Goal: Task Accomplishment & Management: Manage account settings

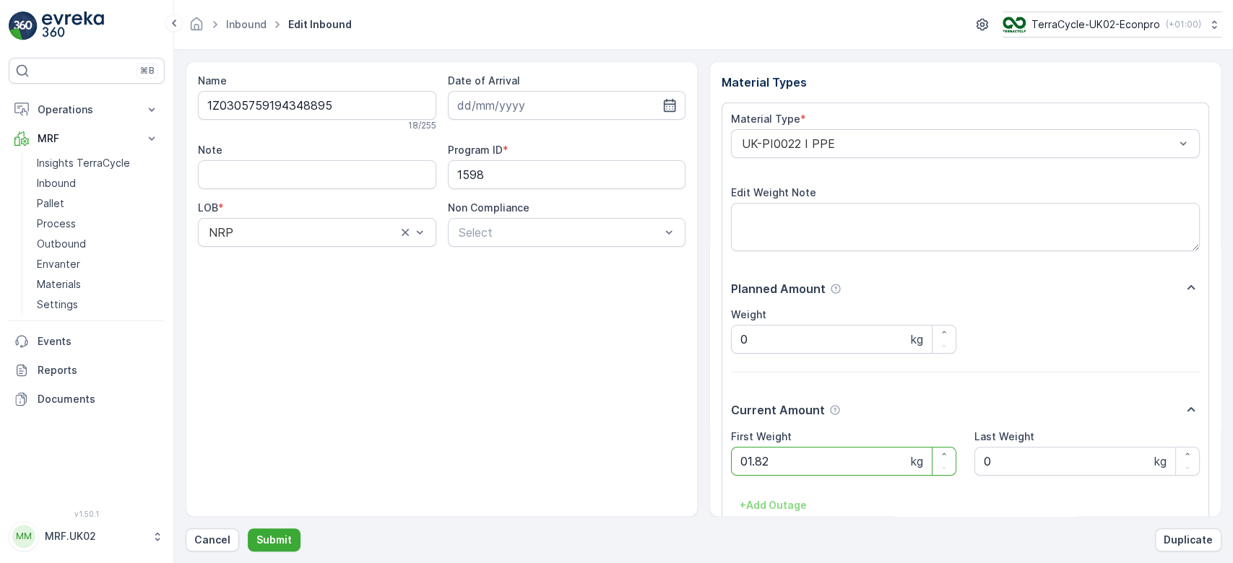
click at [248, 529] on button "Submit" at bounding box center [274, 540] width 53 height 23
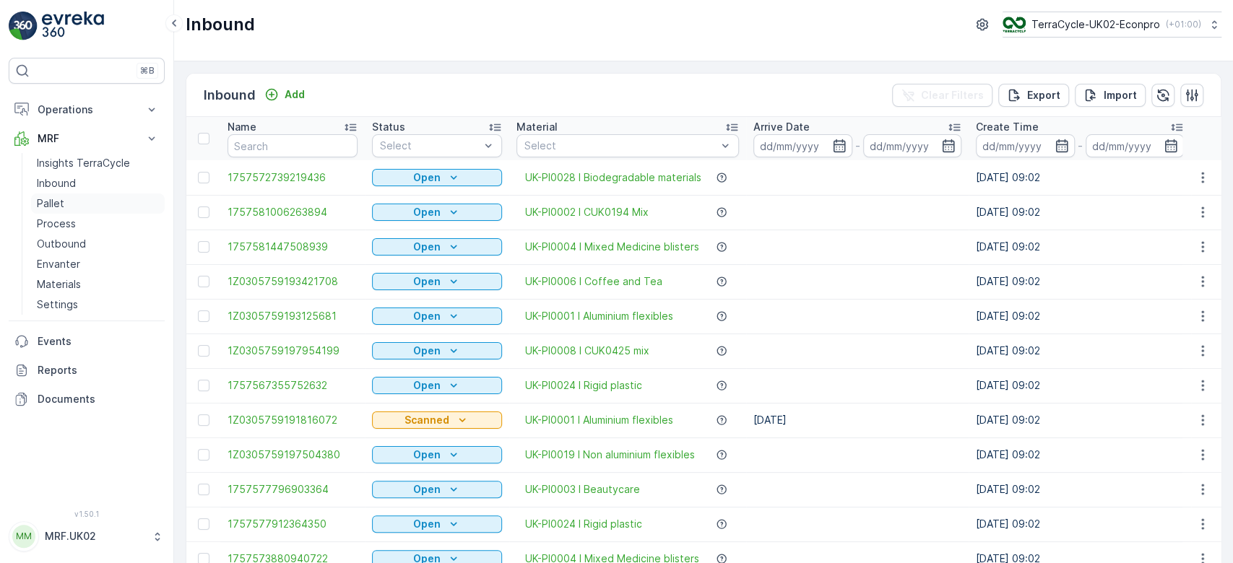
click at [59, 207] on p "Pallet" at bounding box center [50, 203] width 27 height 14
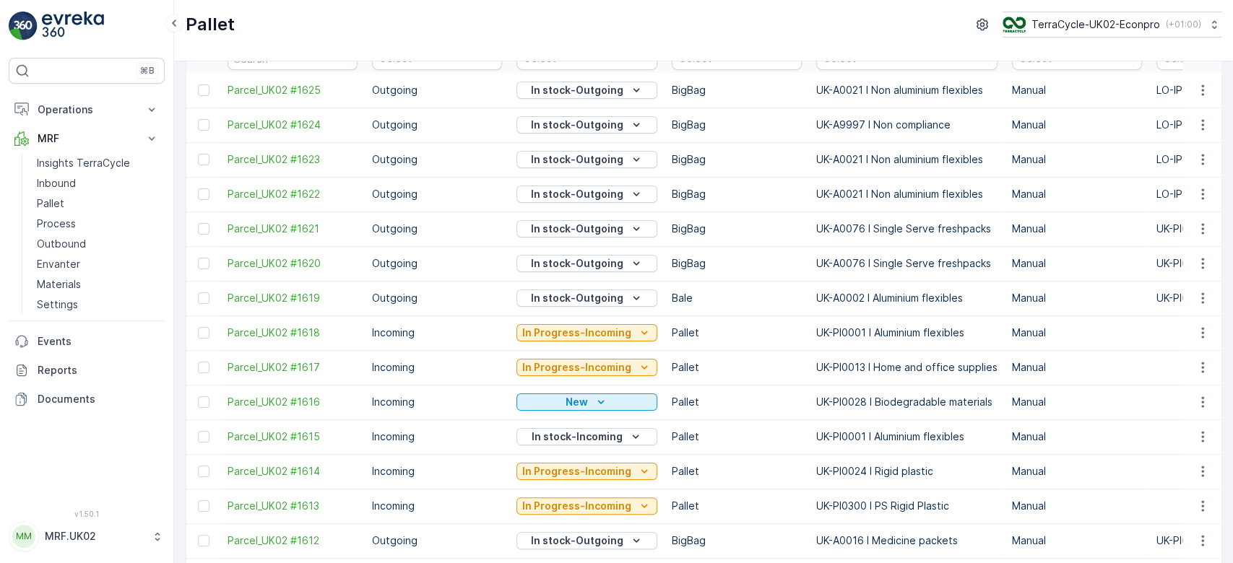
scroll to position [70, 0]
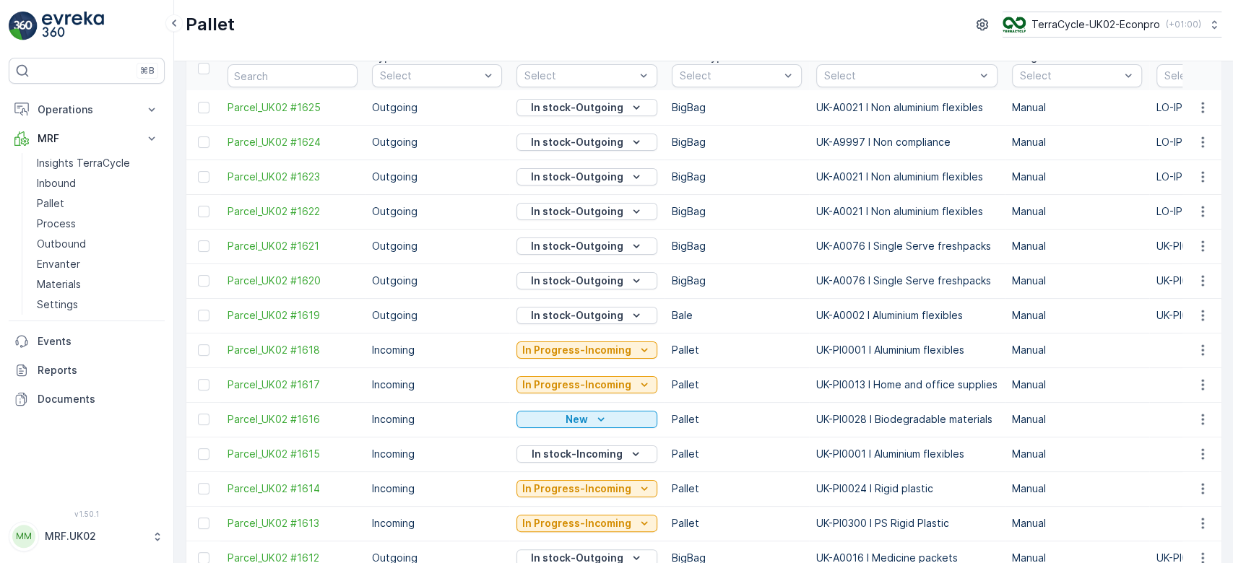
click at [31, 194] on link "Pallet" at bounding box center [98, 204] width 134 height 20
click at [105, 182] on link "Inbound" at bounding box center [98, 183] width 134 height 20
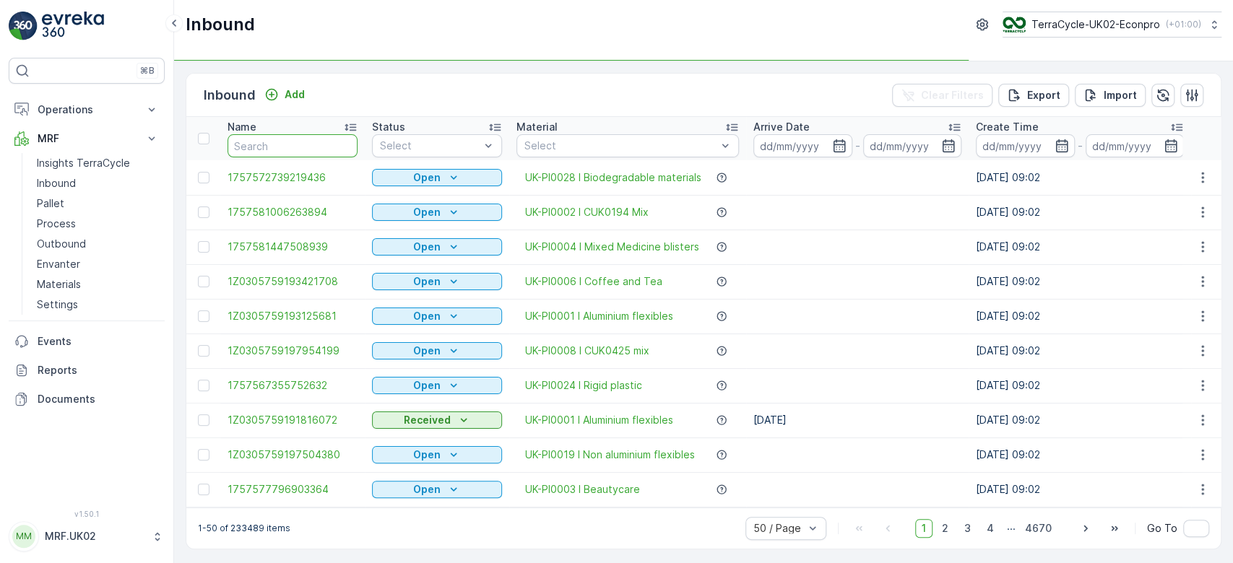
click at [267, 149] on input "text" at bounding box center [293, 145] width 130 height 23
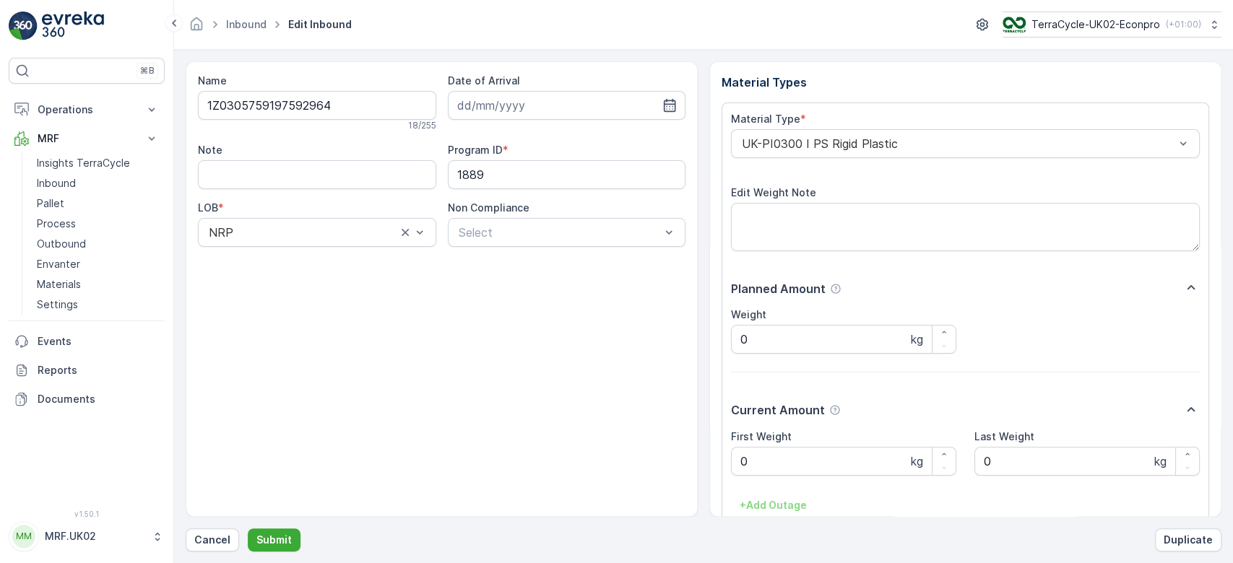
drag, startPoint x: 267, startPoint y: 149, endPoint x: 855, endPoint y: 271, distance: 600.5
click at [855, 271] on div "Material Type * UK-PI0300 I PS Rigid Plastic Edit Weight Note Planned Amount We…" at bounding box center [965, 347] width 469 height 470
click at [56, 207] on p "Pallet" at bounding box center [50, 203] width 27 height 14
click at [213, 540] on p "Cancel" at bounding box center [212, 540] width 36 height 14
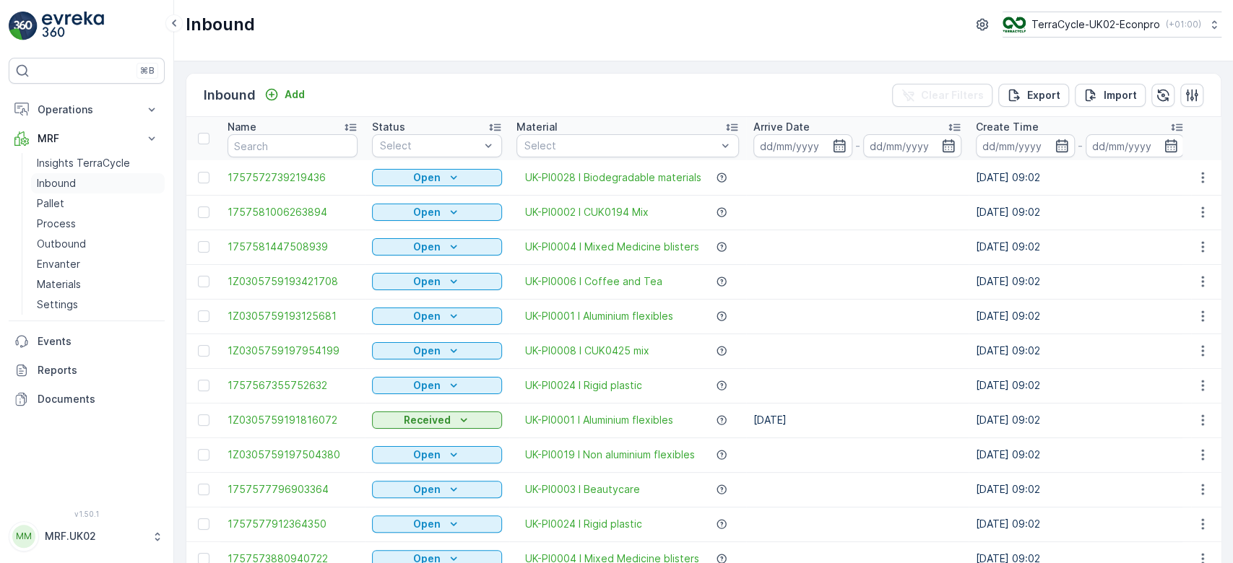
click at [65, 181] on p "Inbound" at bounding box center [56, 183] width 39 height 14
click at [60, 197] on p "Pallet" at bounding box center [50, 203] width 27 height 14
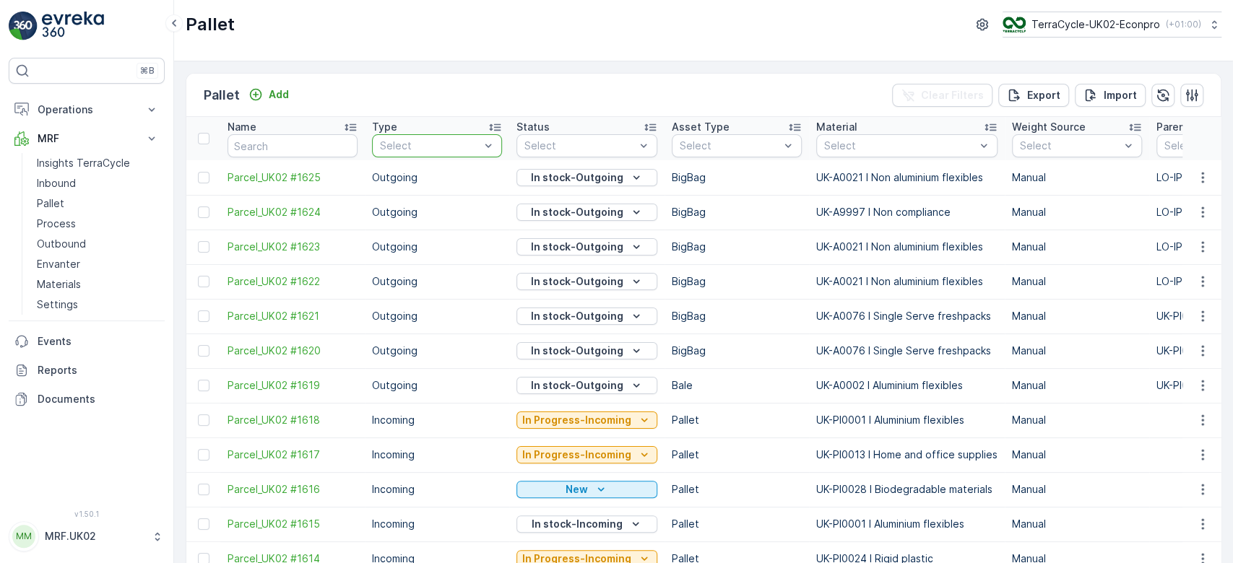
click at [457, 147] on div at bounding box center [430, 146] width 103 height 12
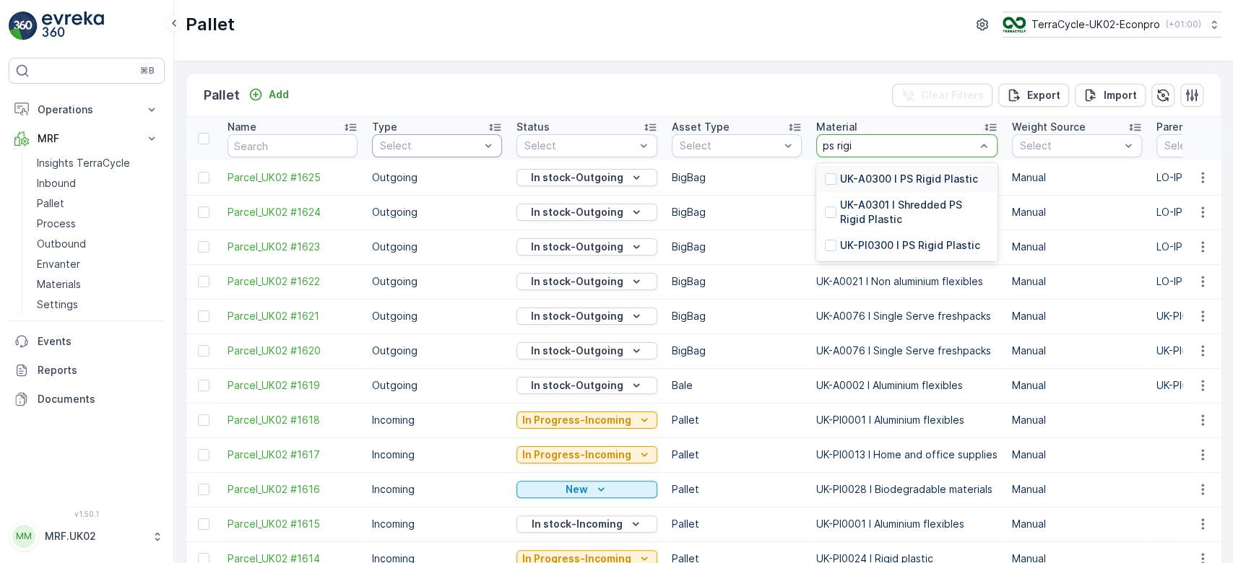
type input "ps rigid"
click at [887, 247] on p "UK-PI0300 I PS Rigid Plastic" at bounding box center [910, 245] width 140 height 14
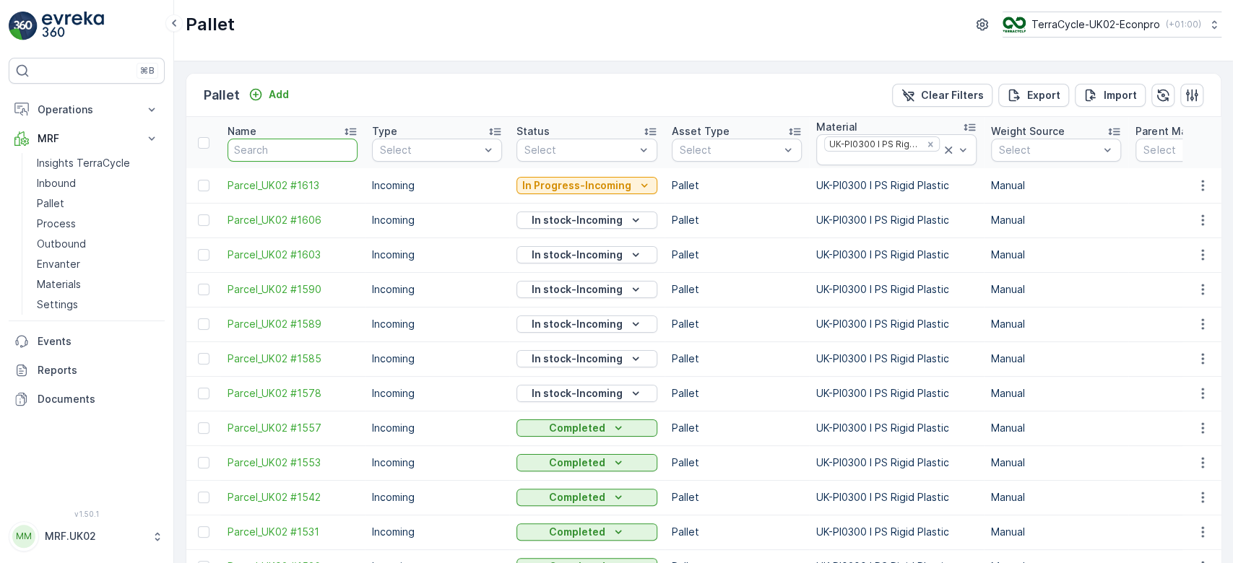
click at [304, 149] on input "text" at bounding box center [293, 150] width 130 height 23
click at [332, 148] on input "text" at bounding box center [293, 150] width 130 height 23
click at [274, 97] on p "Add" at bounding box center [279, 94] width 20 height 14
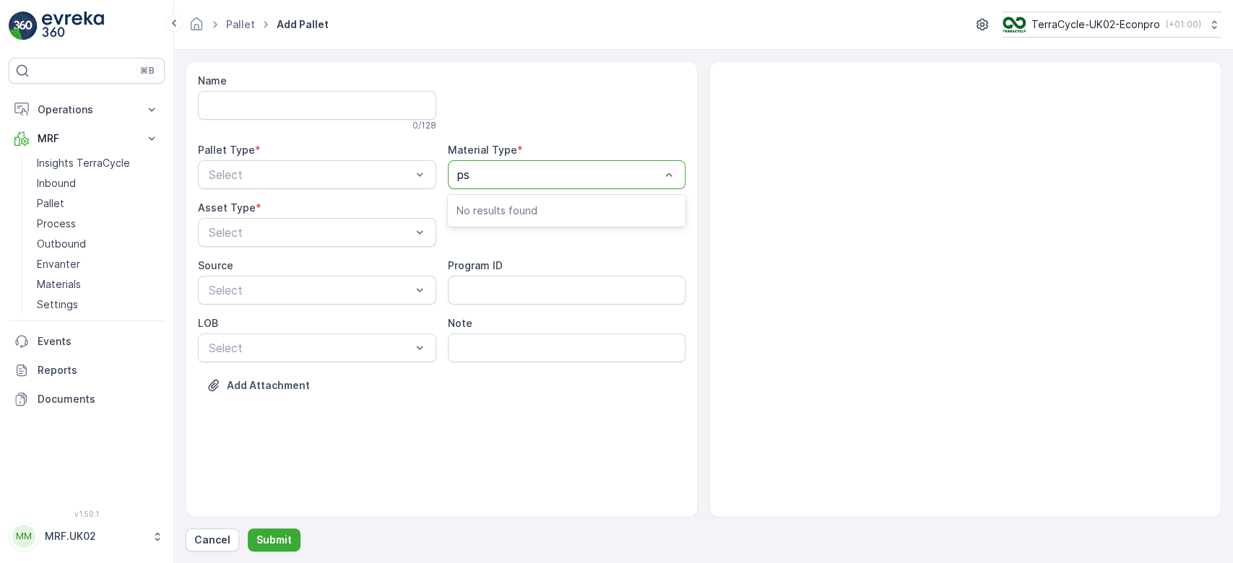
type input "ps"
click at [583, 174] on div at bounding box center [559, 174] width 205 height 13
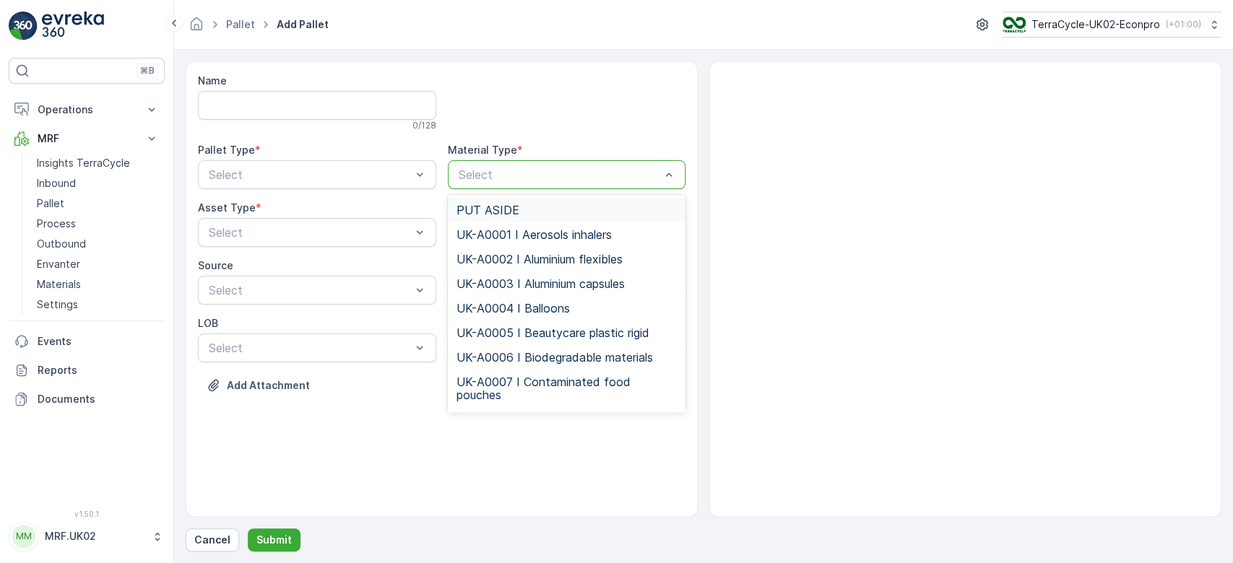
click at [583, 174] on div at bounding box center [559, 174] width 205 height 13
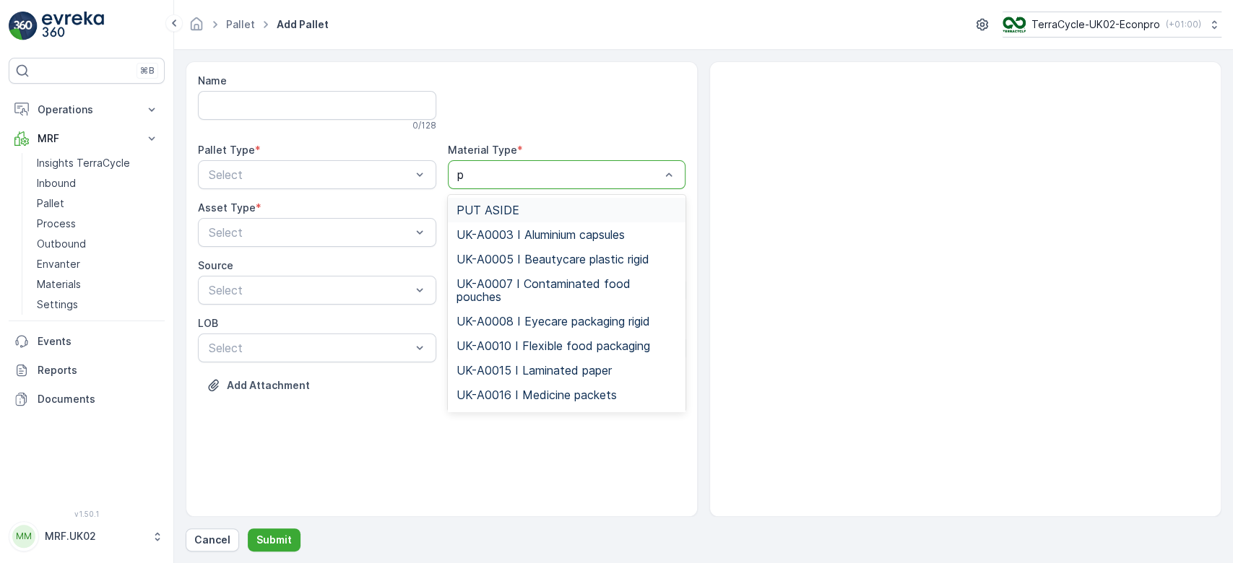
type input "ps"
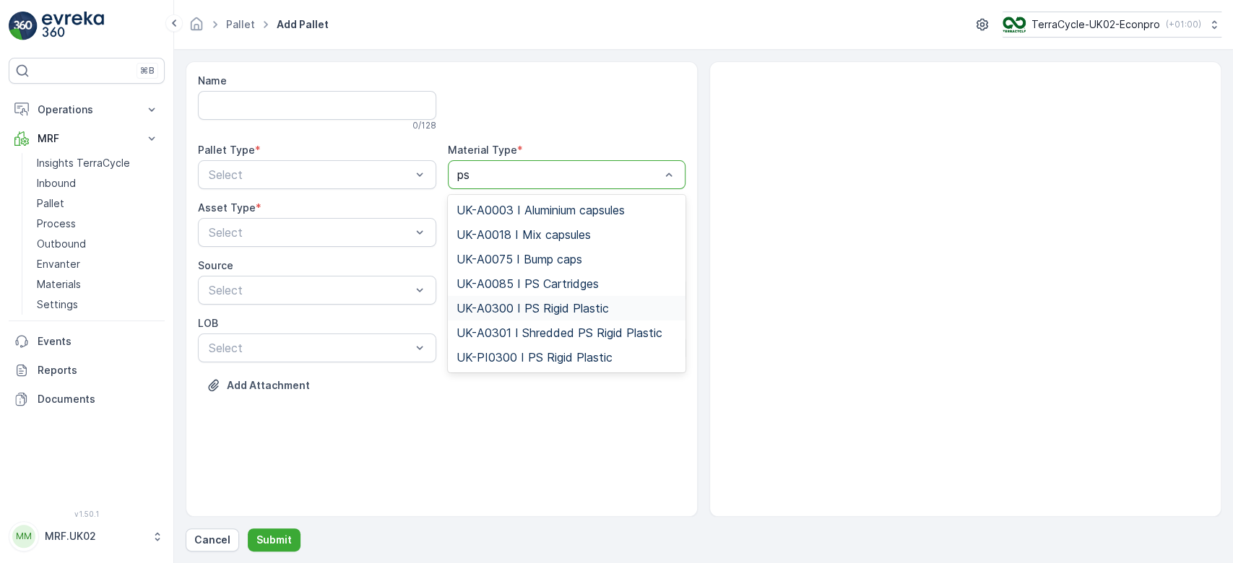
click at [548, 307] on span "UK-A0300 I PS Rigid Plastic" at bounding box center [533, 308] width 152 height 13
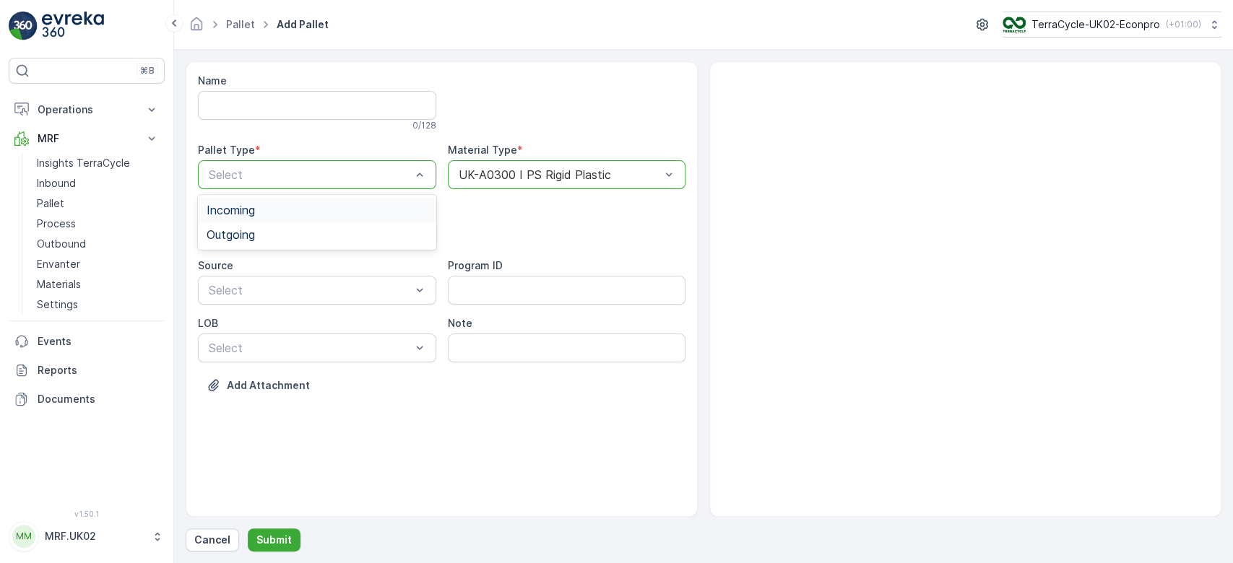
click at [329, 204] on div "Incoming" at bounding box center [317, 210] width 221 height 13
click at [319, 243] on div "Select" at bounding box center [317, 232] width 238 height 29
click at [280, 296] on div "Pallet" at bounding box center [317, 292] width 221 height 13
click at [284, 532] on button "Submit" at bounding box center [274, 540] width 53 height 23
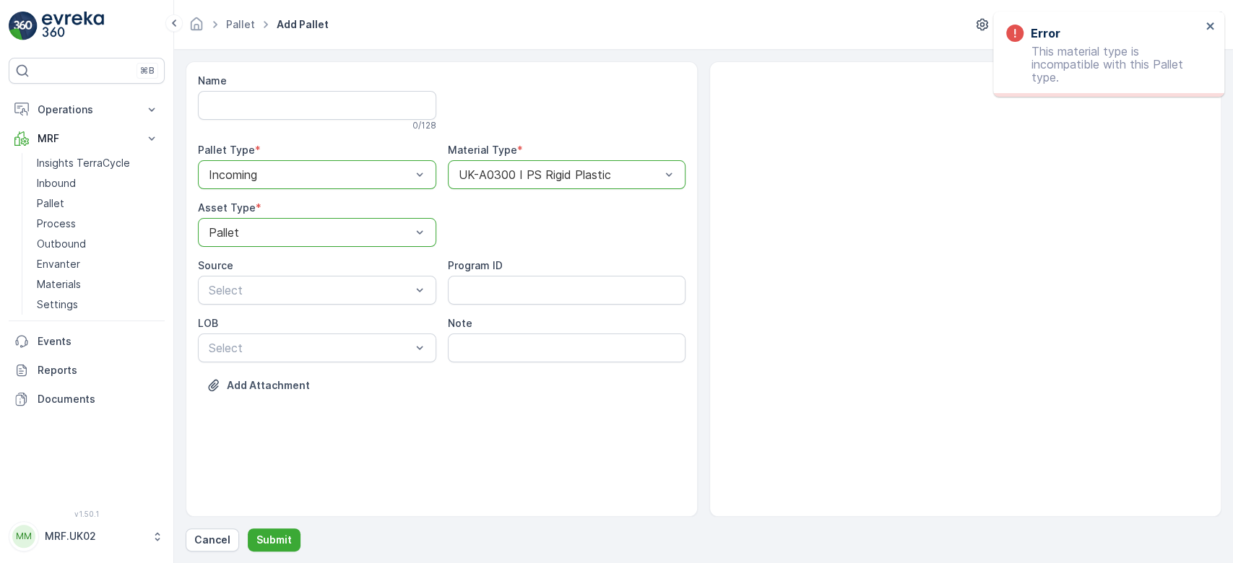
click at [572, 169] on div at bounding box center [559, 174] width 205 height 13
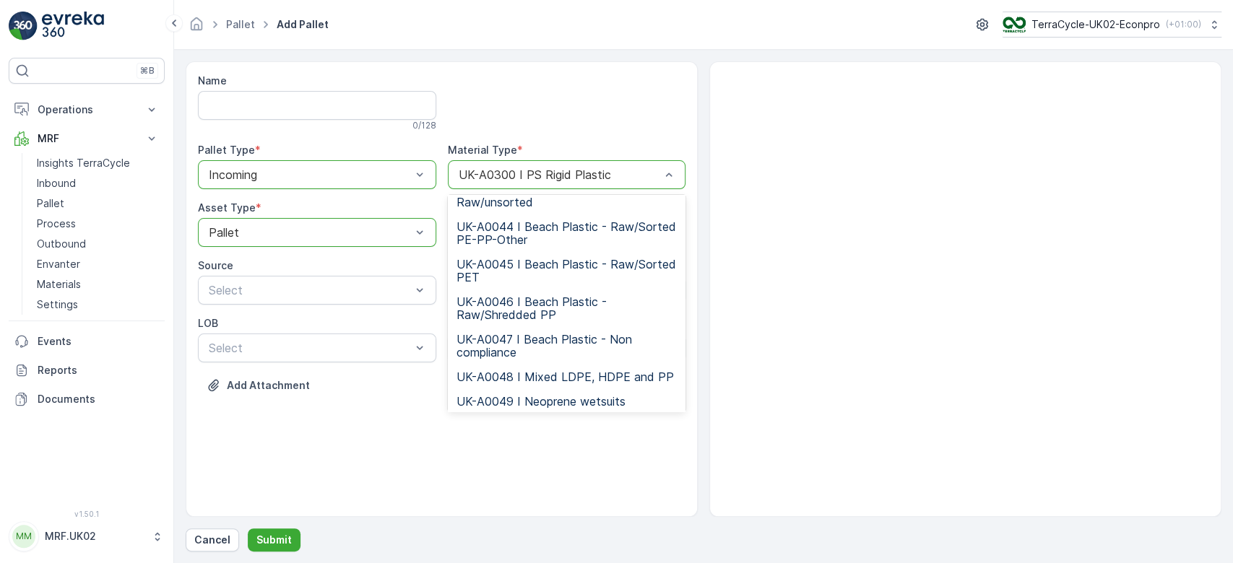
scroll to position [1092, 0]
click at [628, 165] on div "UK-A0300 I PS Rigid Plastic" at bounding box center [567, 174] width 238 height 29
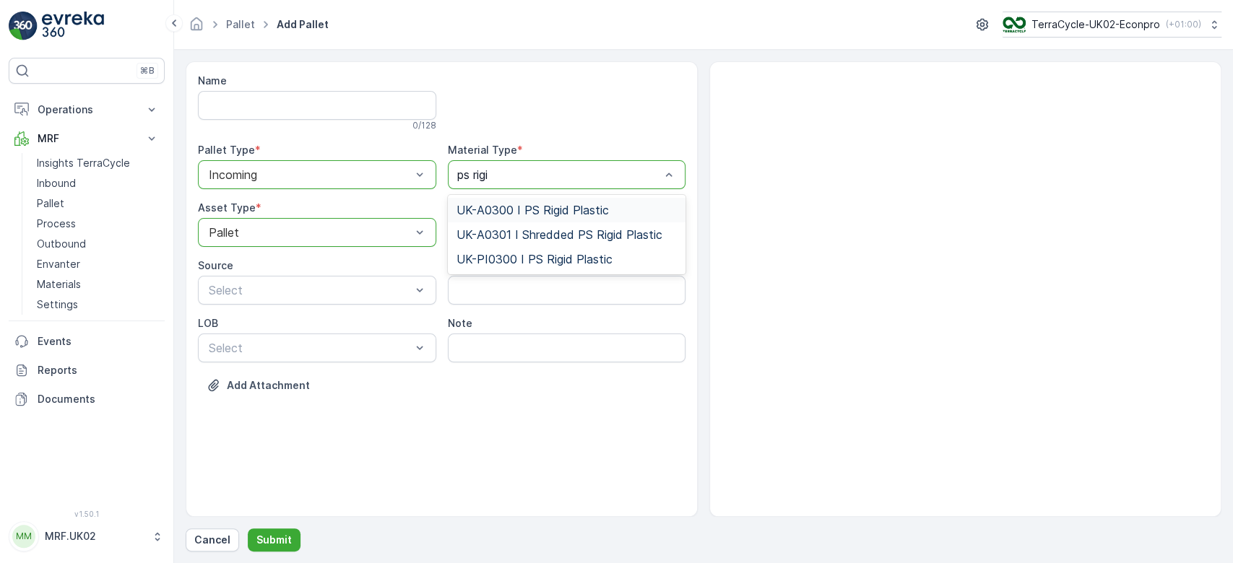
type input "ps rigid"
click at [533, 256] on span "UK-PI0300 I PS Rigid Plastic" at bounding box center [535, 259] width 156 height 13
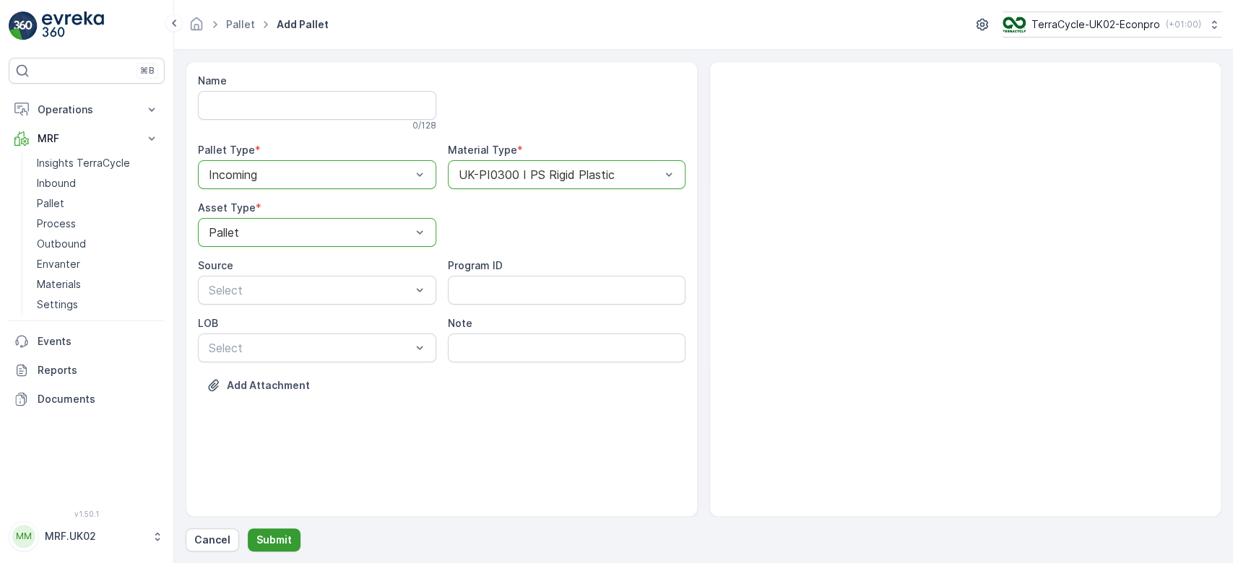
click at [274, 541] on p "Submit" at bounding box center [273, 540] width 35 height 14
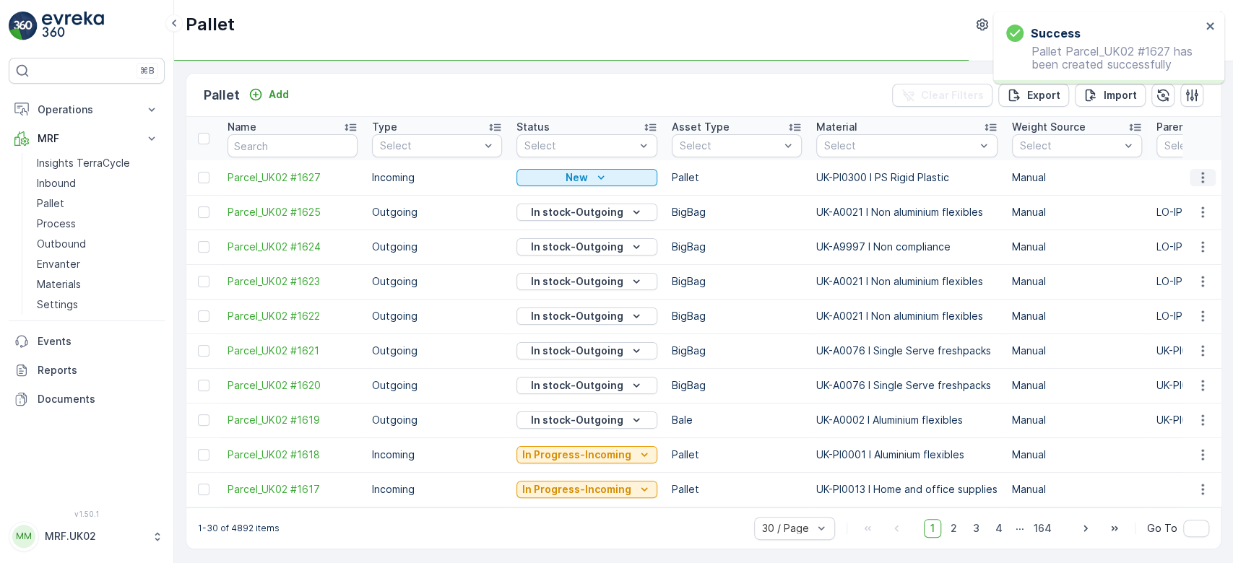
click at [1205, 175] on icon "button" at bounding box center [1203, 177] width 14 height 14
click at [1162, 282] on span "Print QR" at bounding box center [1163, 279] width 40 height 14
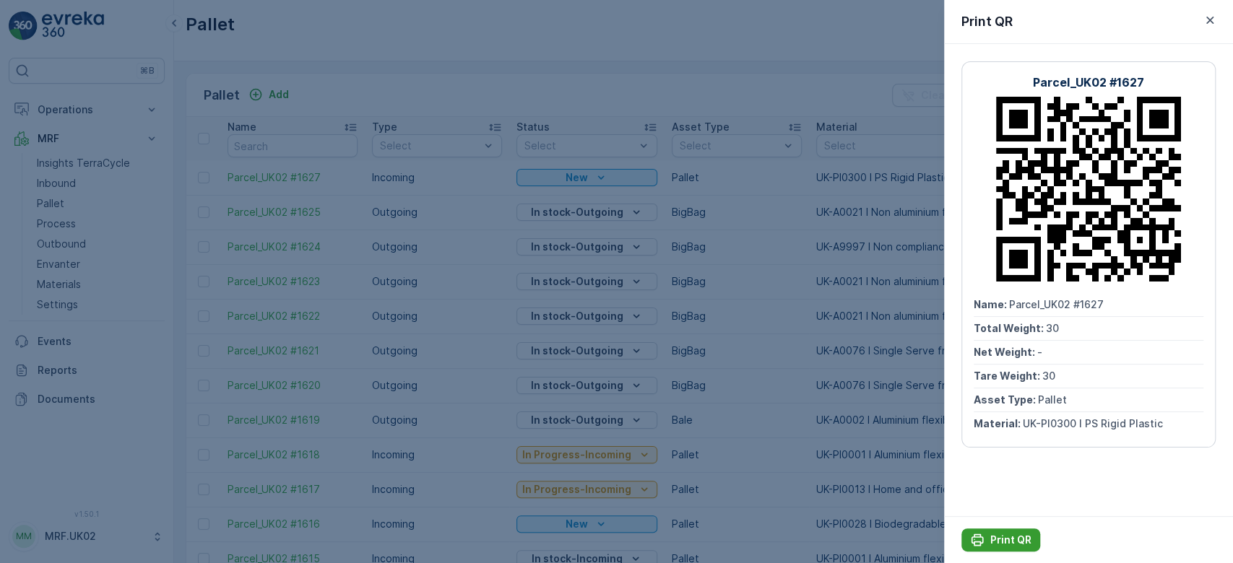
click at [1006, 537] on p "Print QR" at bounding box center [1010, 540] width 41 height 14
drag, startPoint x: 1006, startPoint y: 537, endPoint x: 64, endPoint y: 179, distance: 1007.8
click at [64, 179] on div at bounding box center [616, 281] width 1233 height 563
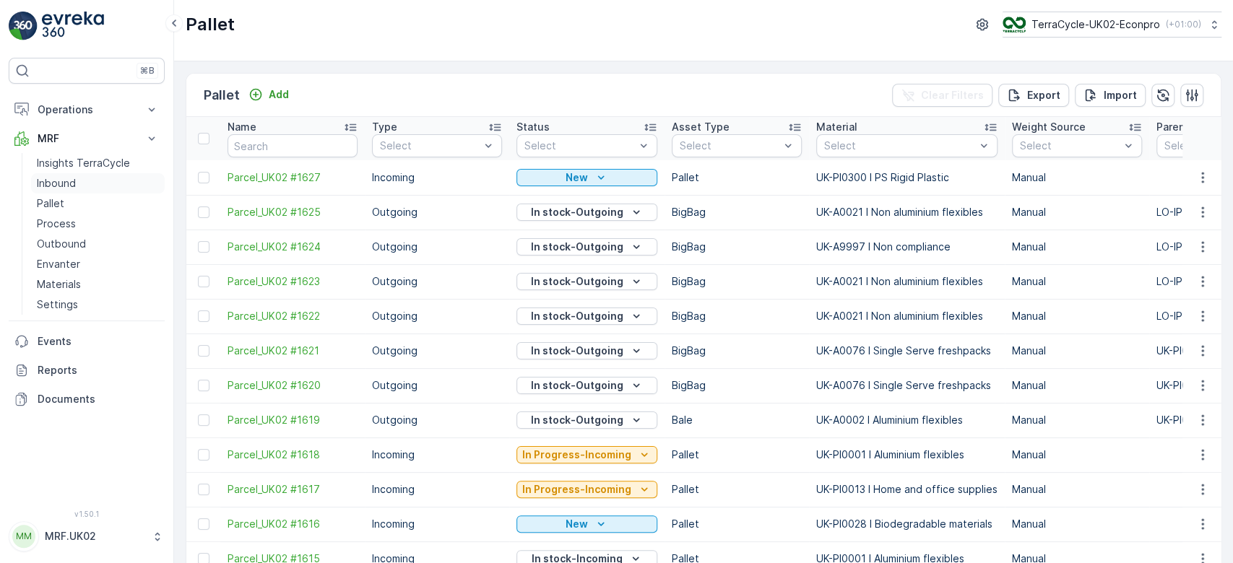
click at [64, 179] on p "Inbound" at bounding box center [56, 183] width 39 height 14
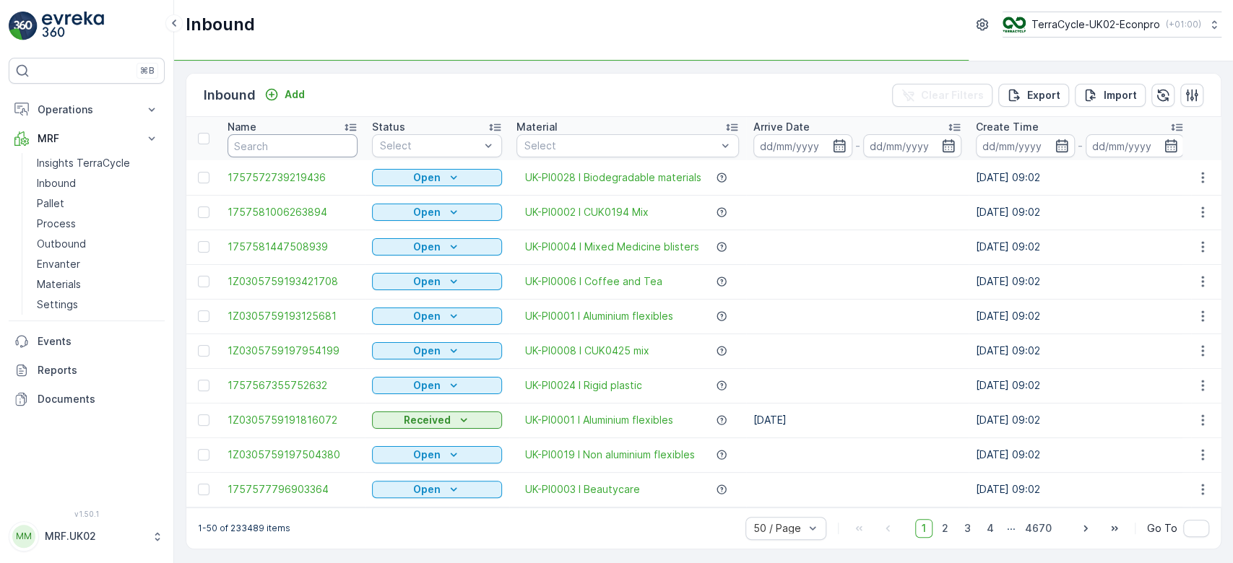
click at [287, 139] on input "text" at bounding box center [293, 145] width 130 height 23
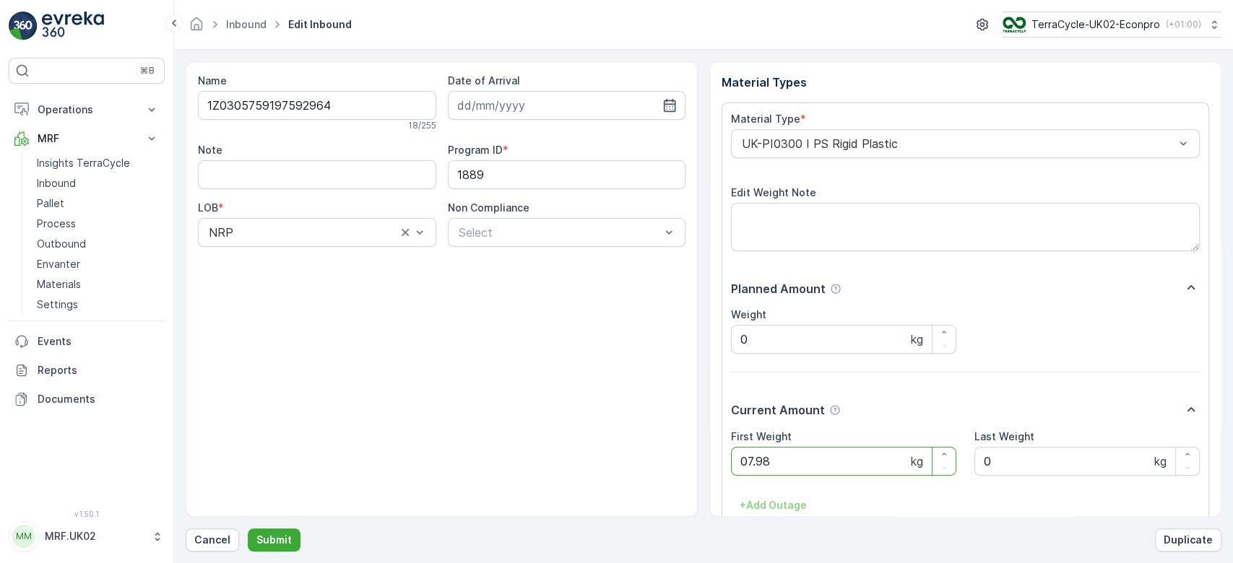
click at [248, 529] on button "Submit" at bounding box center [274, 540] width 53 height 23
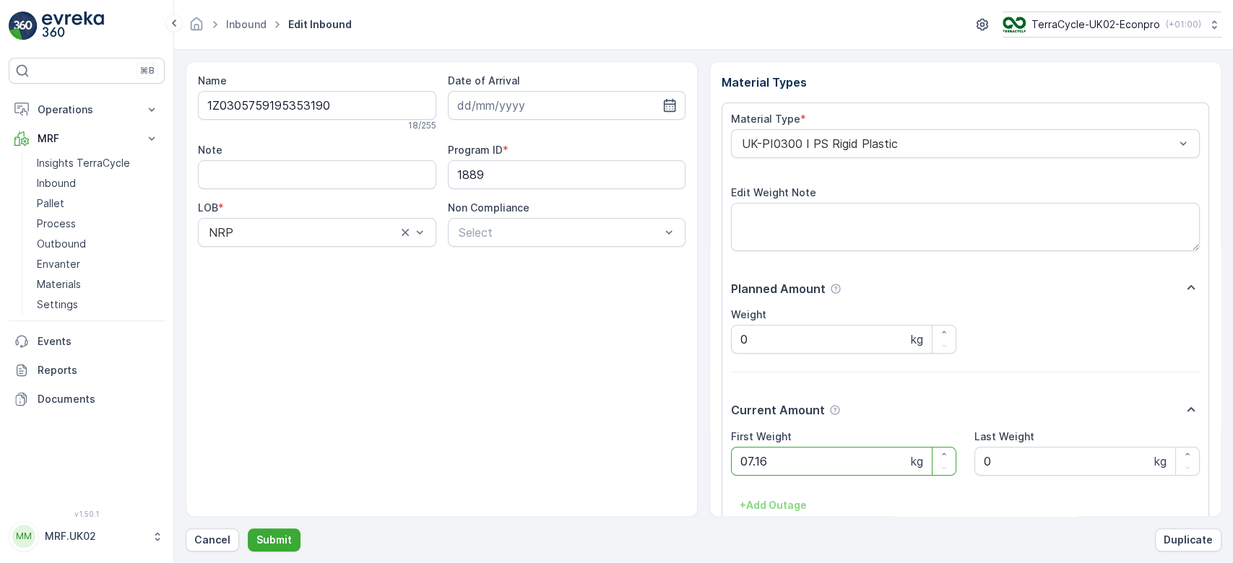
click at [248, 529] on button "Submit" at bounding box center [274, 540] width 53 height 23
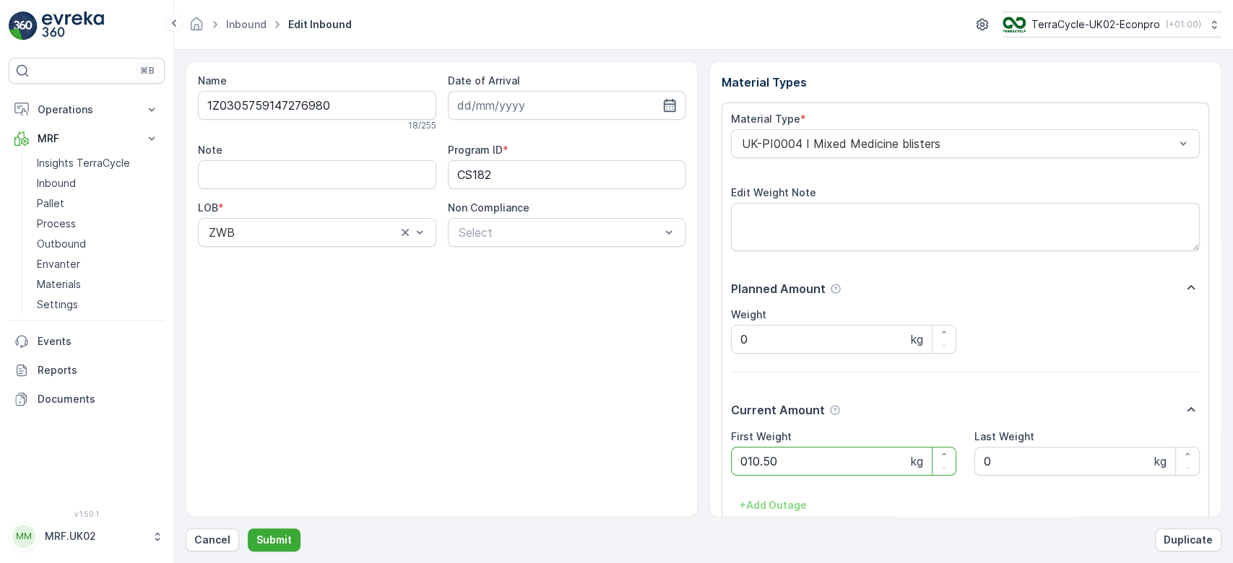
click at [248, 529] on button "Submit" at bounding box center [274, 540] width 53 height 23
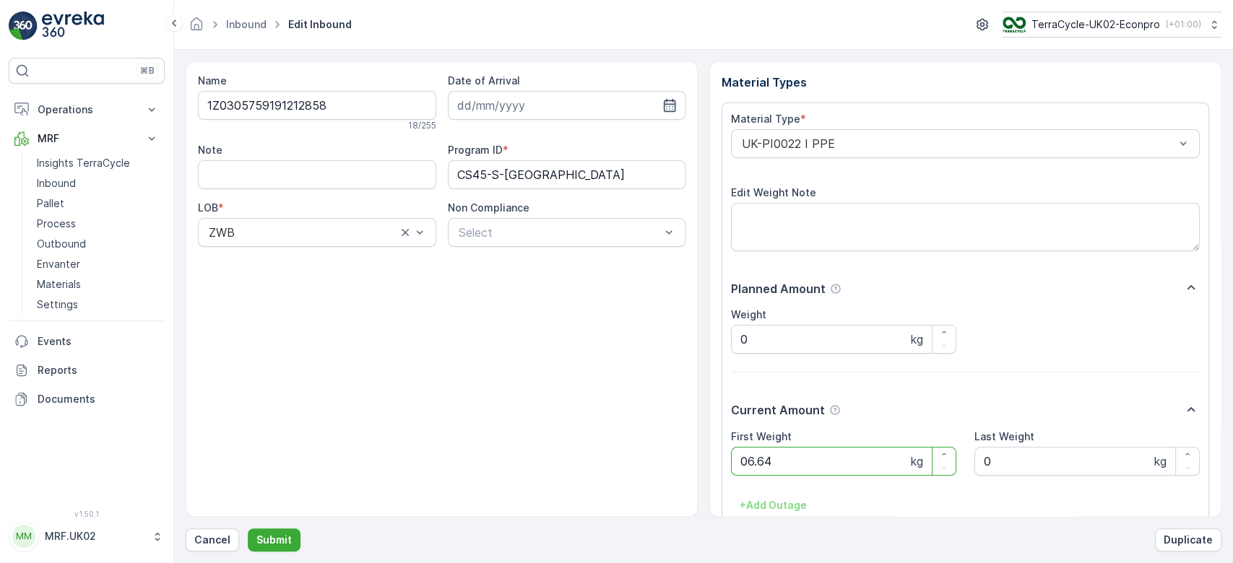
click at [248, 529] on button "Submit" at bounding box center [274, 540] width 53 height 23
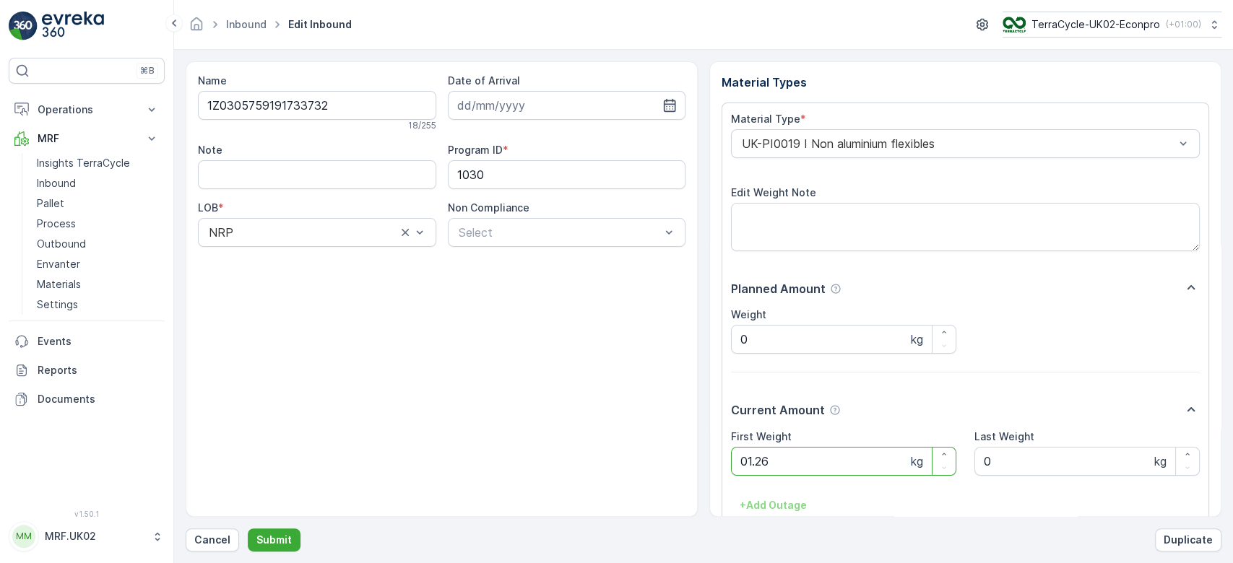
click at [248, 529] on button "Submit" at bounding box center [274, 540] width 53 height 23
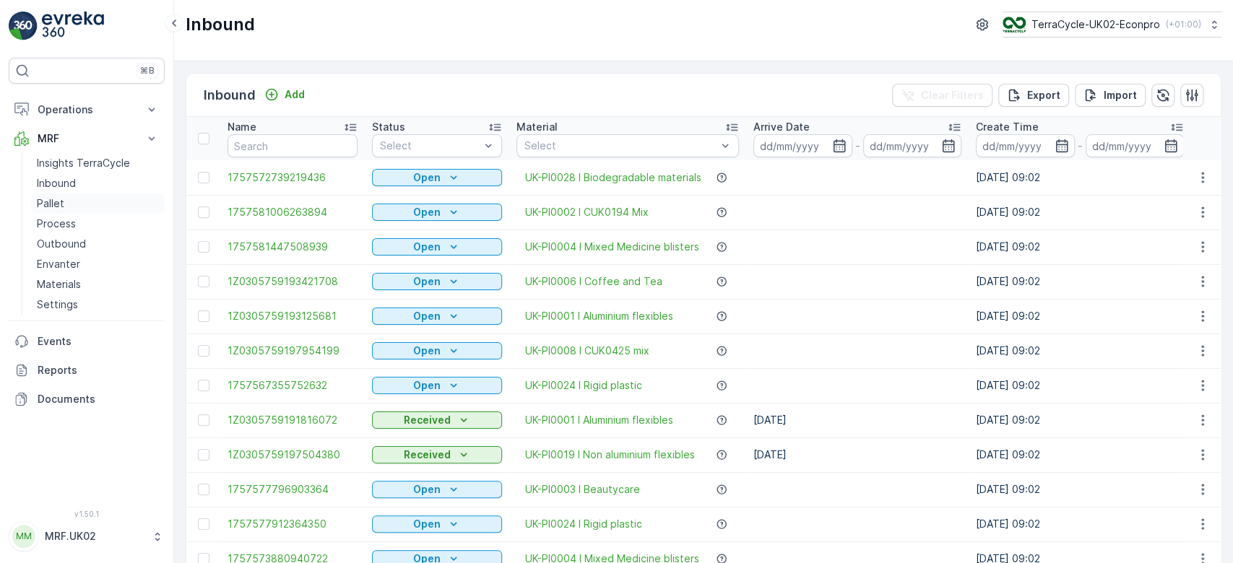
click at [91, 199] on link "Pallet" at bounding box center [98, 204] width 134 height 20
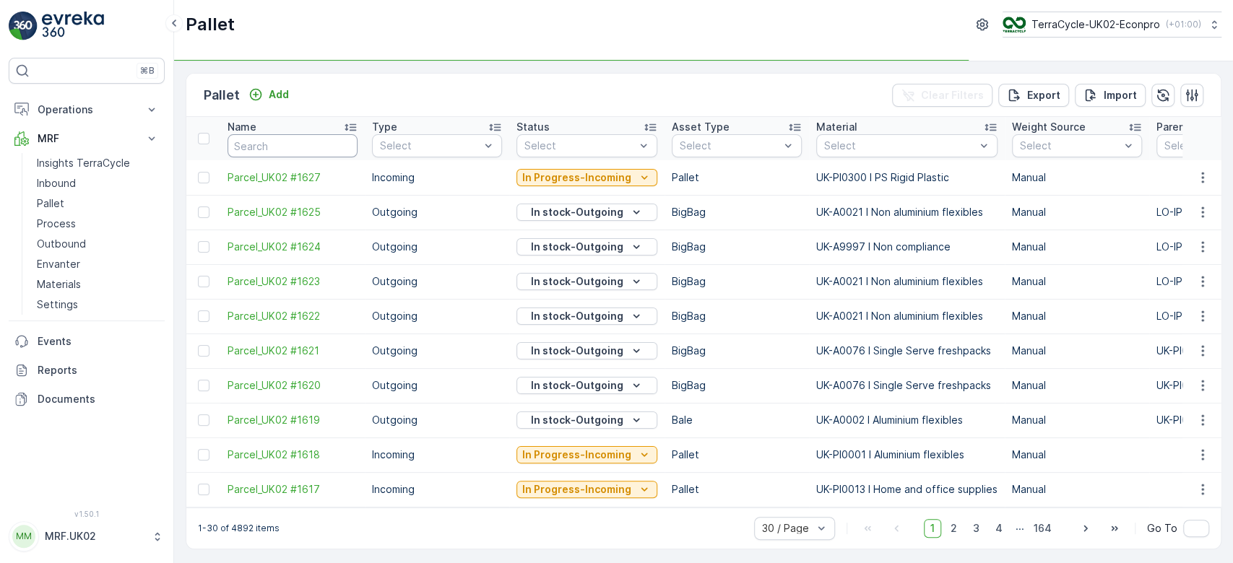
click at [290, 142] on input "text" at bounding box center [293, 145] width 130 height 23
type input "16"
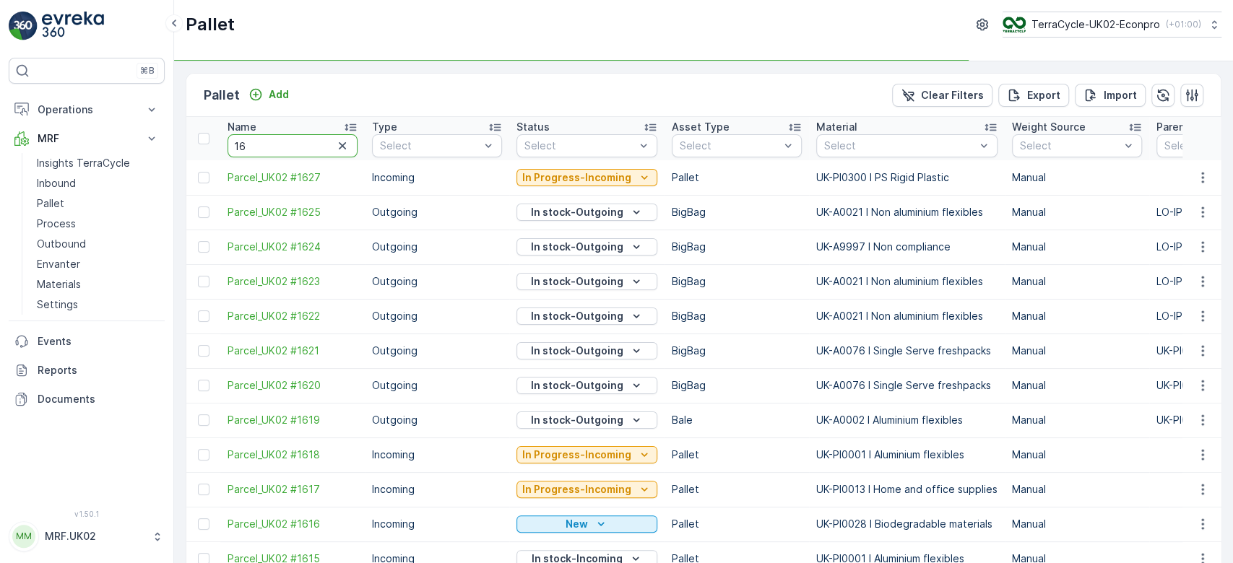
click at [290, 142] on input "16" at bounding box center [293, 145] width 130 height 23
type input "161"
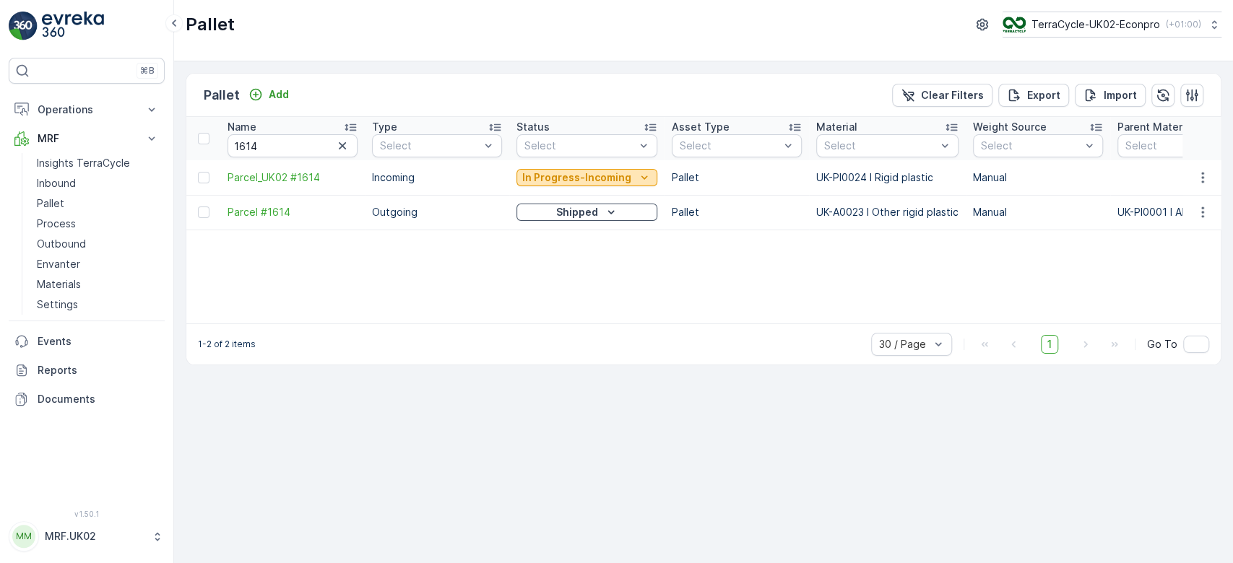
click at [540, 176] on p "In Progress-Incoming" at bounding box center [576, 177] width 109 height 14
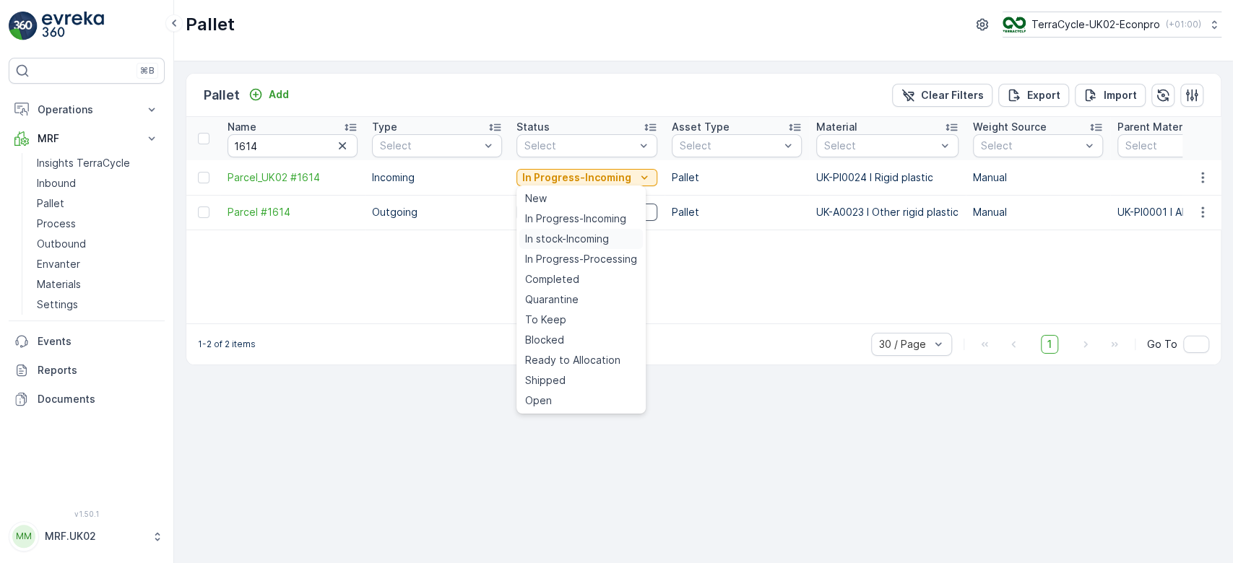
click at [549, 243] on span "In stock-Incoming" at bounding box center [567, 239] width 84 height 14
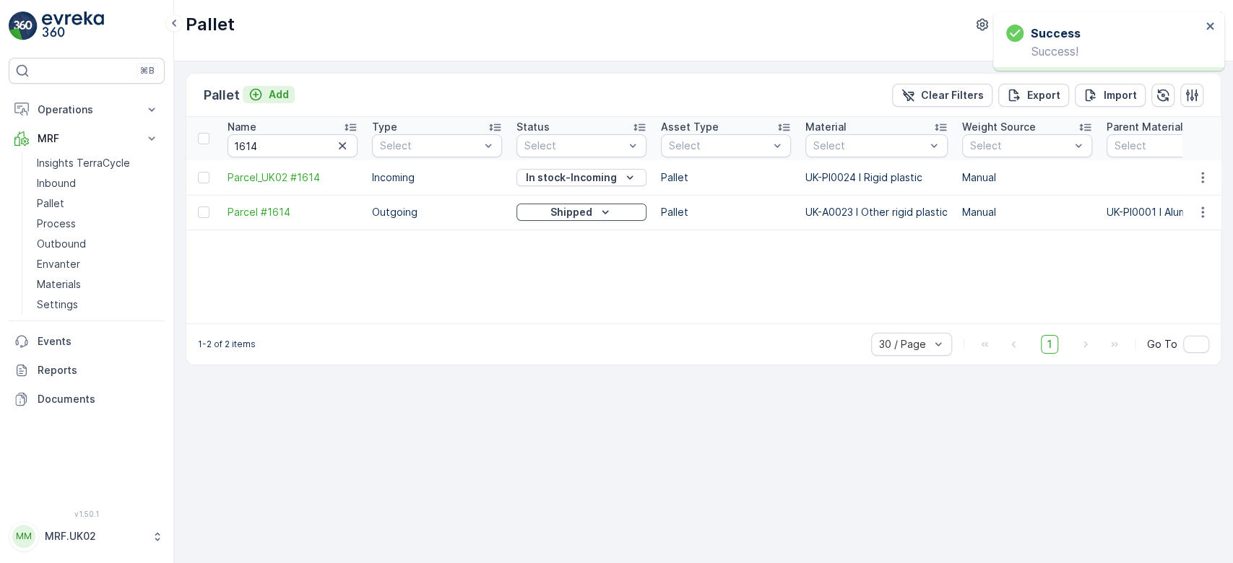
click at [274, 93] on p "Add" at bounding box center [279, 94] width 20 height 14
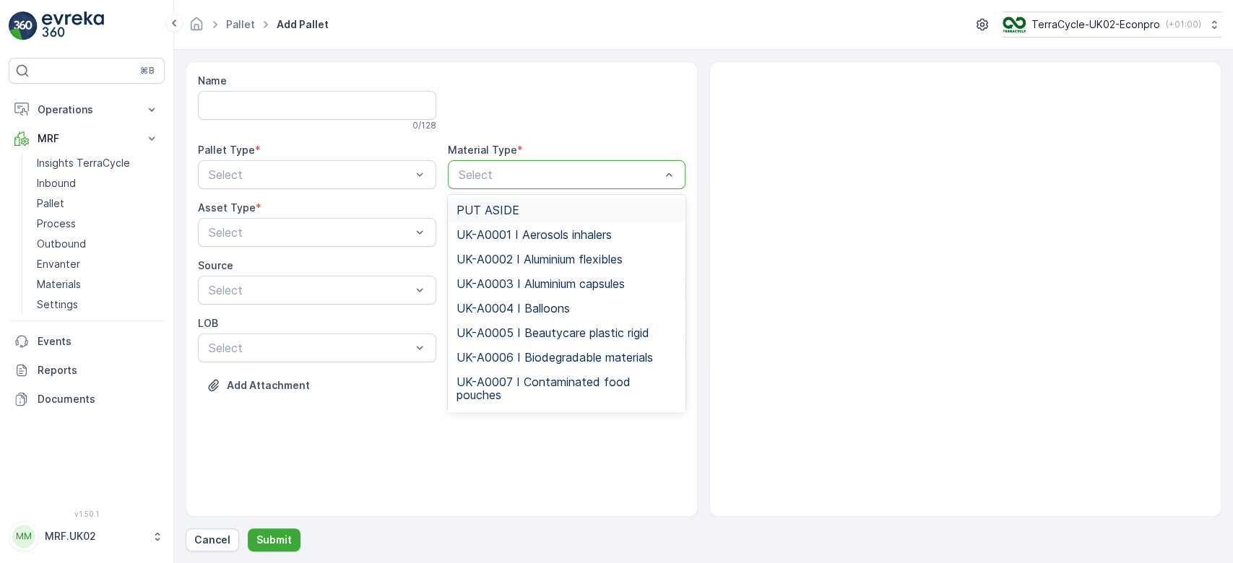
click at [534, 175] on div at bounding box center [559, 174] width 205 height 13
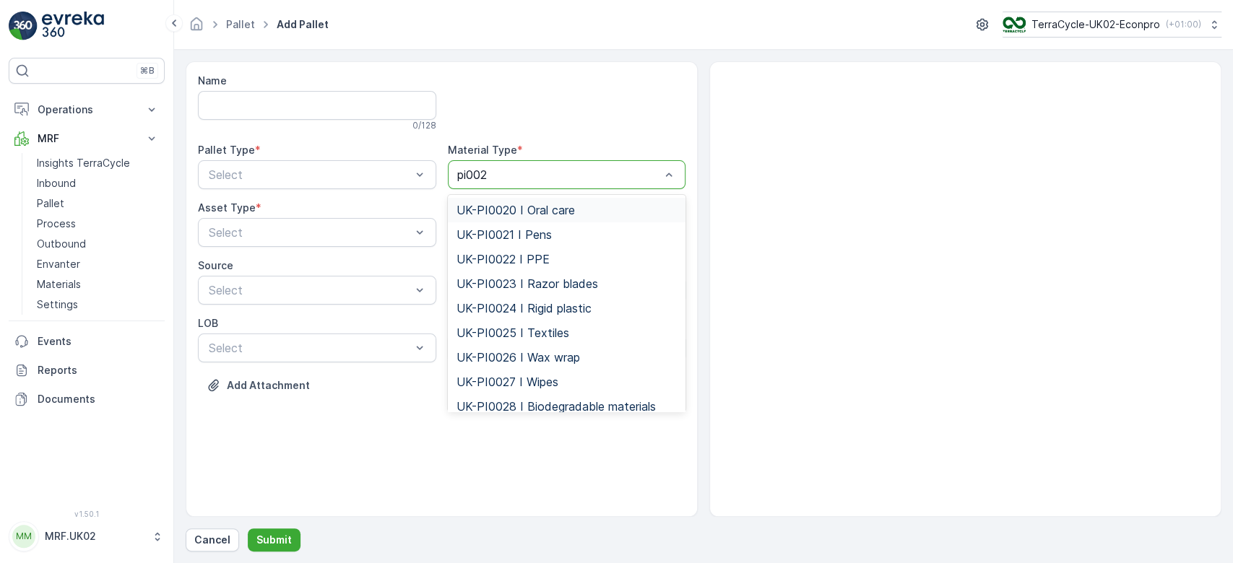
type input "pi0024"
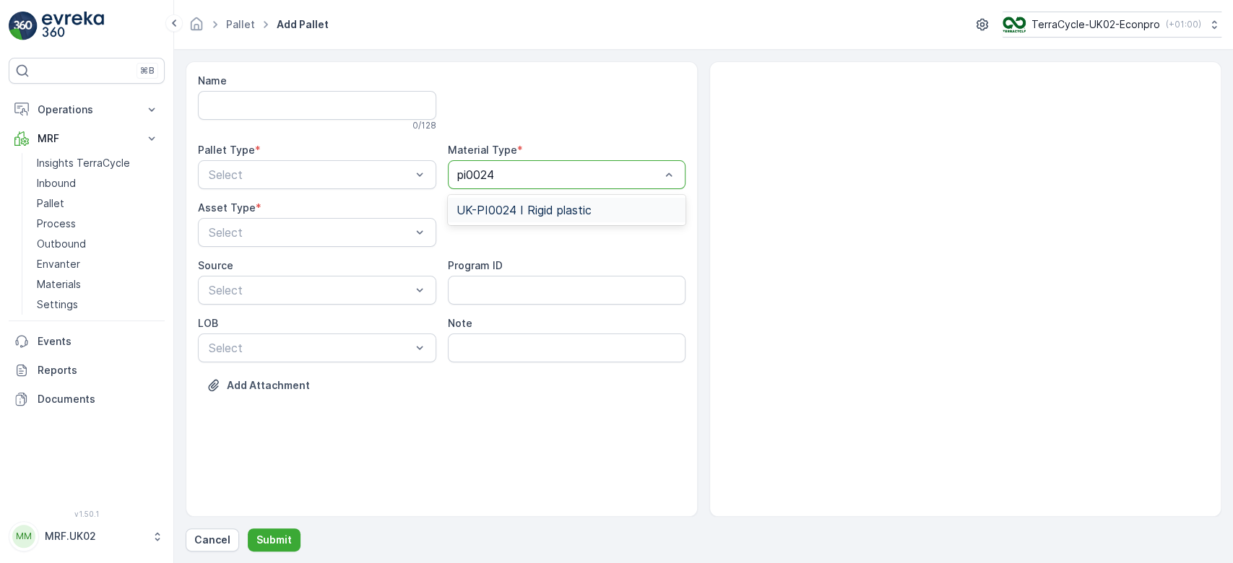
click at [544, 212] on span "UK-PI0024 I Rigid plastic" at bounding box center [524, 210] width 135 height 13
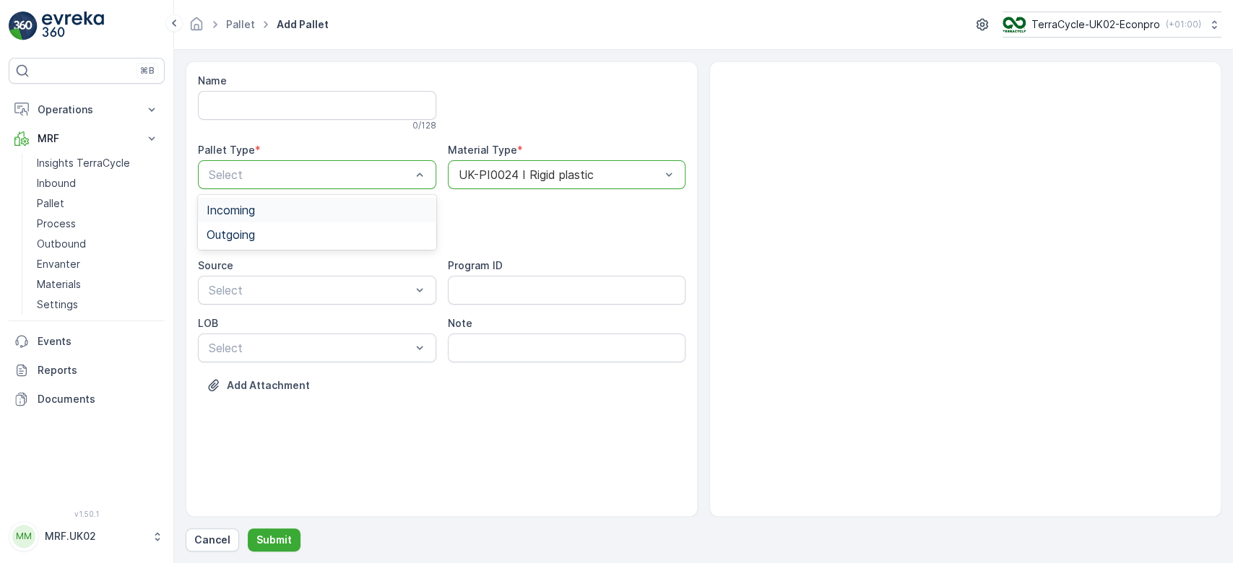
click at [289, 205] on div "Incoming" at bounding box center [317, 210] width 221 height 13
click at [269, 291] on div "Pallet" at bounding box center [317, 292] width 221 height 13
click at [269, 536] on p "Submit" at bounding box center [273, 540] width 35 height 14
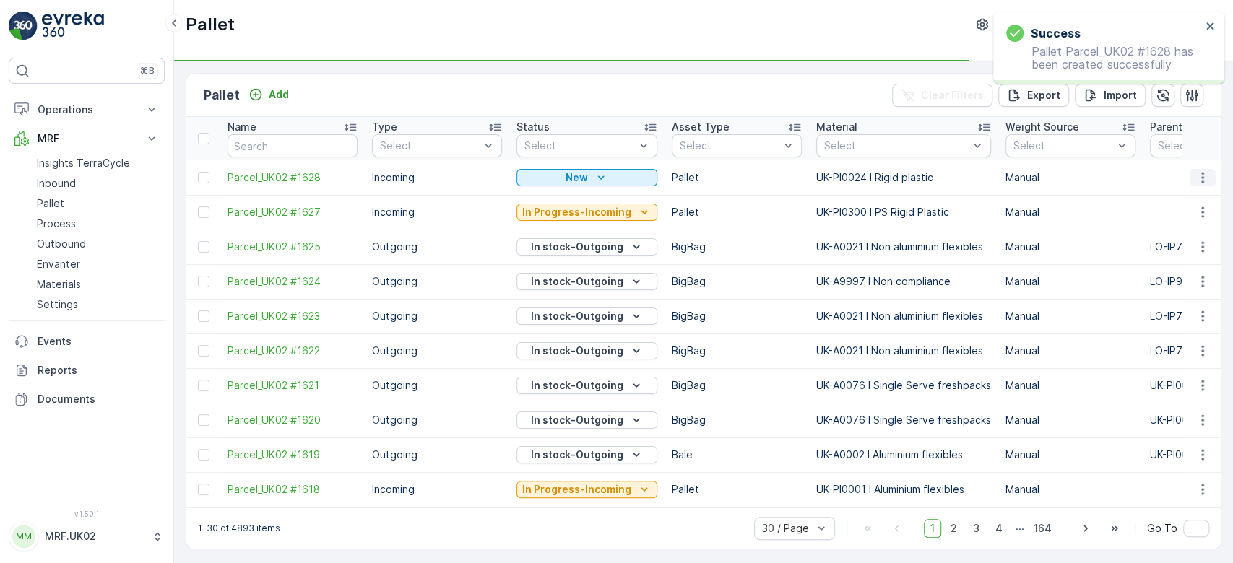
click at [1198, 173] on icon "button" at bounding box center [1203, 177] width 14 height 14
click at [1185, 280] on div "Print QR" at bounding box center [1185, 279] width 95 height 20
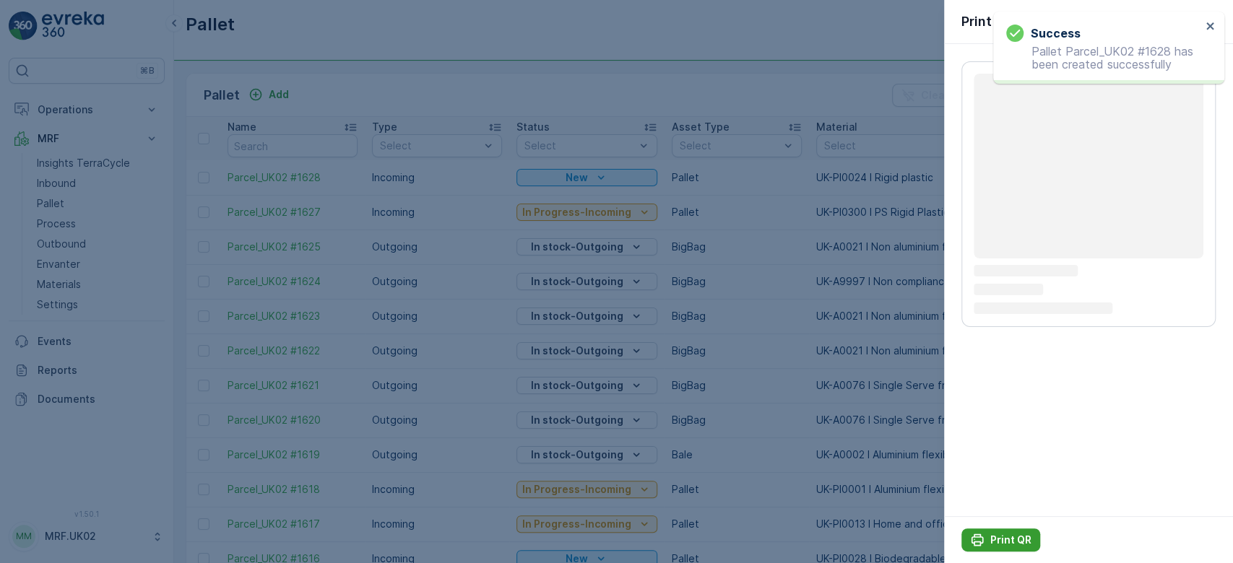
click at [1006, 541] on p "Print QR" at bounding box center [1010, 540] width 41 height 14
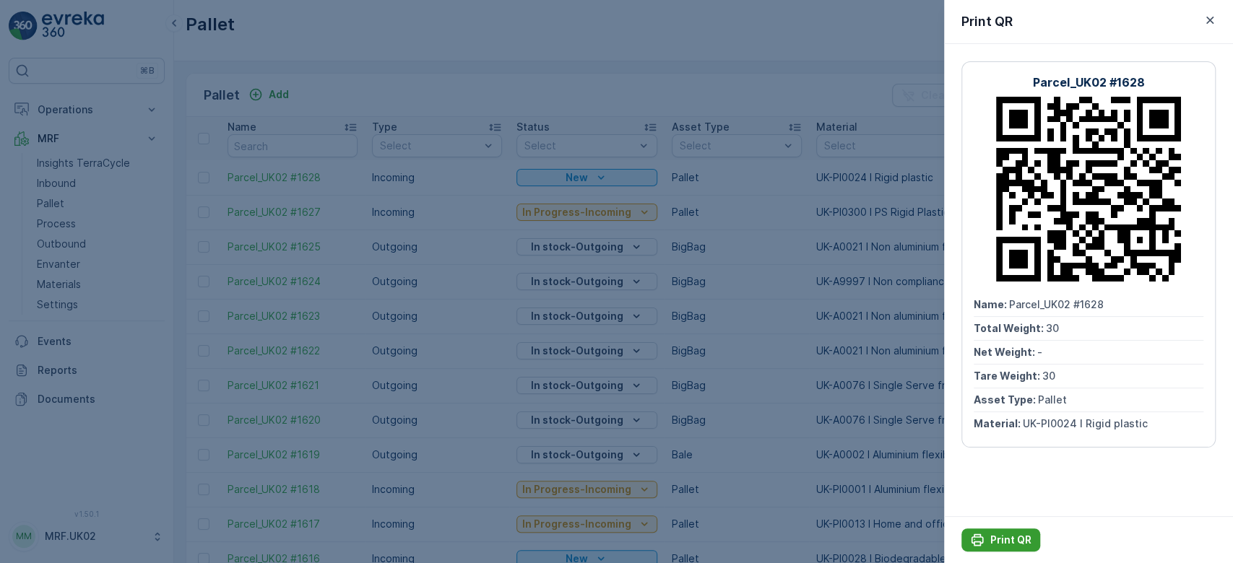
click at [1002, 537] on p "Print QR" at bounding box center [1010, 540] width 41 height 14
click at [62, 181] on div at bounding box center [616, 281] width 1233 height 563
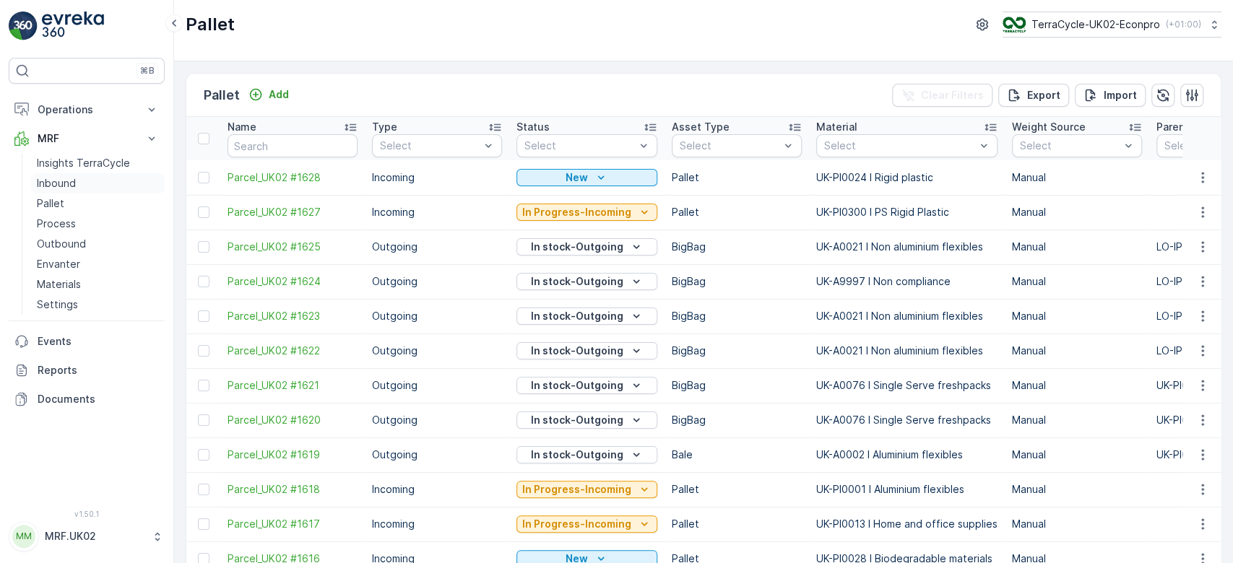
click at [62, 181] on p "Inbound" at bounding box center [56, 183] width 39 height 14
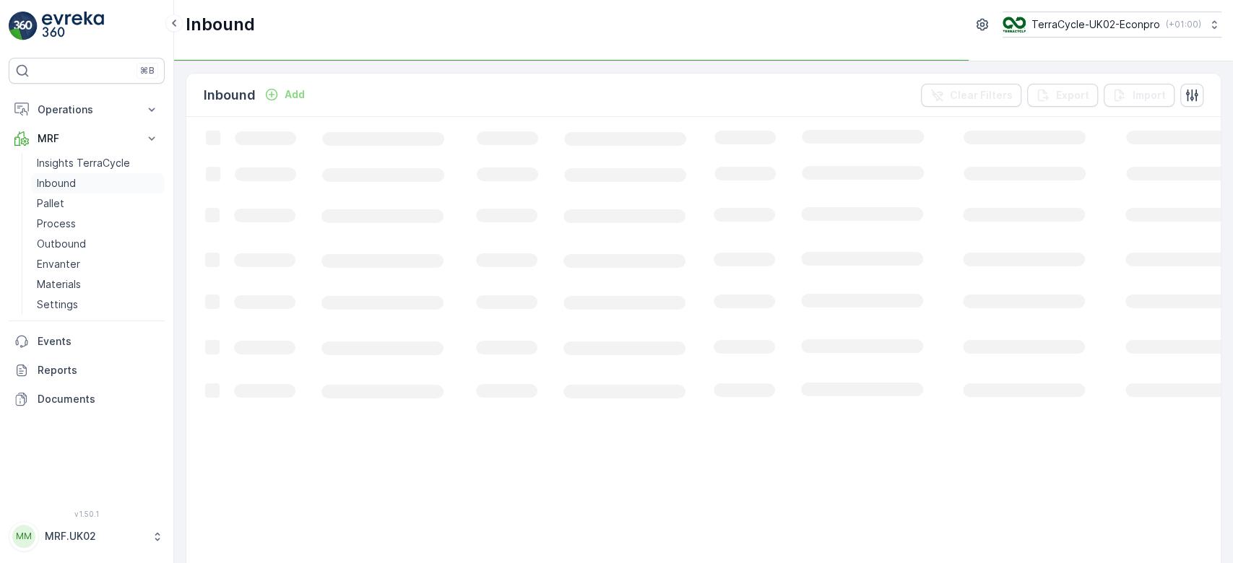
click at [62, 181] on p "Inbound" at bounding box center [56, 183] width 39 height 14
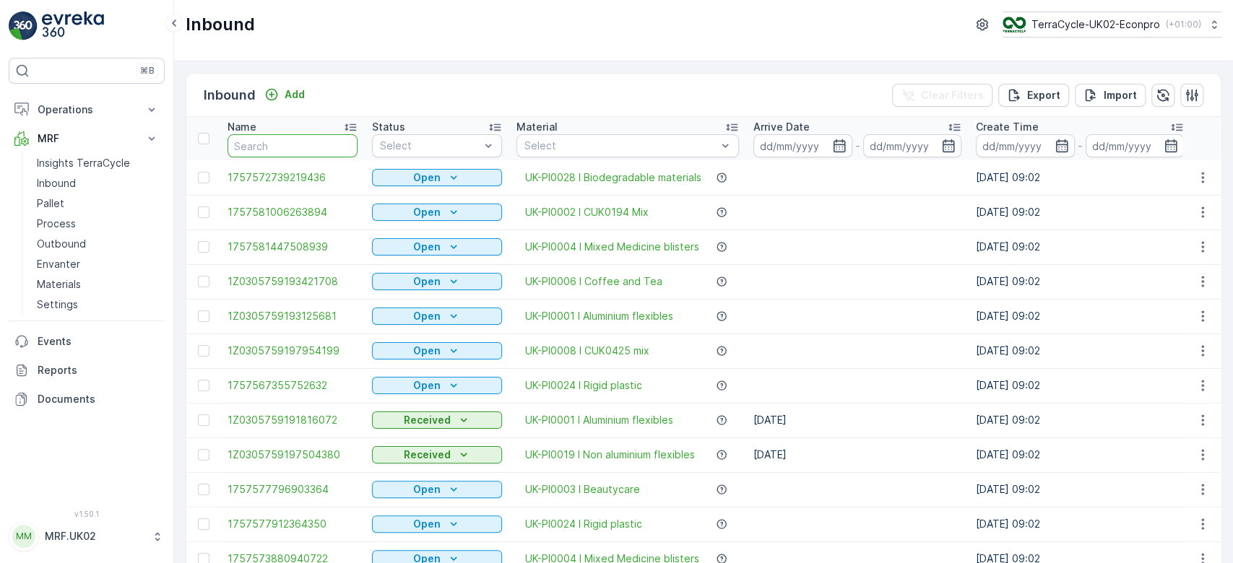
click at [259, 152] on input "text" at bounding box center [293, 145] width 130 height 23
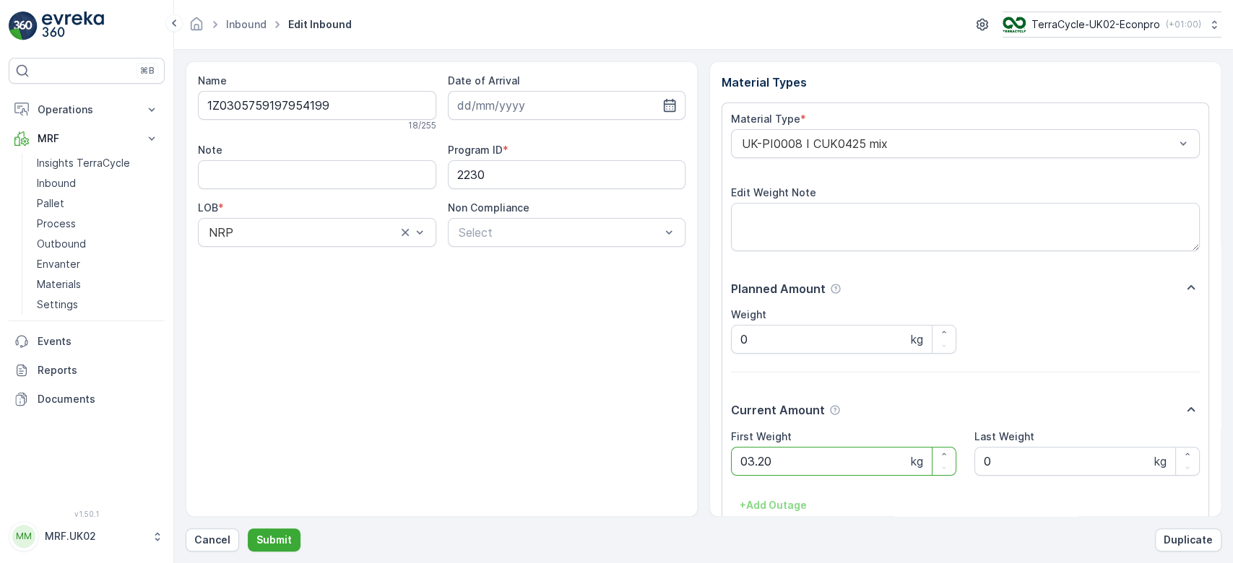
click at [248, 529] on button "Submit" at bounding box center [274, 540] width 53 height 23
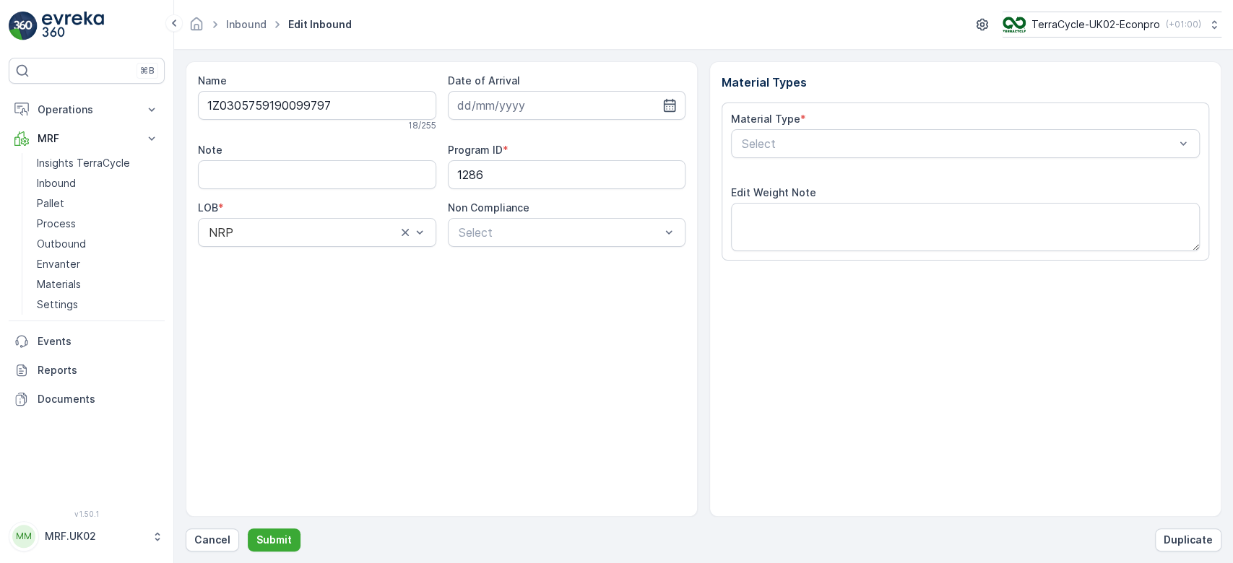
type input "[DATE]"
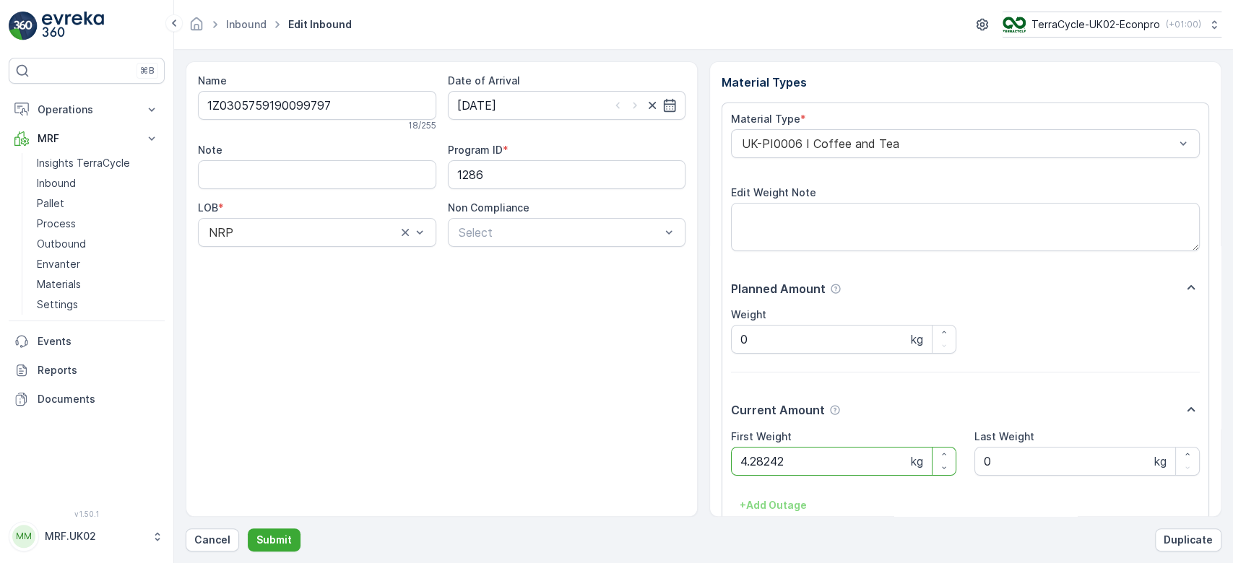
click at [248, 529] on button "Submit" at bounding box center [274, 540] width 53 height 23
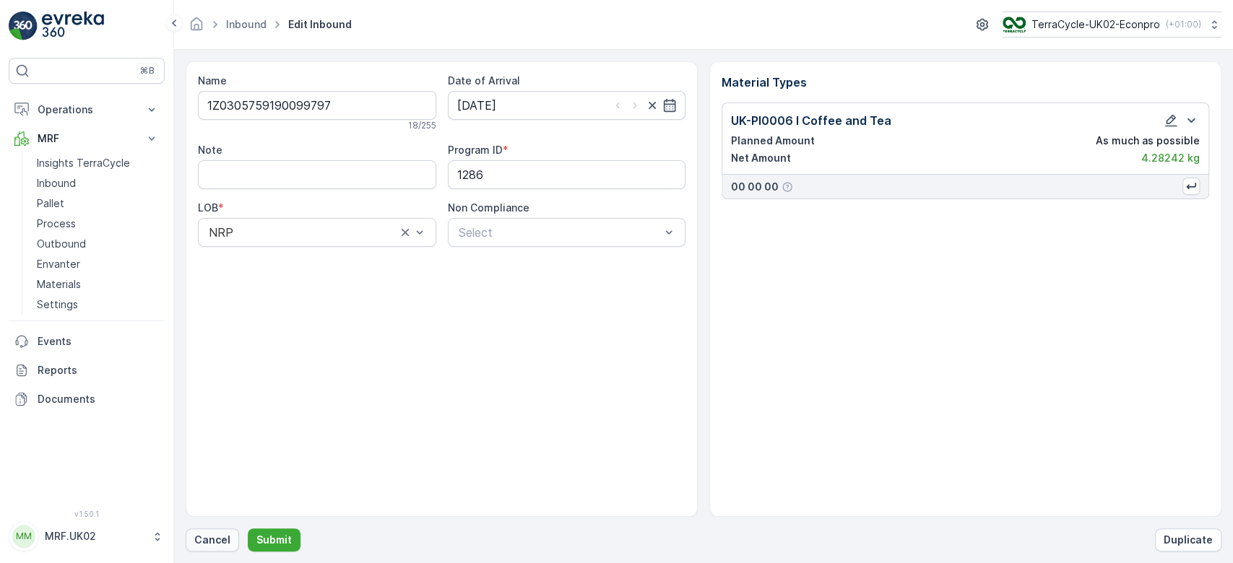
click at [193, 534] on button "Cancel" at bounding box center [212, 540] width 53 height 23
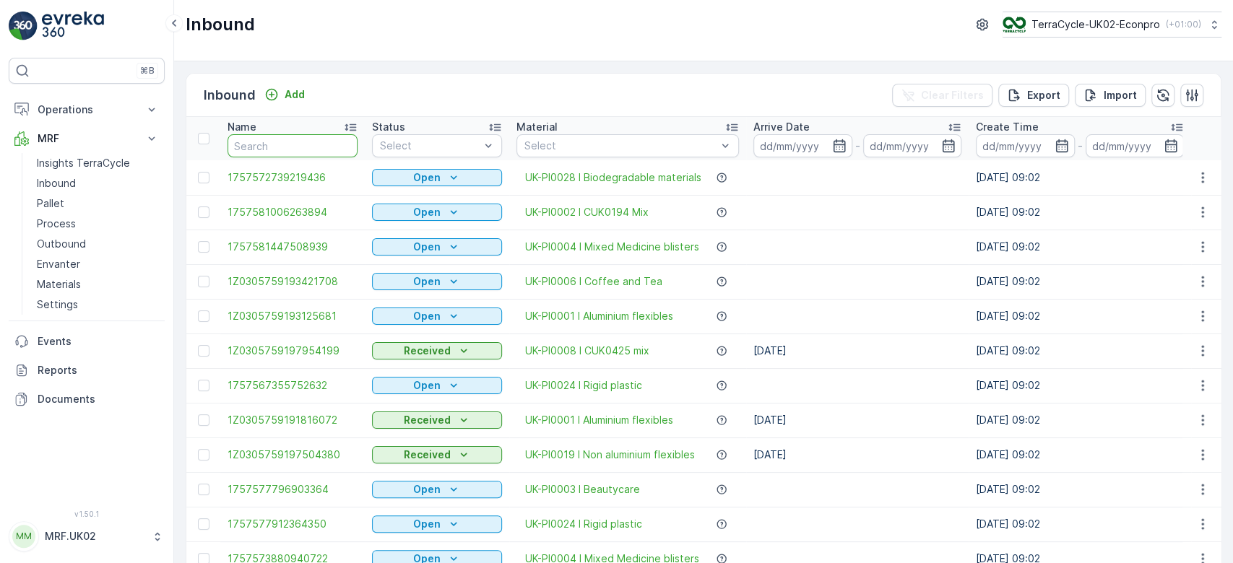
click at [298, 142] on input "text" at bounding box center [293, 145] width 130 height 23
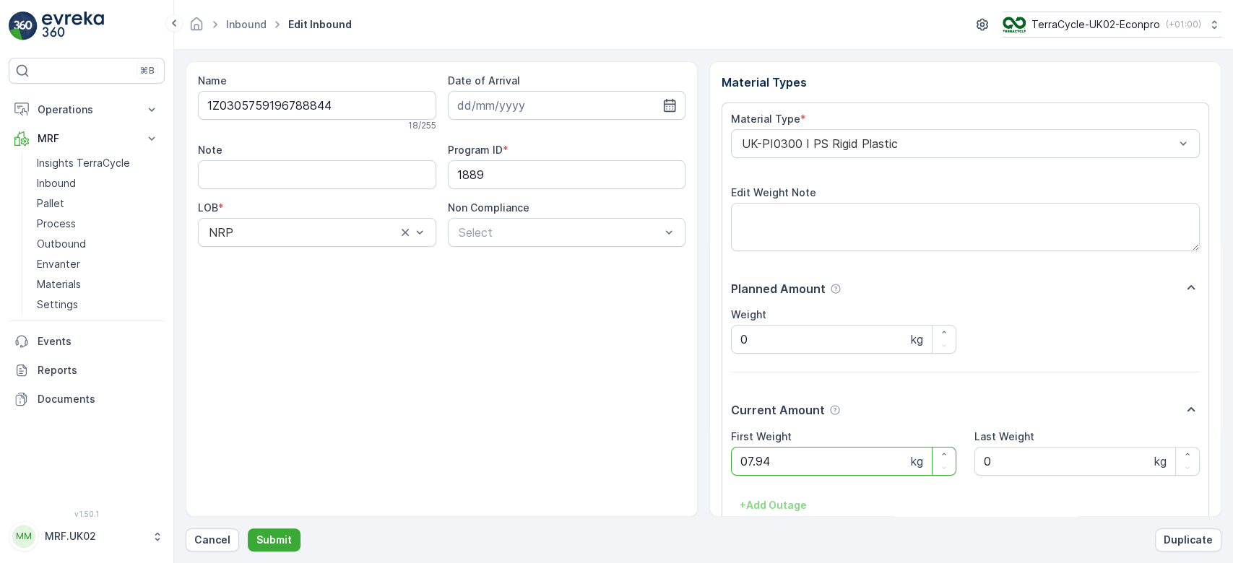
click at [248, 529] on button "Submit" at bounding box center [274, 540] width 53 height 23
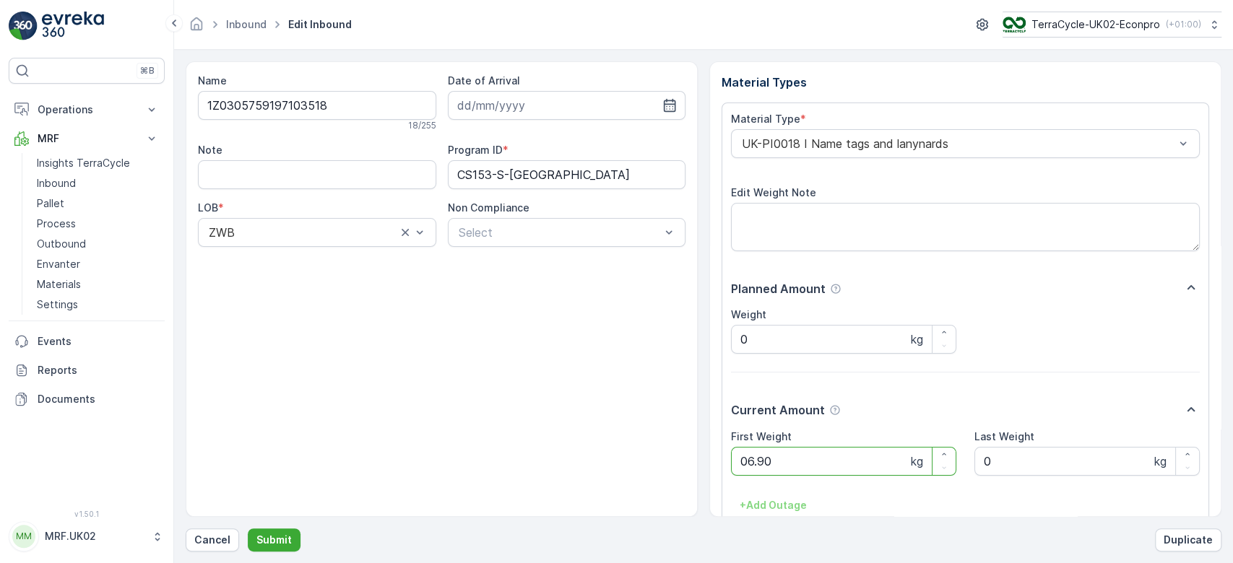
click at [248, 529] on button "Submit" at bounding box center [274, 540] width 53 height 23
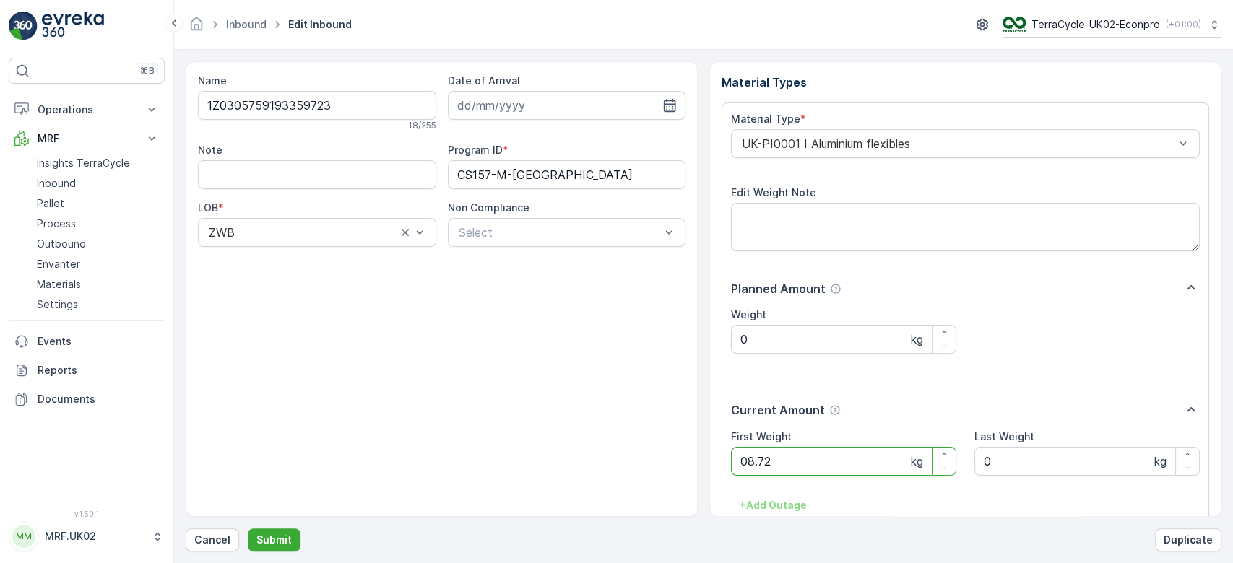
click at [248, 529] on button "Submit" at bounding box center [274, 540] width 53 height 23
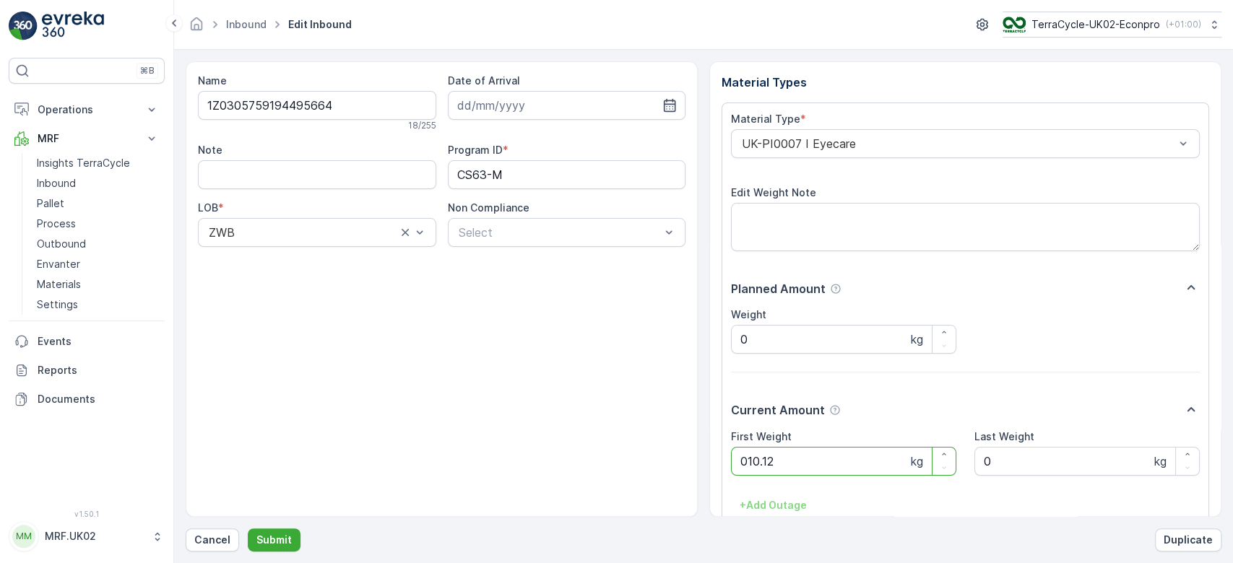
click at [248, 529] on button "Submit" at bounding box center [274, 540] width 53 height 23
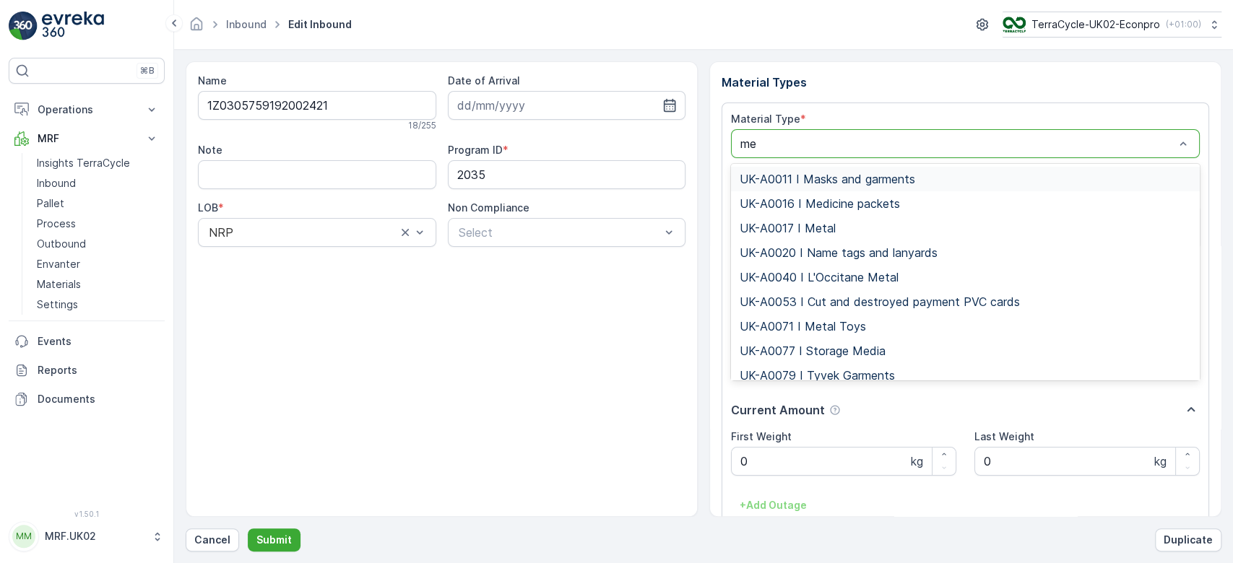
type input "med"
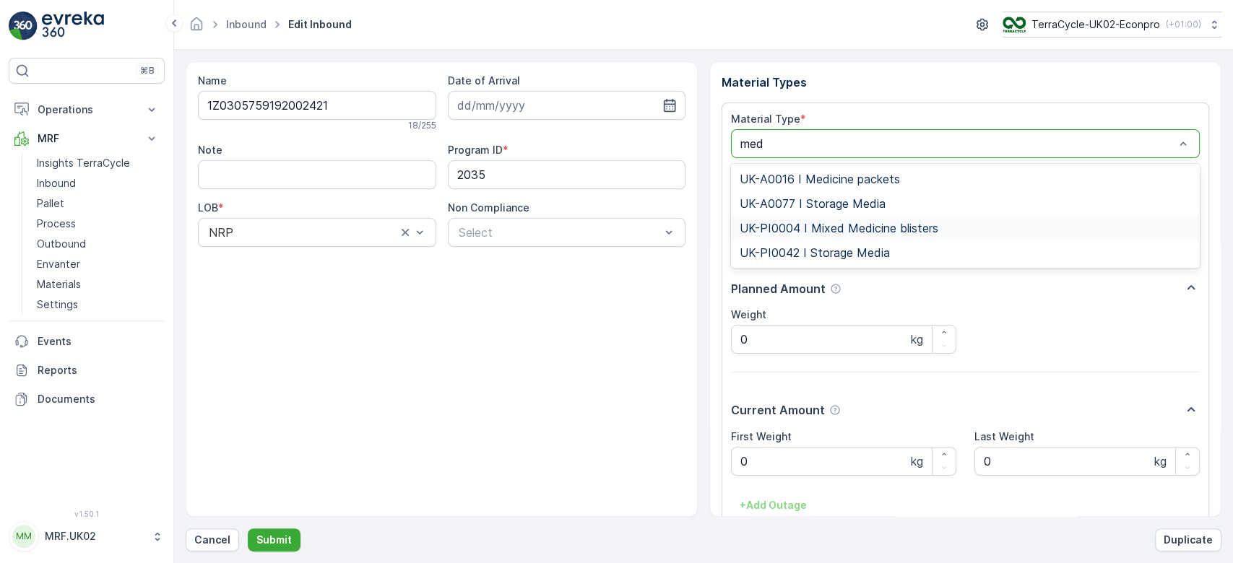
click at [881, 233] on span "UK-PI0004 I Mixed Medicine blisters" at bounding box center [839, 228] width 199 height 13
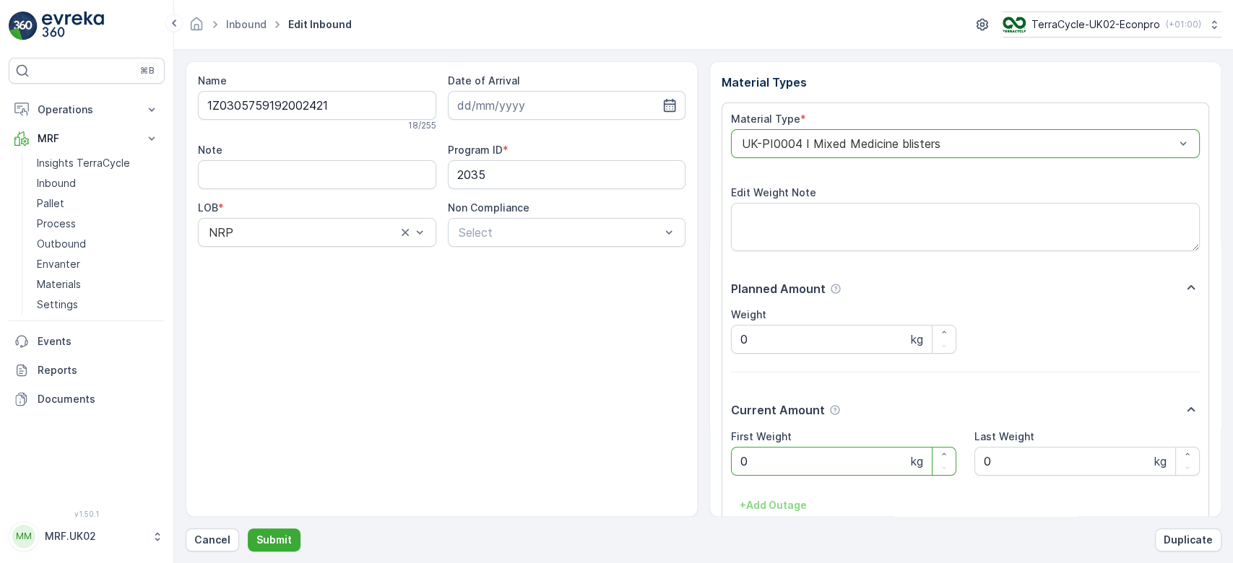
click at [756, 448] on Weight "0" at bounding box center [843, 461] width 225 height 29
click at [248, 529] on button "Submit" at bounding box center [274, 540] width 53 height 23
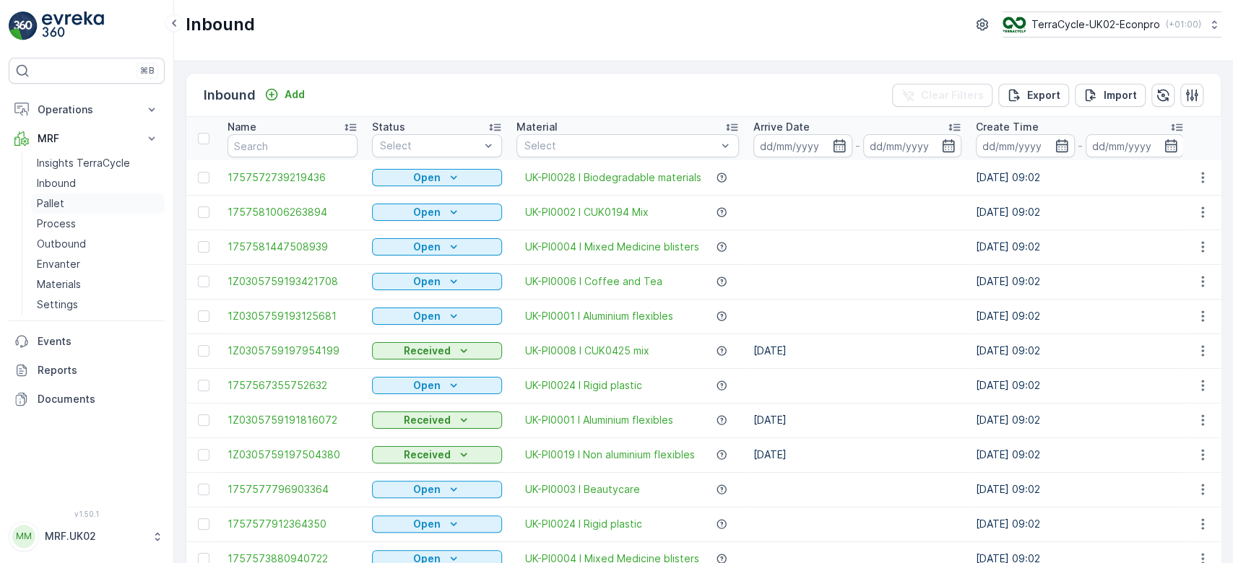
click at [94, 198] on link "Pallet" at bounding box center [98, 204] width 134 height 20
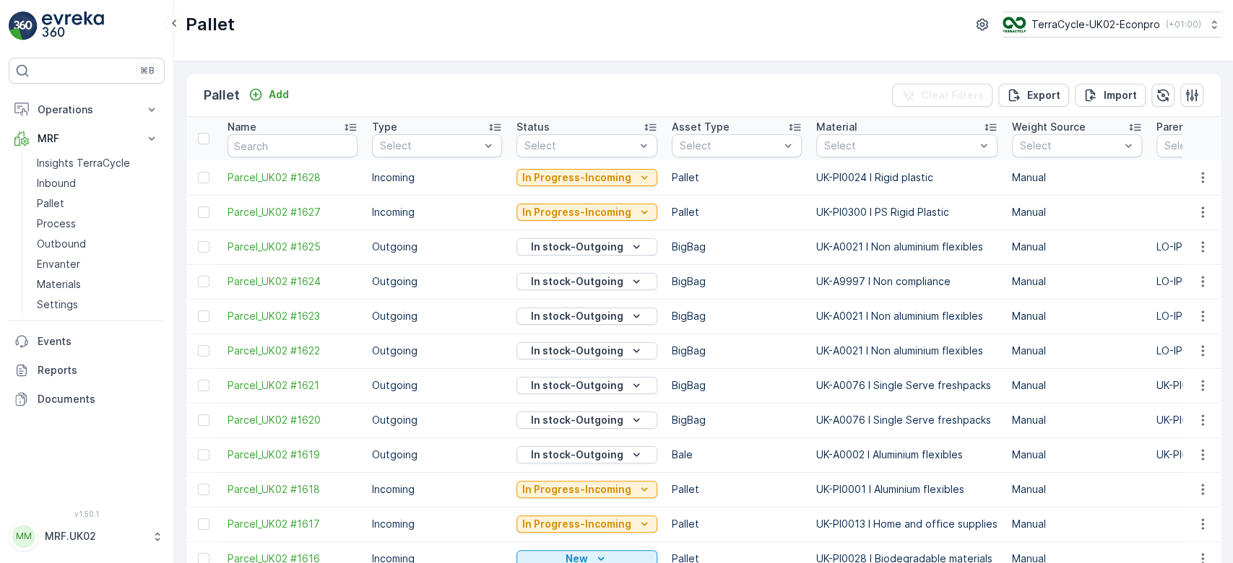
click at [300, 161] on td "Parcel_UK02 #1628" at bounding box center [292, 177] width 144 height 35
click at [303, 126] on div "Name" at bounding box center [293, 127] width 130 height 14
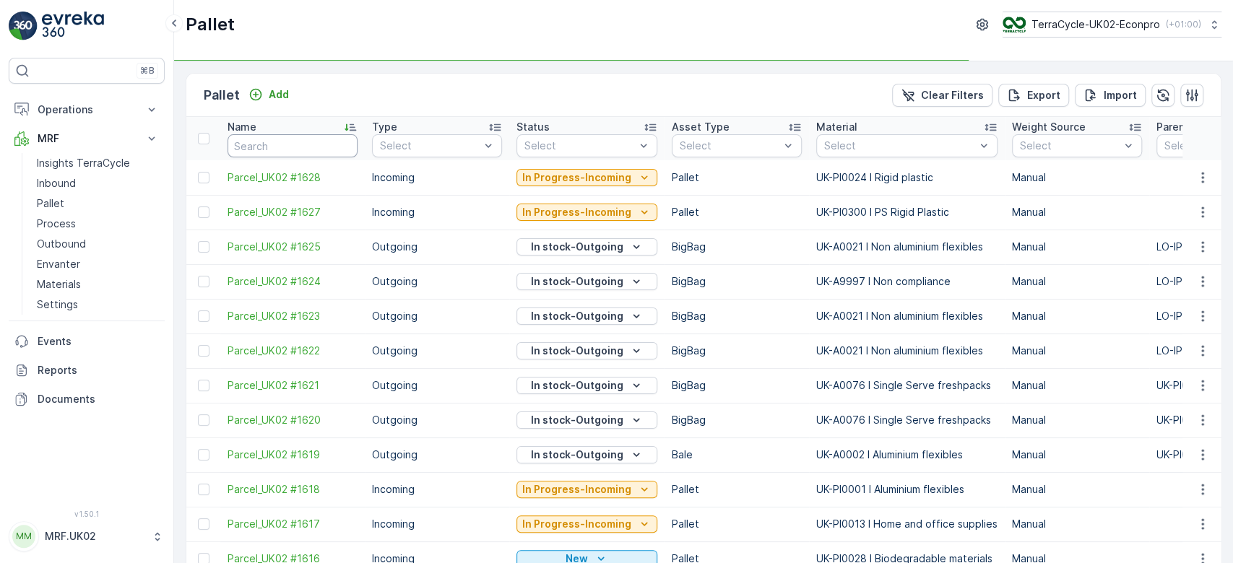
click at [301, 146] on input "text" at bounding box center [293, 145] width 130 height 23
type input "1"
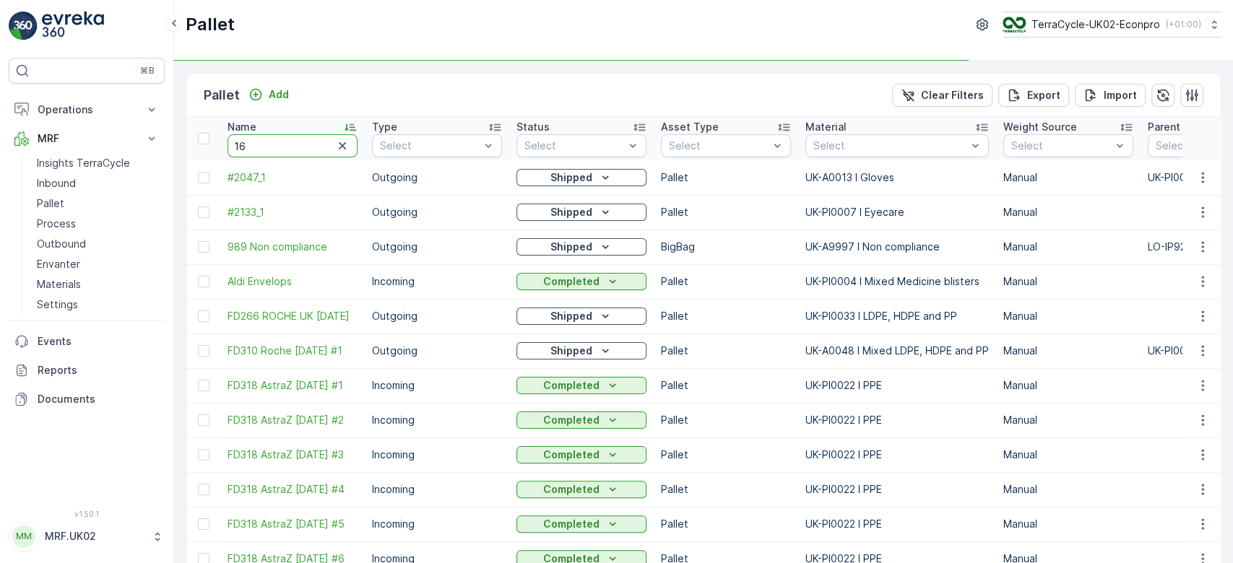
click at [301, 146] on input "16" at bounding box center [293, 145] width 130 height 23
type input "1617"
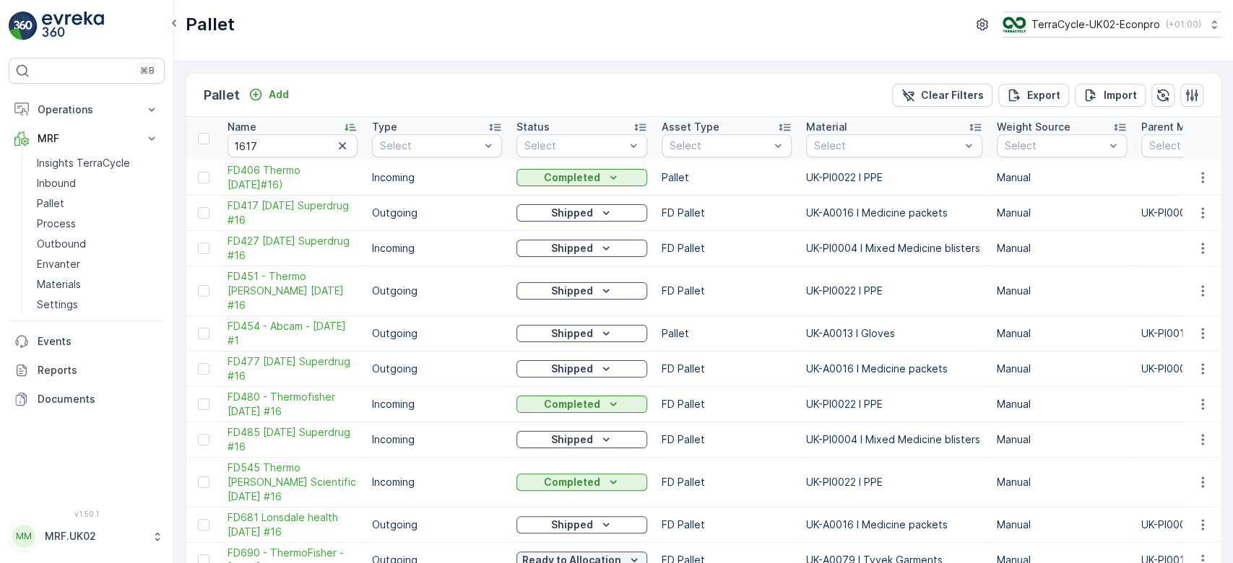
type input "16"
type input "1617"
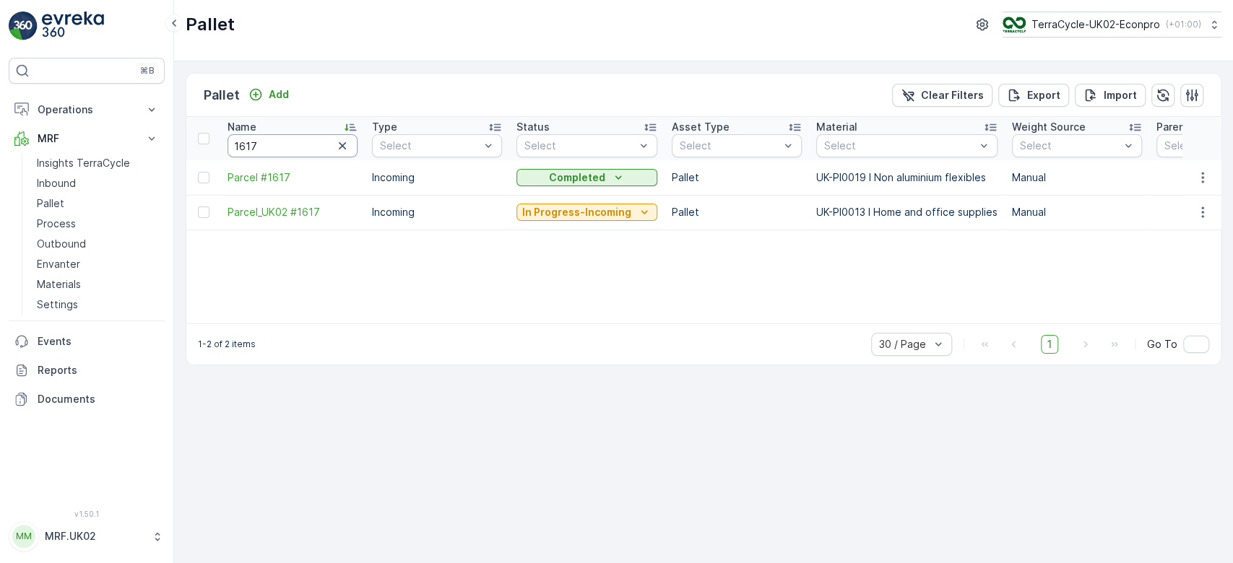
click at [293, 144] on input "1617" at bounding box center [293, 145] width 130 height 23
type input "1618"
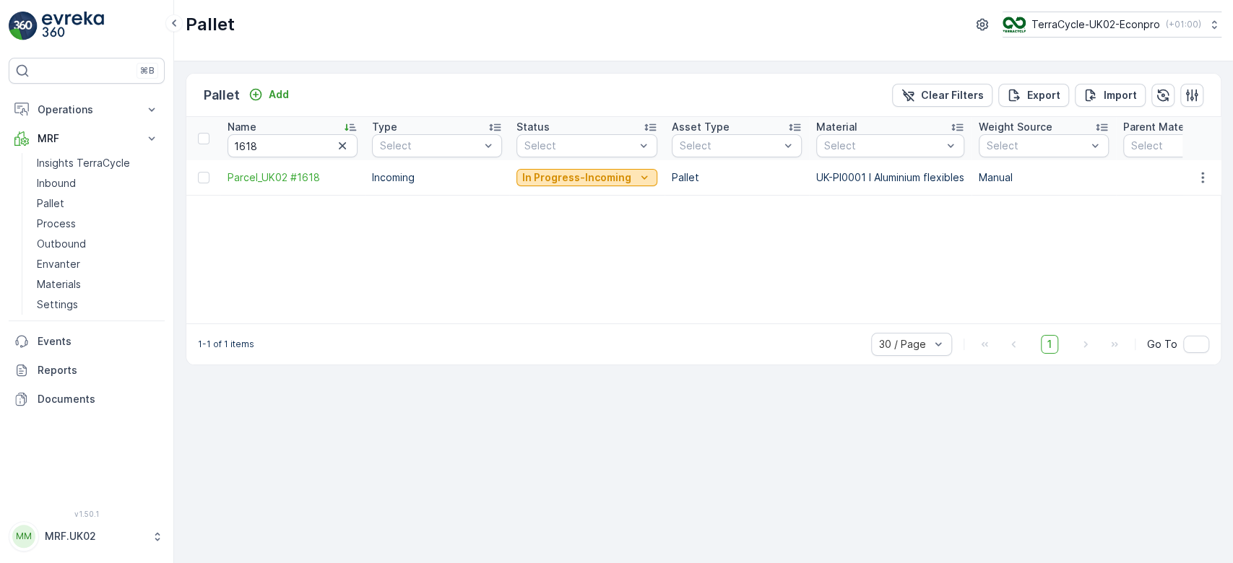
click at [554, 178] on p "In Progress-Incoming" at bounding box center [576, 177] width 109 height 14
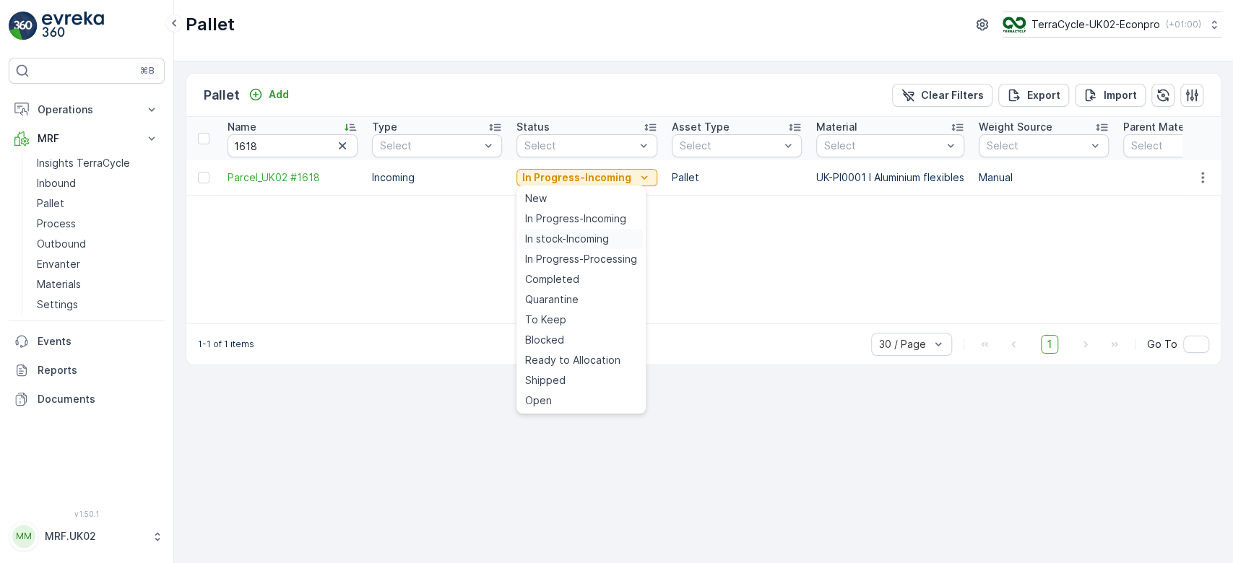
click at [554, 241] on span "In stock-Incoming" at bounding box center [567, 239] width 84 height 14
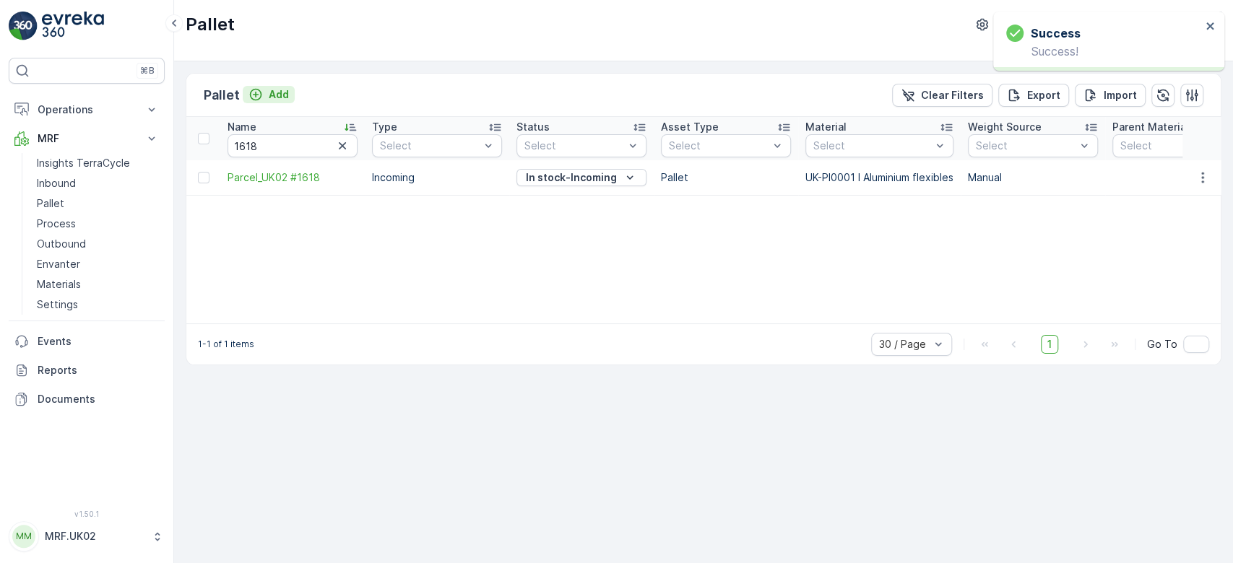
click at [277, 90] on p "Add" at bounding box center [279, 94] width 20 height 14
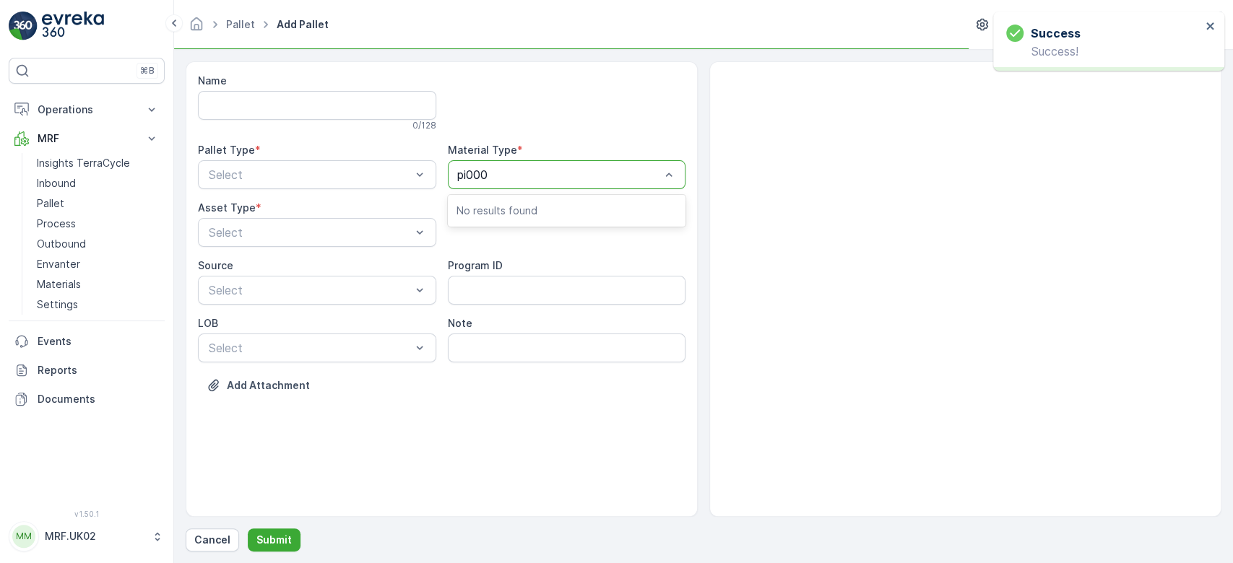
type input "pi0001"
click at [561, 212] on span "UK-PI0001 I Aluminium flexibles" at bounding box center [541, 210] width 168 height 13
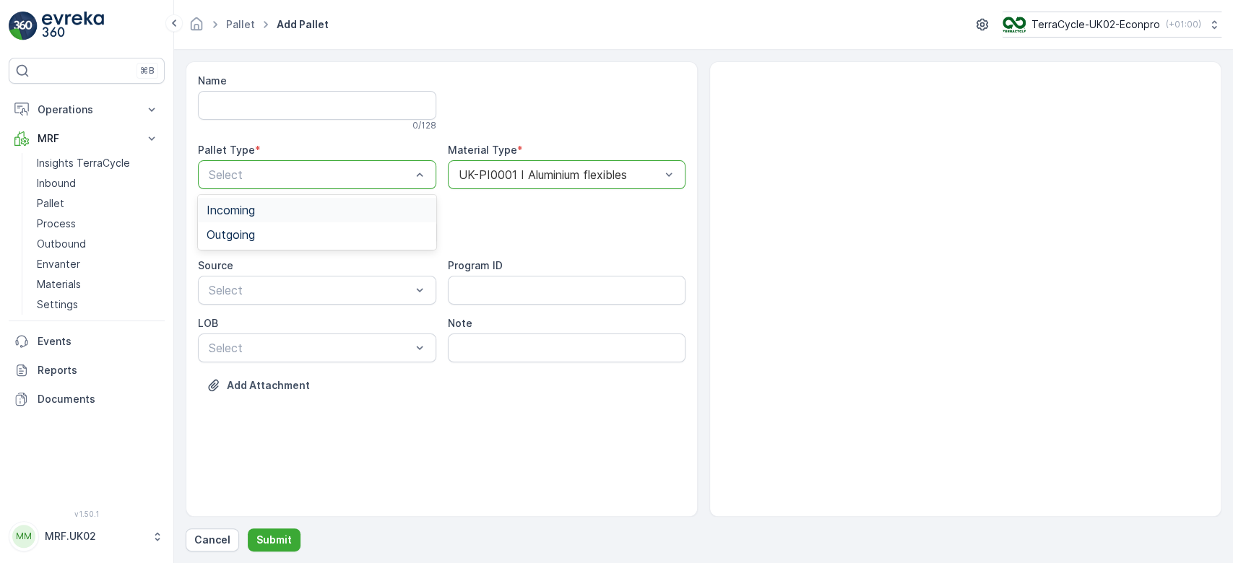
click at [336, 209] on div "Incoming" at bounding box center [317, 210] width 221 height 13
click at [295, 307] on div "Bale" at bounding box center [317, 317] width 238 height 25
click at [293, 224] on div "Bale" at bounding box center [317, 232] width 238 height 29
click at [282, 291] on div "Pallet" at bounding box center [317, 292] width 221 height 13
click at [272, 552] on button "Submit" at bounding box center [274, 540] width 53 height 23
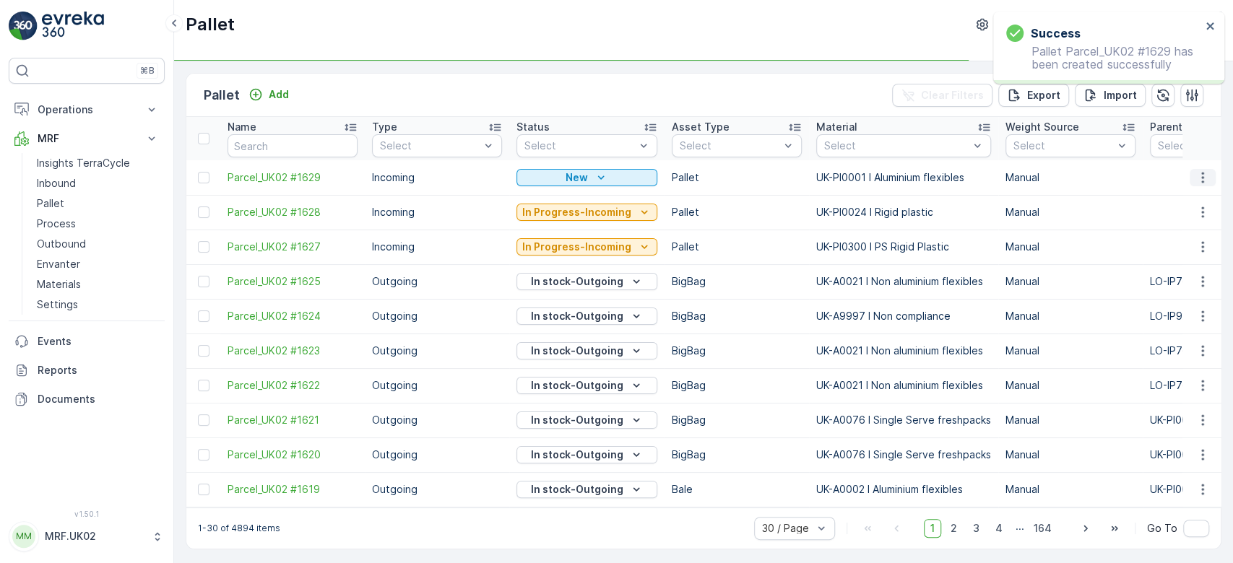
click at [1198, 176] on icon "button" at bounding box center [1203, 177] width 14 height 14
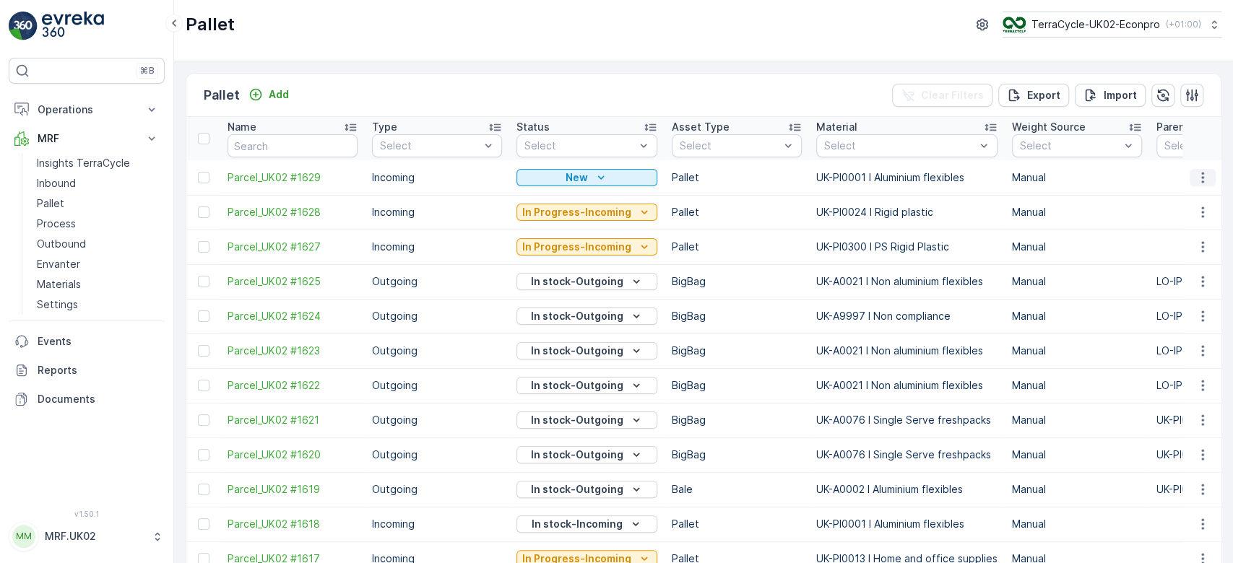
click at [1201, 176] on icon "button" at bounding box center [1202, 177] width 2 height 11
click at [1156, 274] on span "Print QR" at bounding box center [1163, 279] width 40 height 14
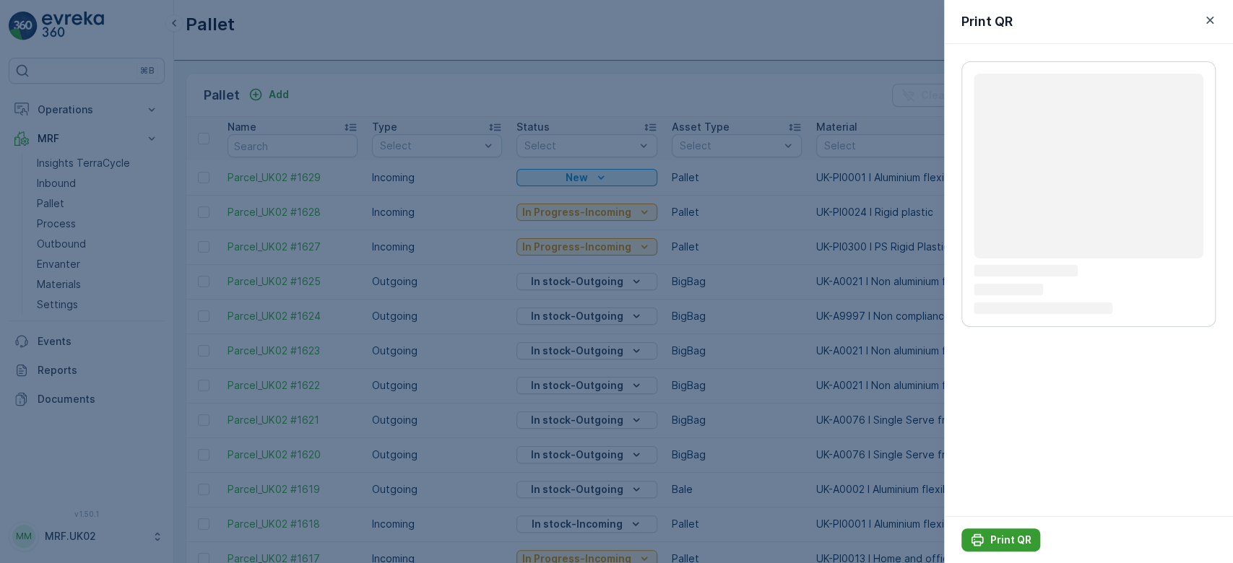
click at [999, 546] on p "Print QR" at bounding box center [1010, 540] width 41 height 14
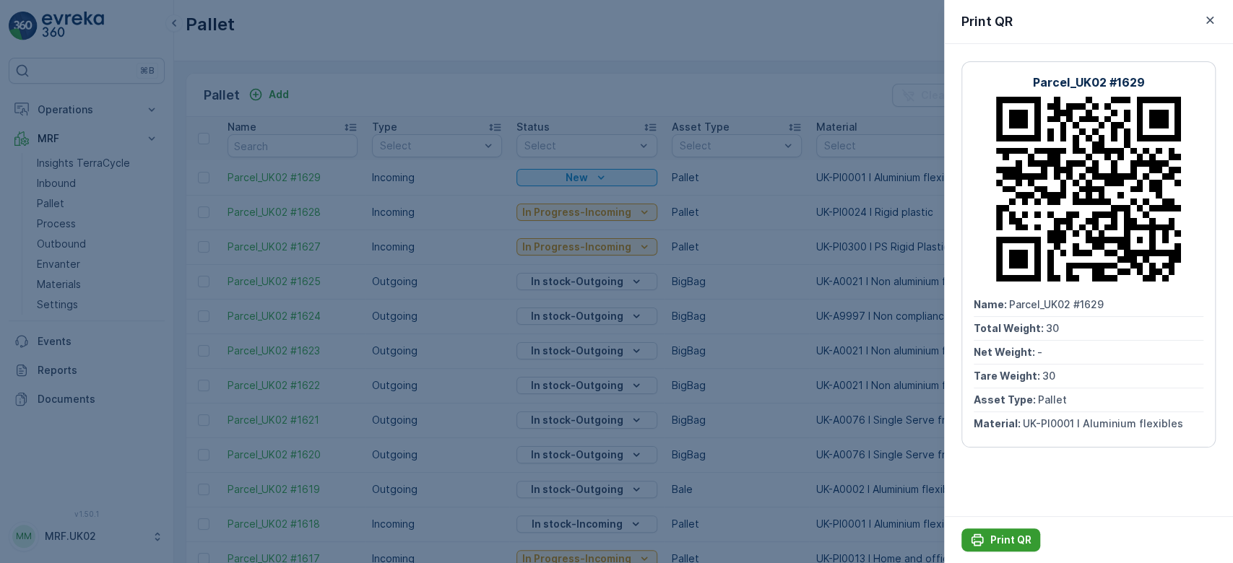
click at [999, 546] on p "Print QR" at bounding box center [1010, 540] width 41 height 14
click at [55, 182] on div at bounding box center [616, 281] width 1233 height 563
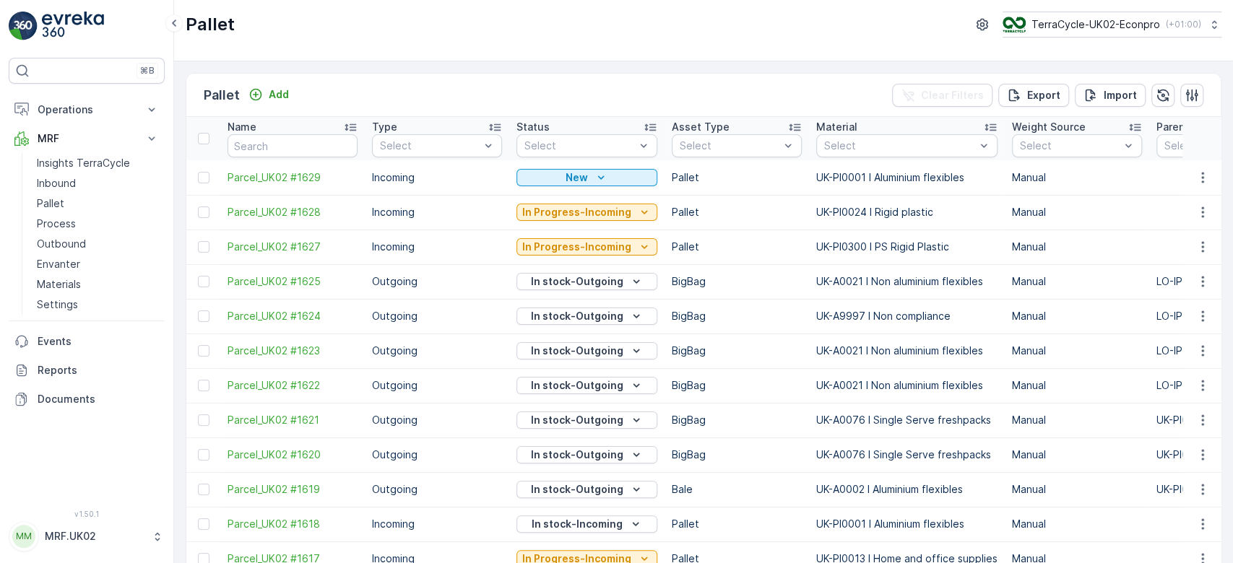
click at [55, 182] on p "Inbound" at bounding box center [56, 183] width 39 height 14
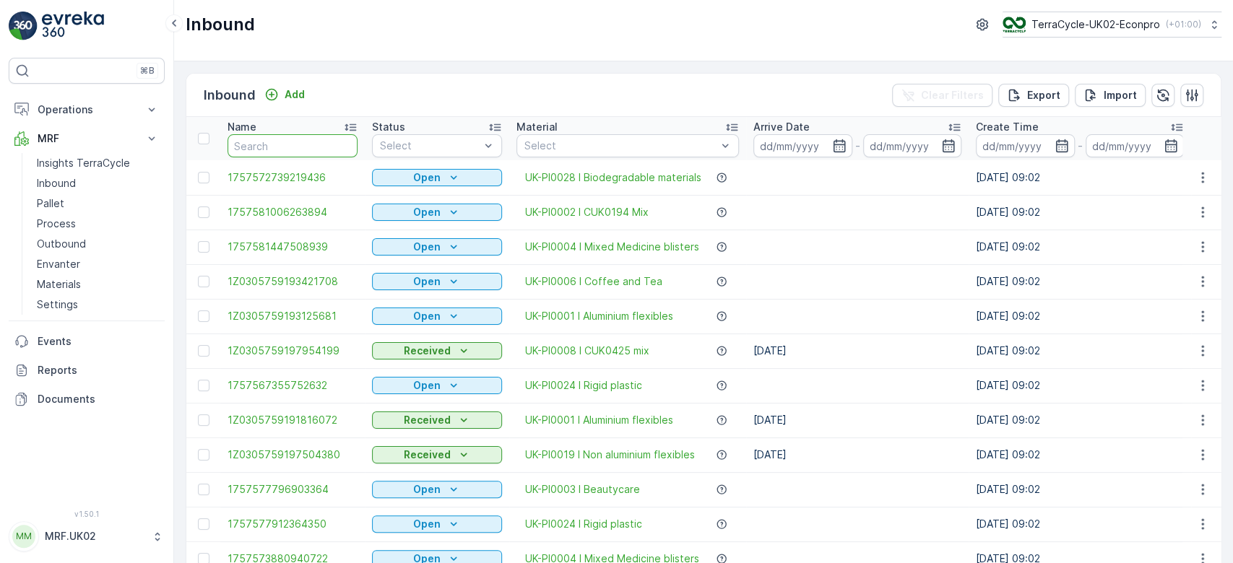
click at [269, 147] on input "text" at bounding box center [293, 145] width 130 height 23
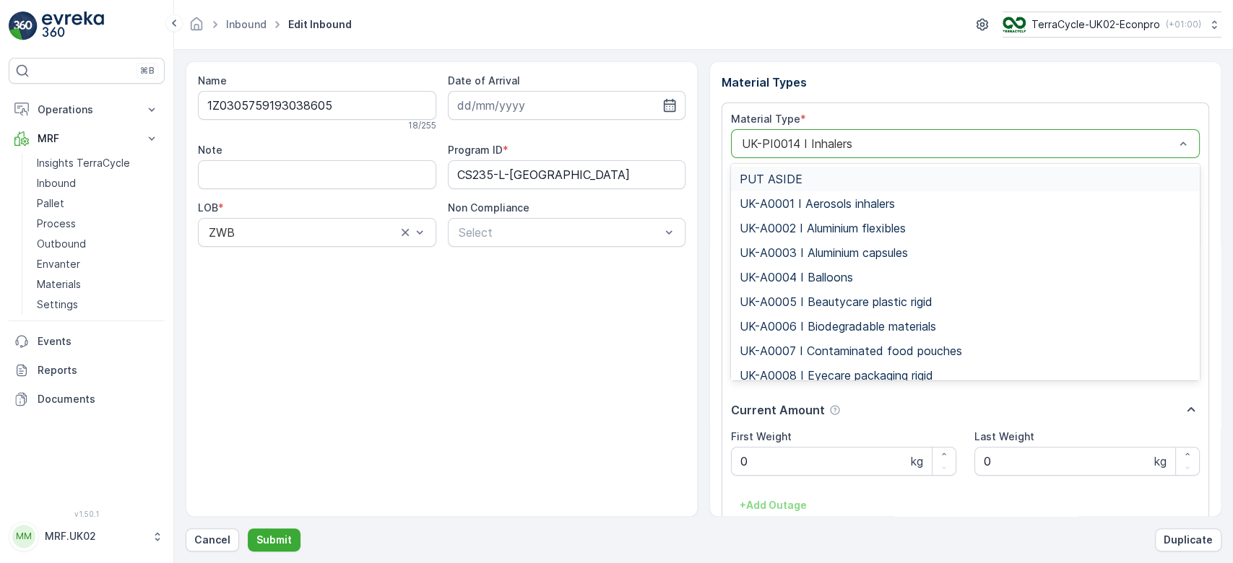
click at [862, 134] on div "UK-PI0014 I Inhalers" at bounding box center [965, 143] width 469 height 29
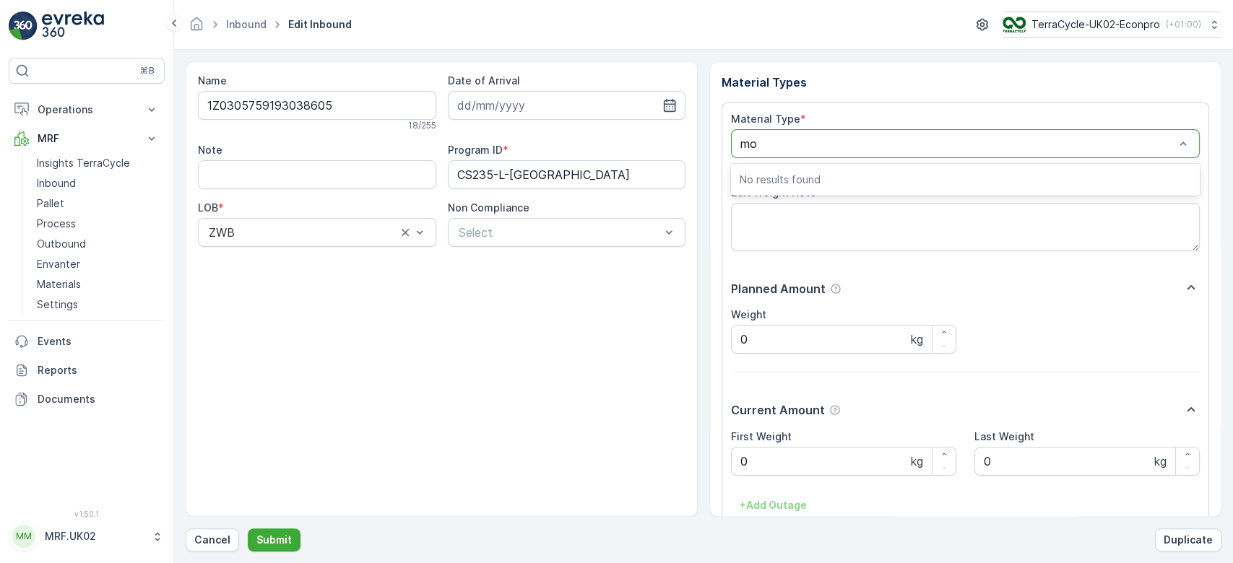
type input "m"
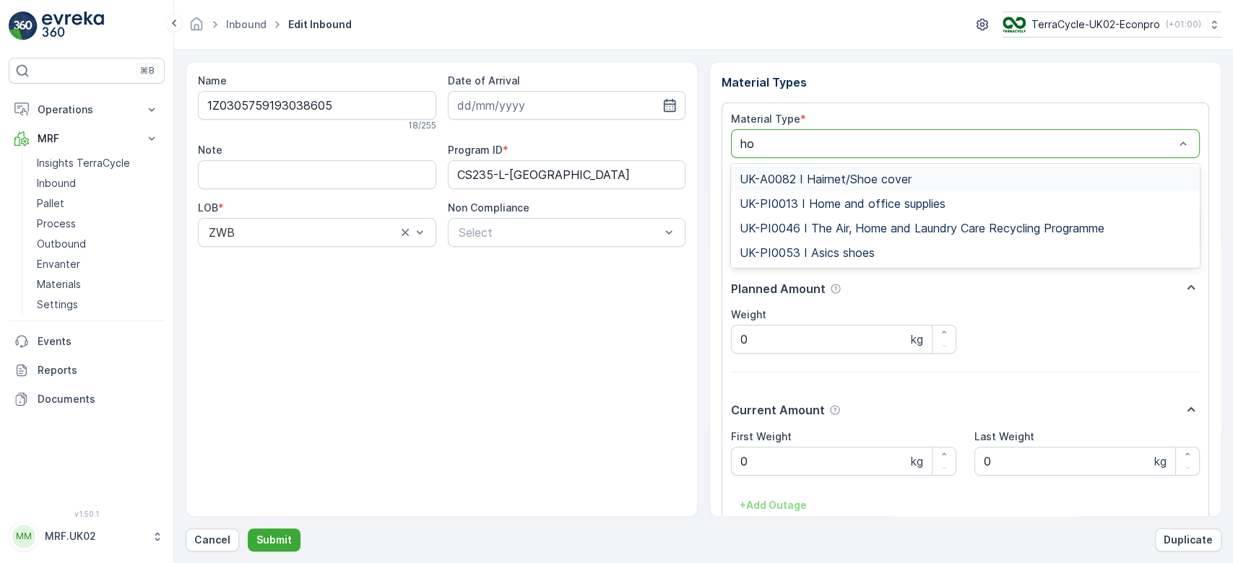
type input "hom"
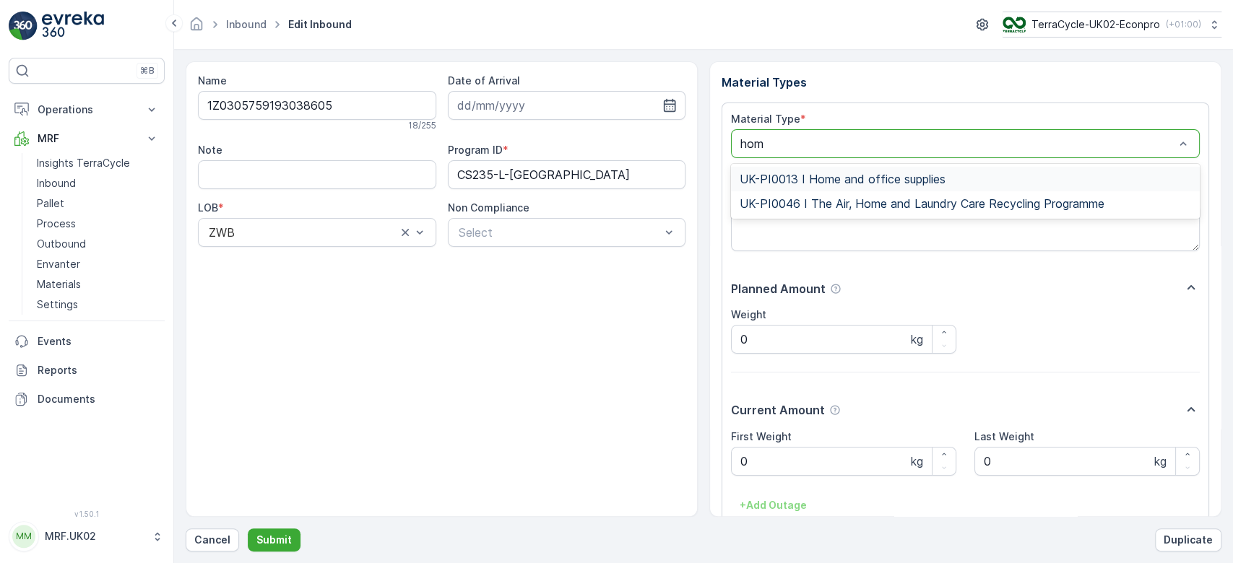
click at [865, 180] on span "UK-PI0013 I Home and office supplies" at bounding box center [843, 179] width 206 height 13
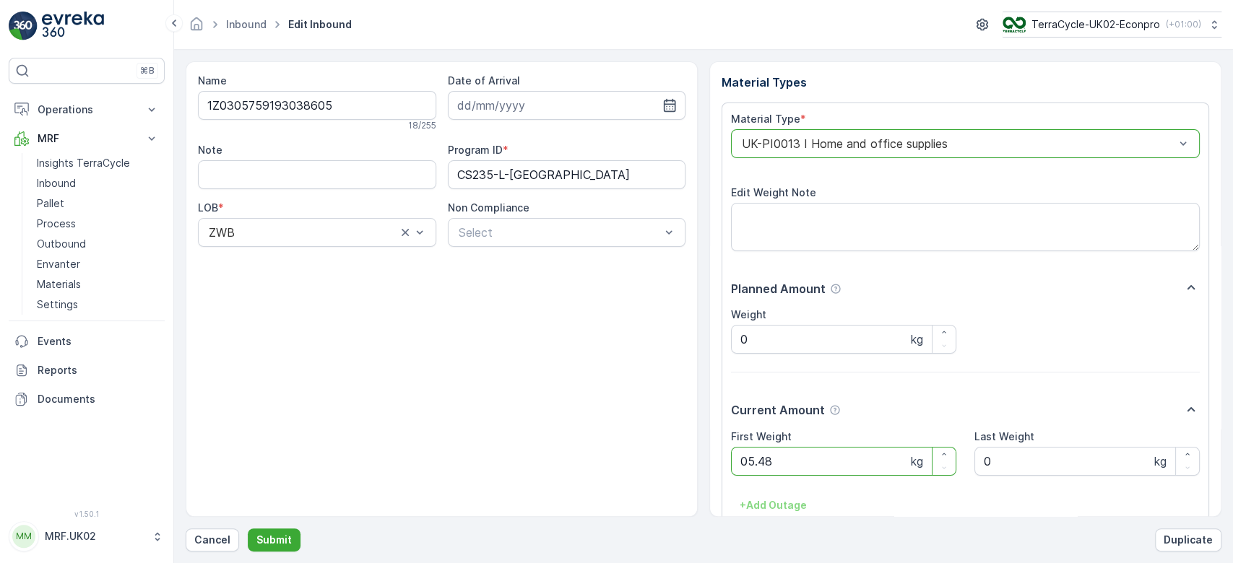
click at [248, 529] on button "Submit" at bounding box center [274, 540] width 53 height 23
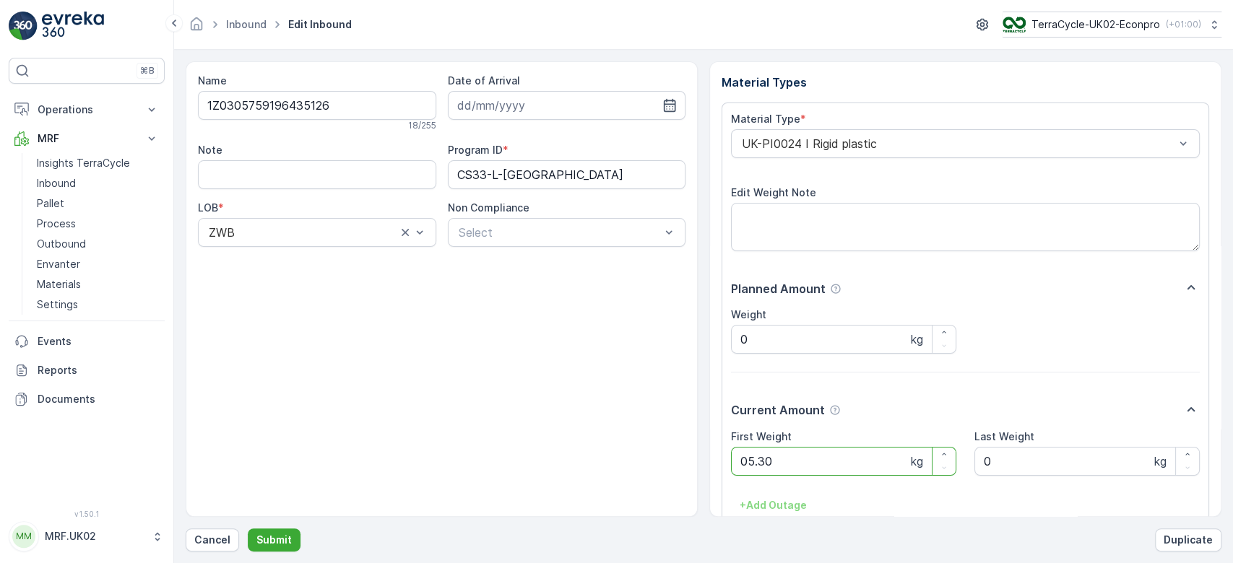
click at [248, 529] on button "Submit" at bounding box center [274, 540] width 53 height 23
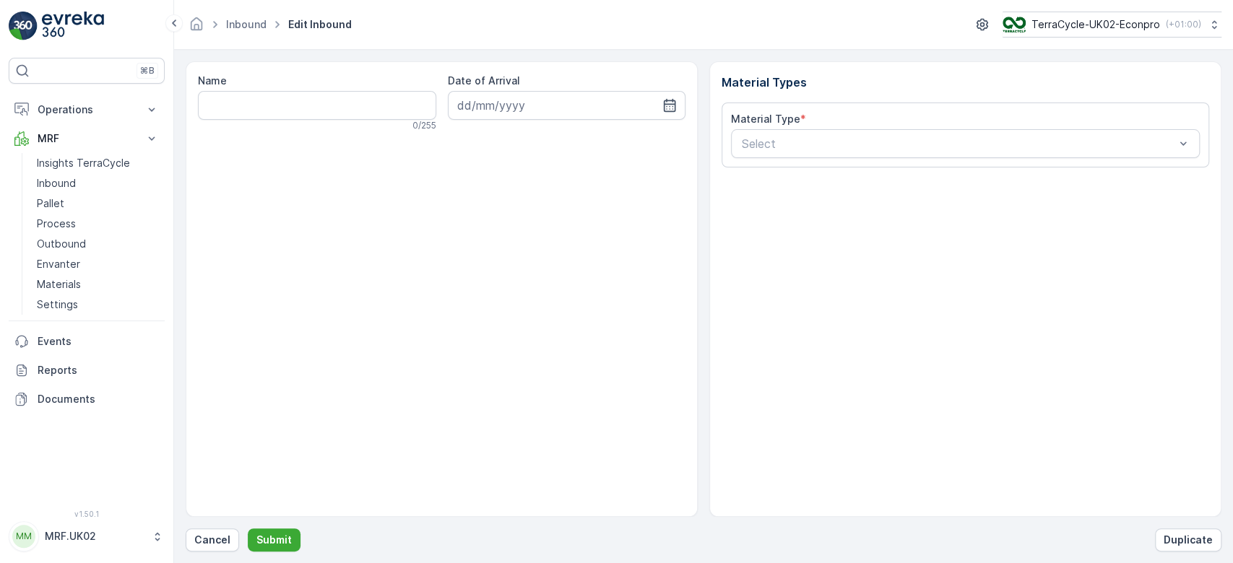
click at [765, 459] on div "Material Types Material Type * Select" at bounding box center [965, 289] width 512 height 456
click at [218, 546] on p "Cancel" at bounding box center [212, 540] width 36 height 14
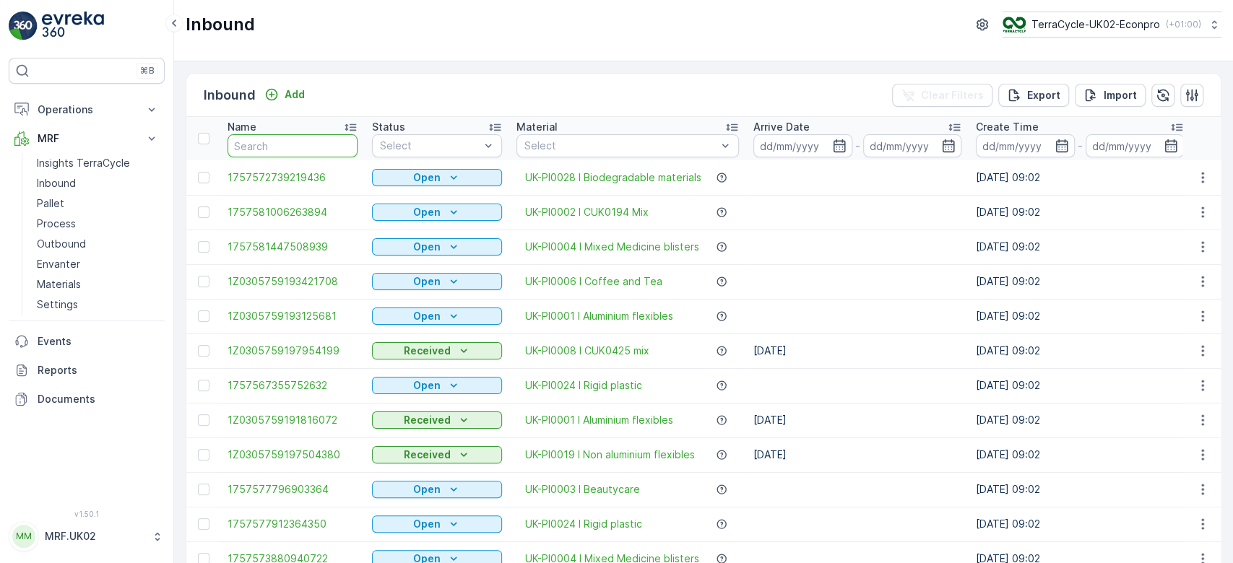
click at [274, 137] on input "text" at bounding box center [293, 145] width 130 height 23
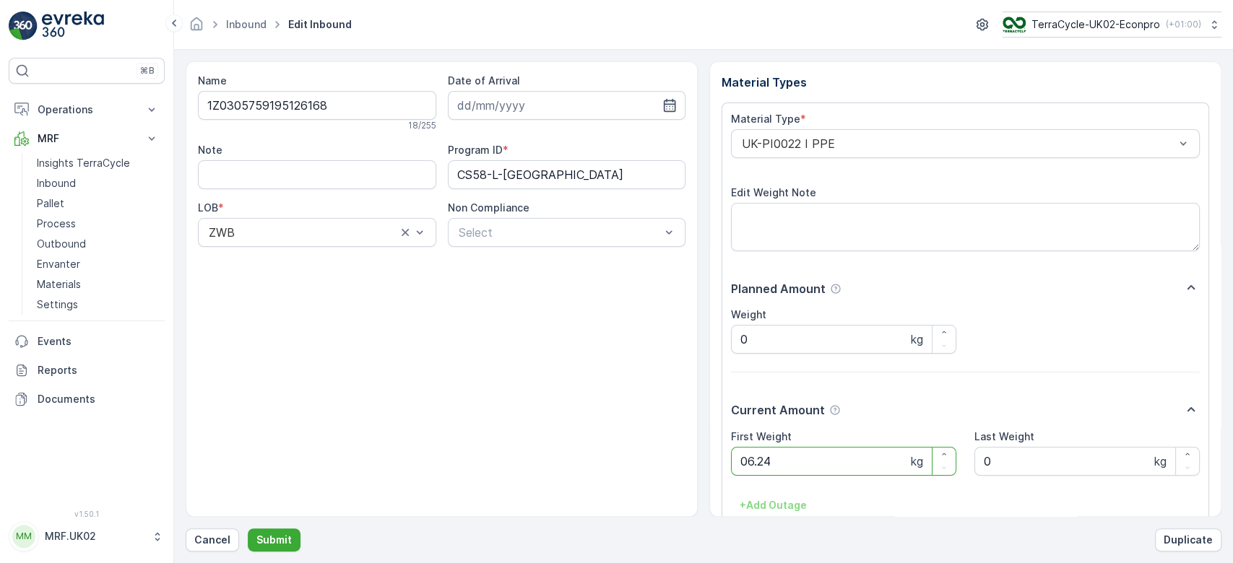
click at [248, 529] on button "Submit" at bounding box center [274, 540] width 53 height 23
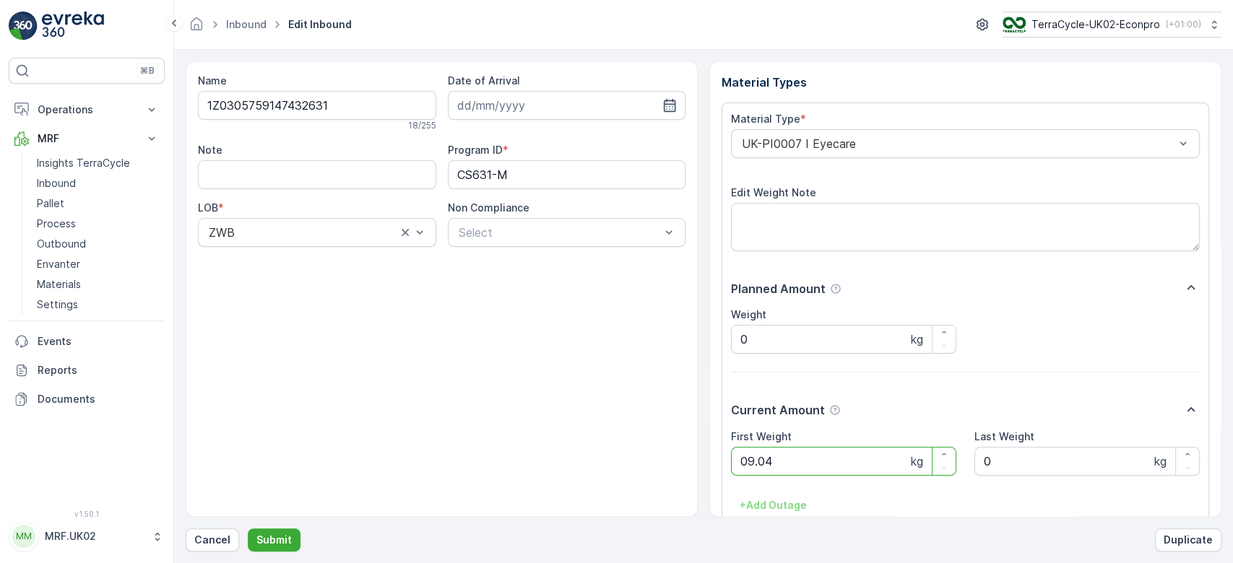
click at [248, 529] on button "Submit" at bounding box center [274, 540] width 53 height 23
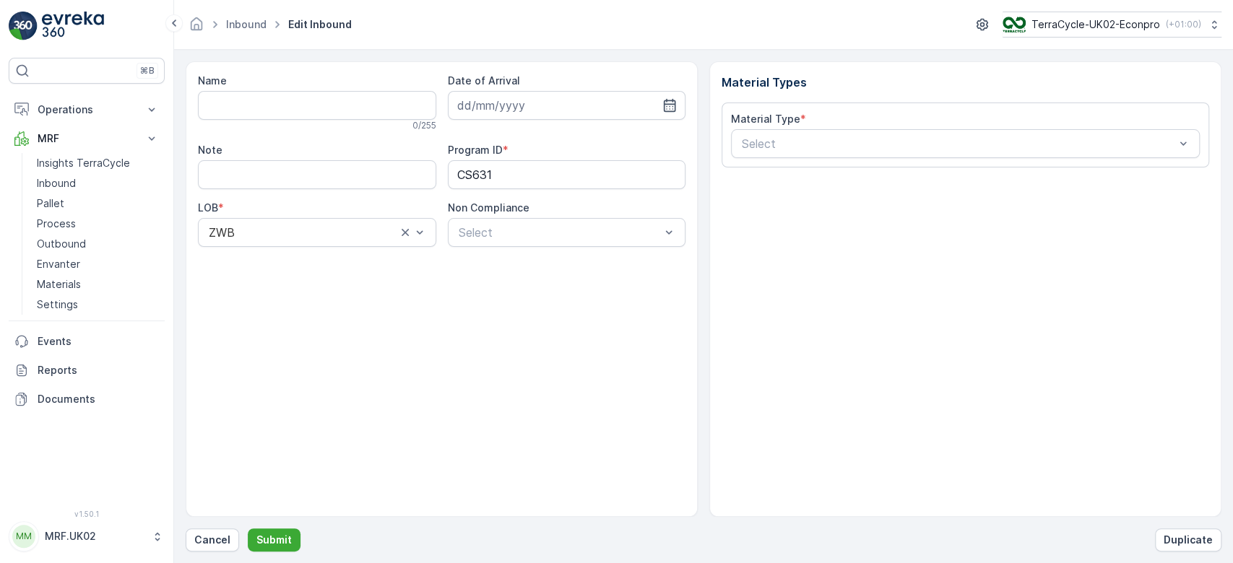
type input "1Z0305759146580974"
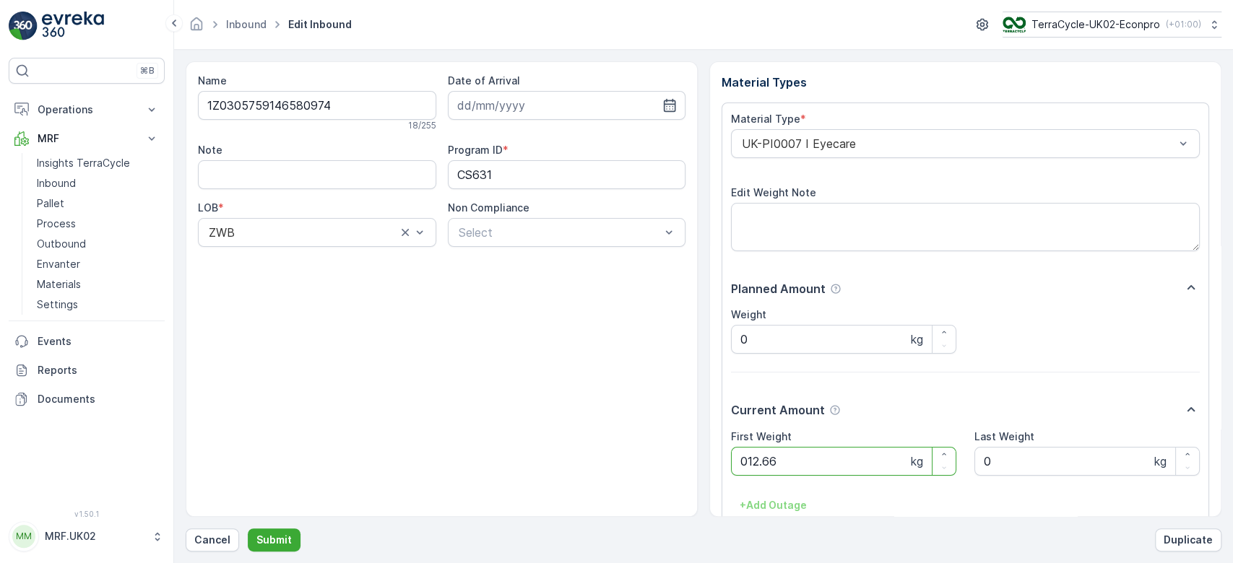
click at [248, 529] on button "Submit" at bounding box center [274, 540] width 53 height 23
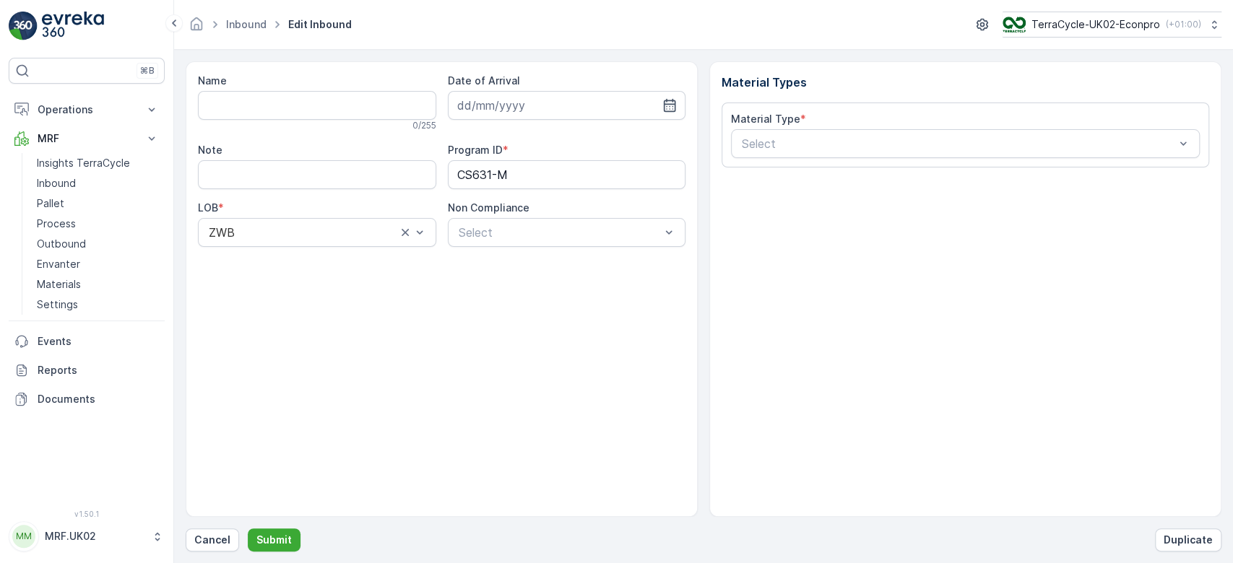
type input "1Z0305759147064057"
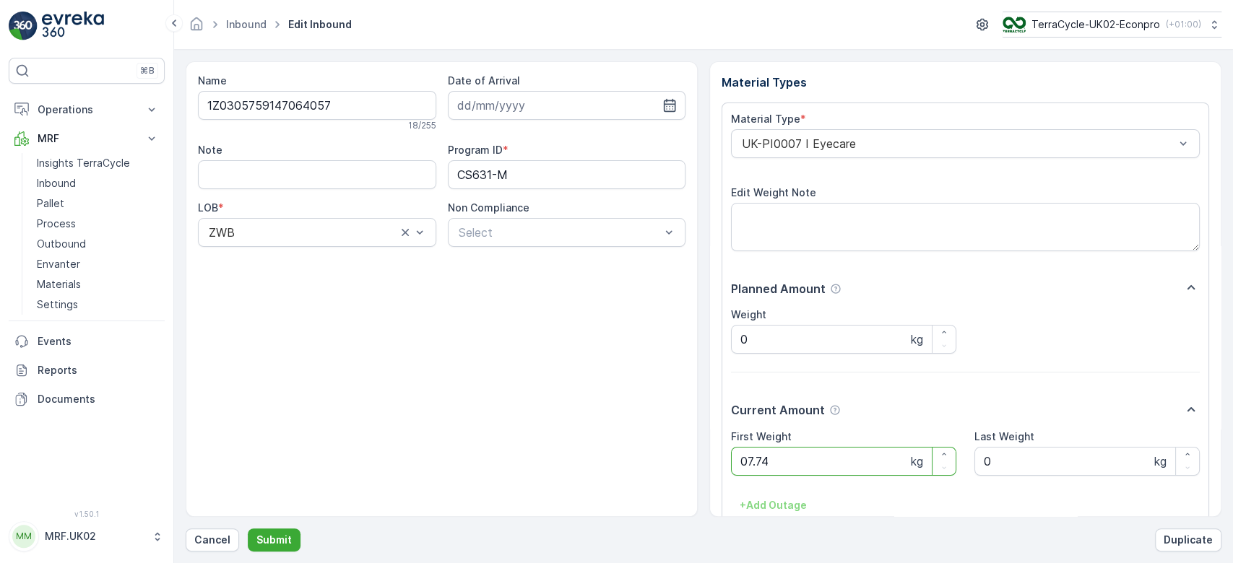
click at [248, 529] on button "Submit" at bounding box center [274, 540] width 53 height 23
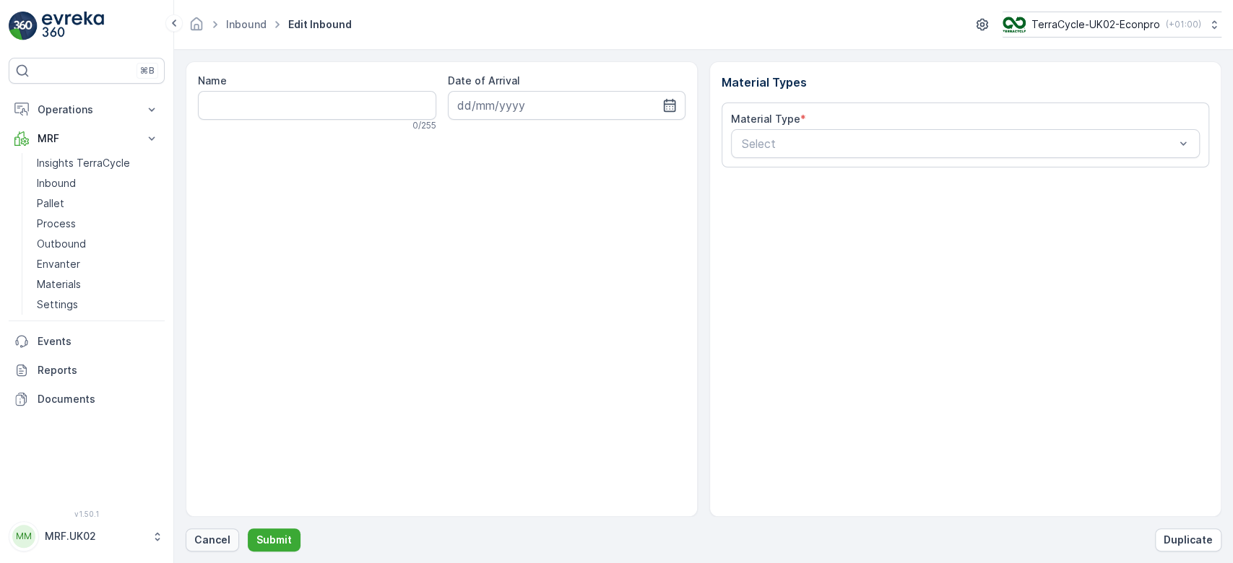
click at [202, 532] on button "Cancel" at bounding box center [212, 540] width 53 height 23
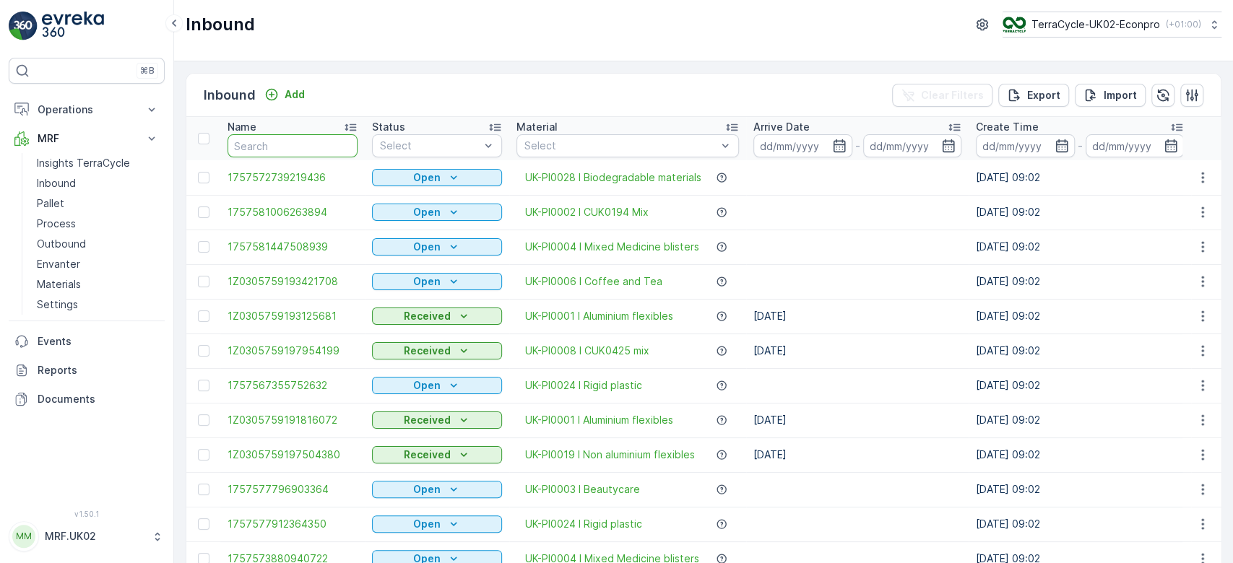
click at [306, 142] on input "text" at bounding box center [293, 145] width 130 height 23
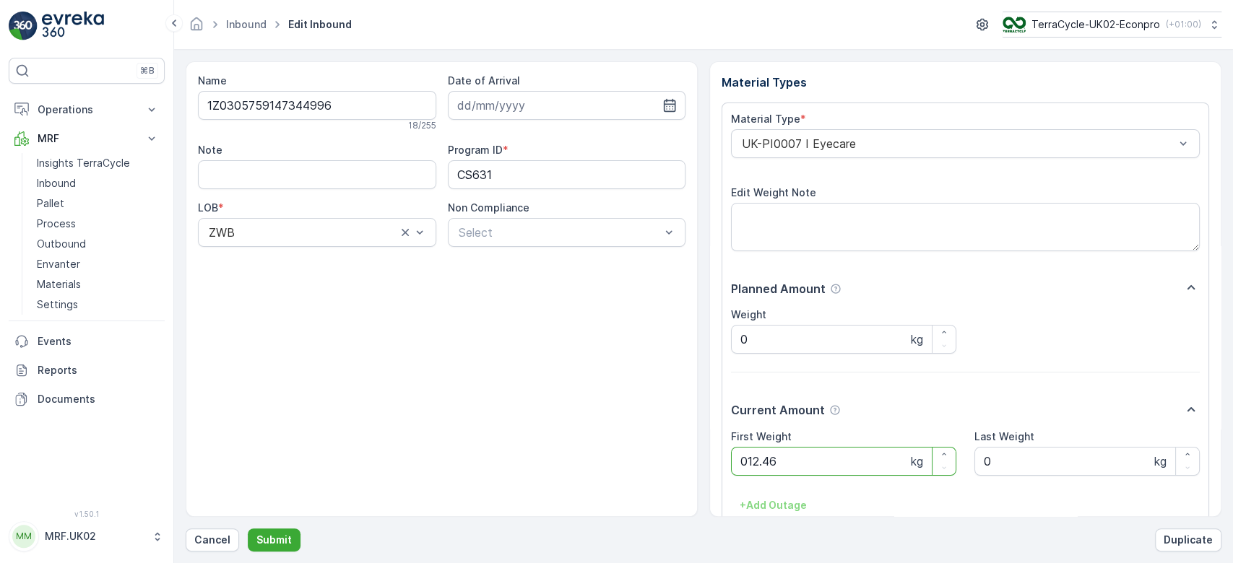
click at [248, 529] on button "Submit" at bounding box center [274, 540] width 53 height 23
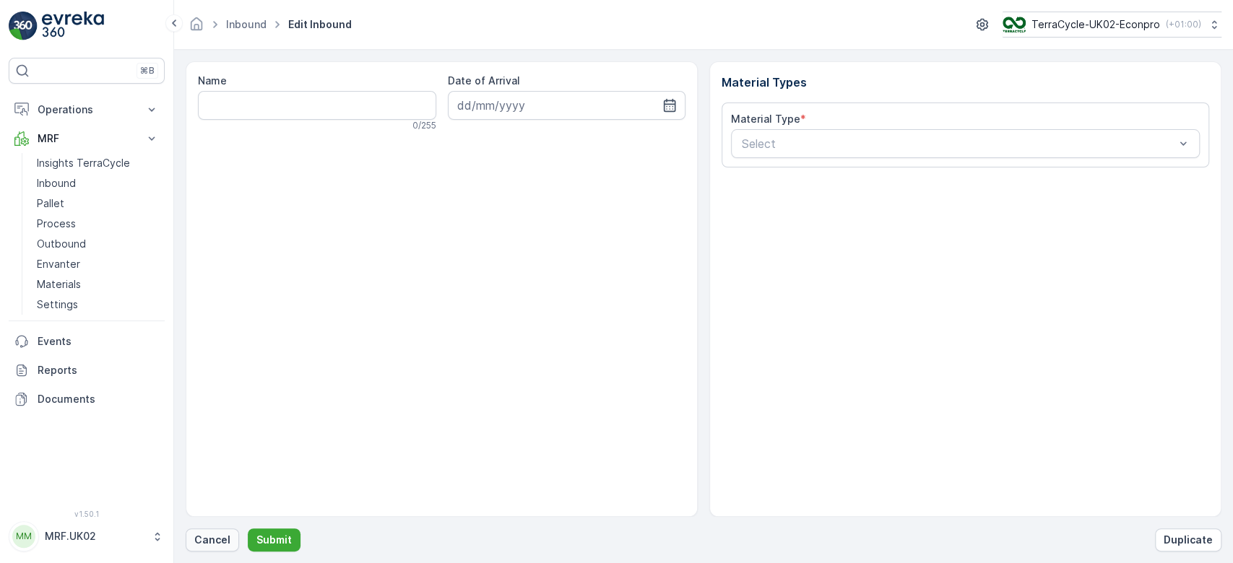
click at [207, 540] on p "Cancel" at bounding box center [212, 540] width 36 height 14
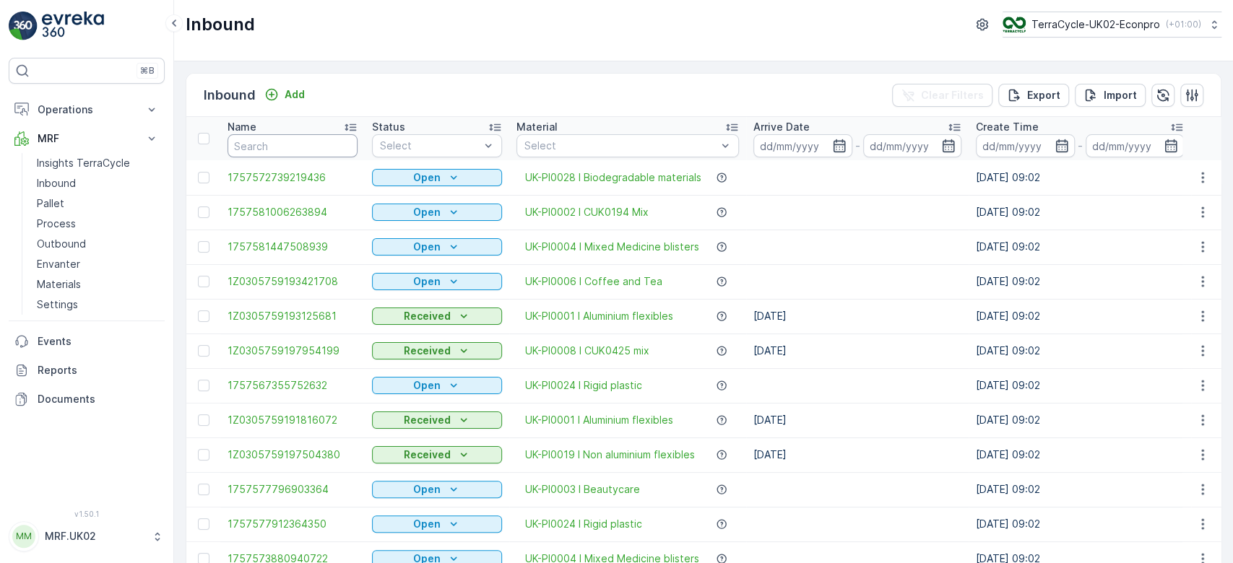
click at [279, 147] on input "text" at bounding box center [293, 145] width 130 height 23
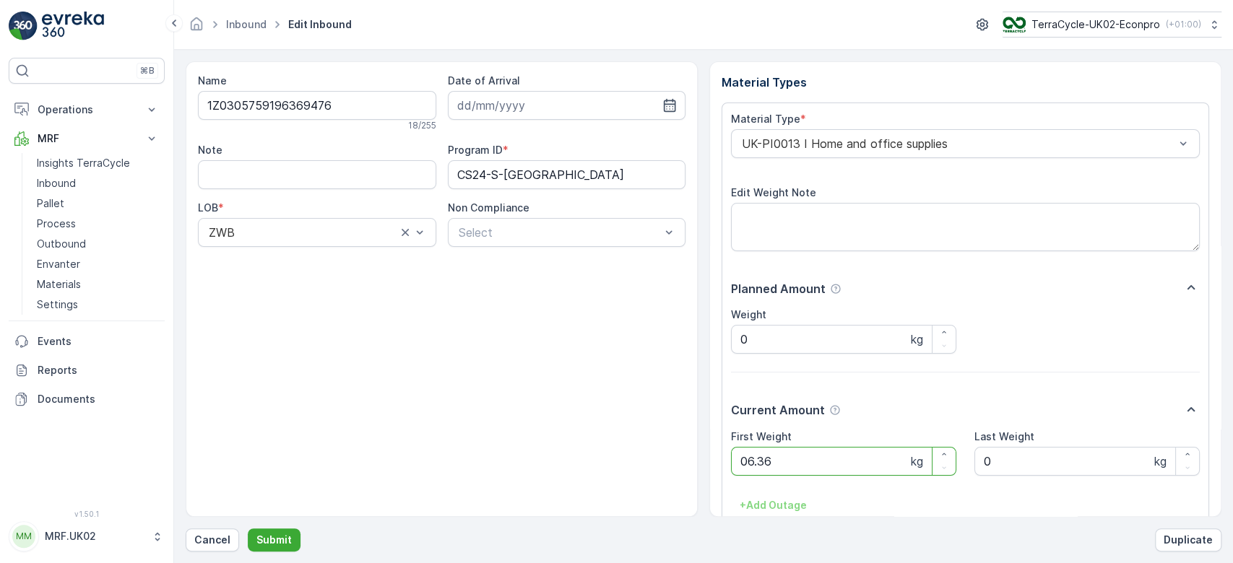
click at [248, 529] on button "Submit" at bounding box center [274, 540] width 53 height 23
drag, startPoint x: 337, startPoint y: 95, endPoint x: 173, endPoint y: 72, distance: 165.7
click at [173, 72] on div "⌘B Operations Planning Routes & Tasks Cockpit Settings MRF Insights TerraCycle …" at bounding box center [616, 281] width 1233 height 563
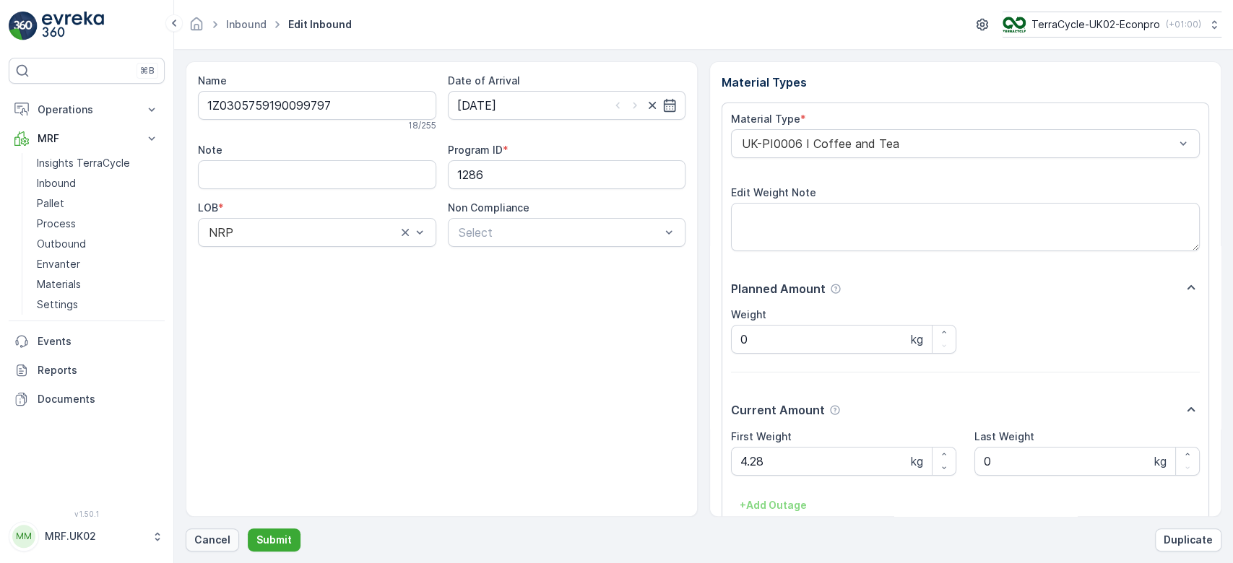
click at [217, 538] on p "Cancel" at bounding box center [212, 540] width 36 height 14
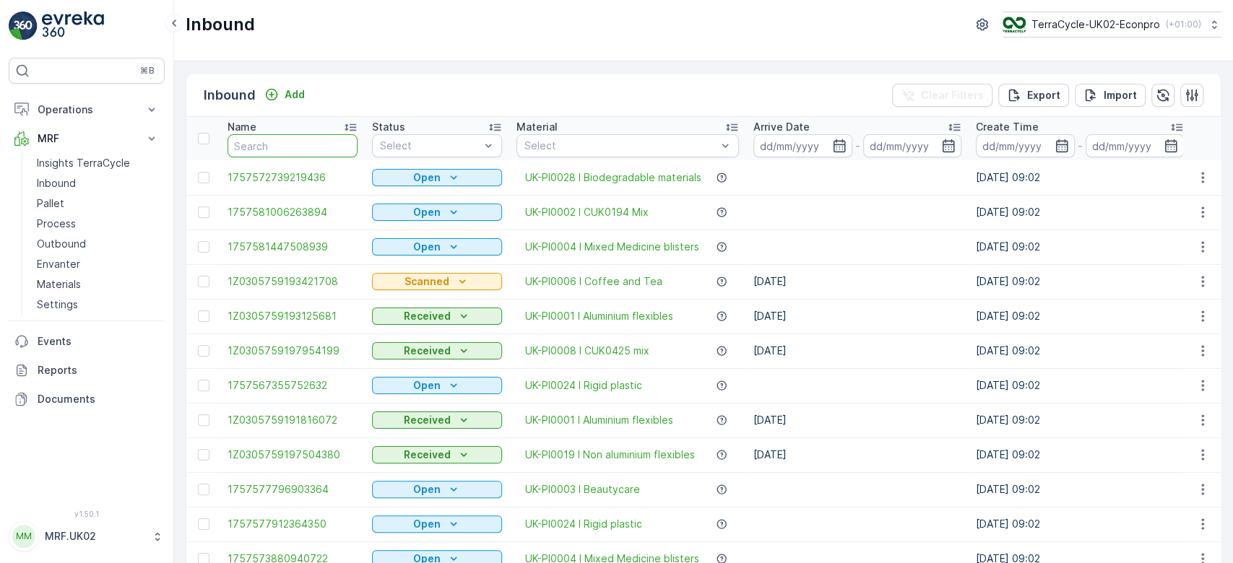
click at [280, 141] on input "text" at bounding box center [293, 145] width 130 height 23
paste input "1Z0305759190099797"
type input "1Z0305759190099797"
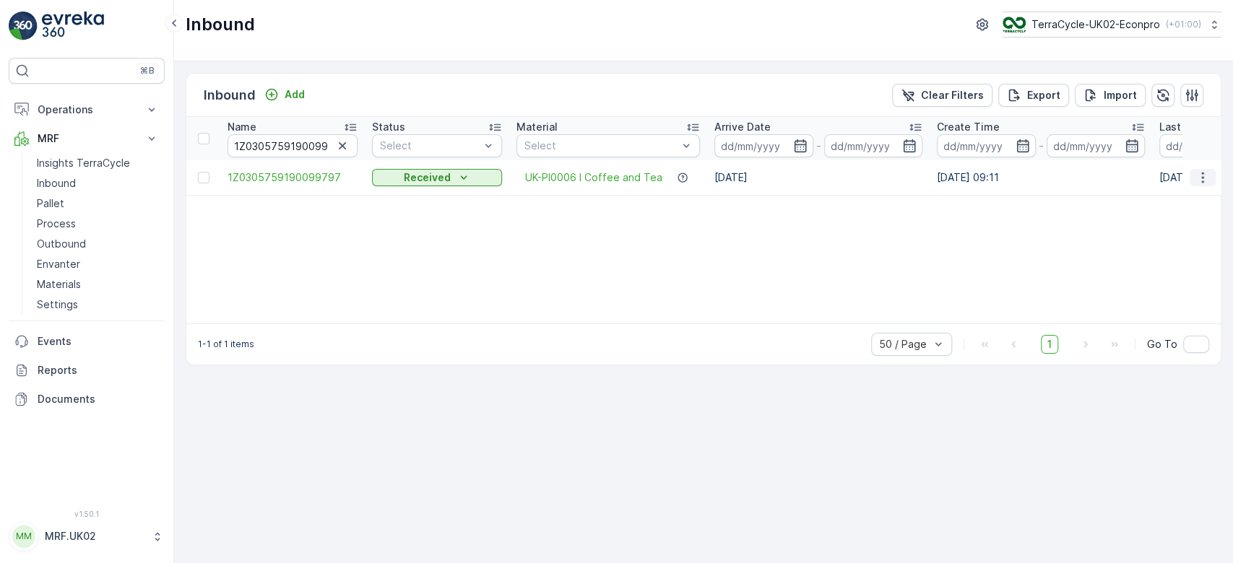
click at [1203, 178] on icon "button" at bounding box center [1203, 177] width 14 height 14
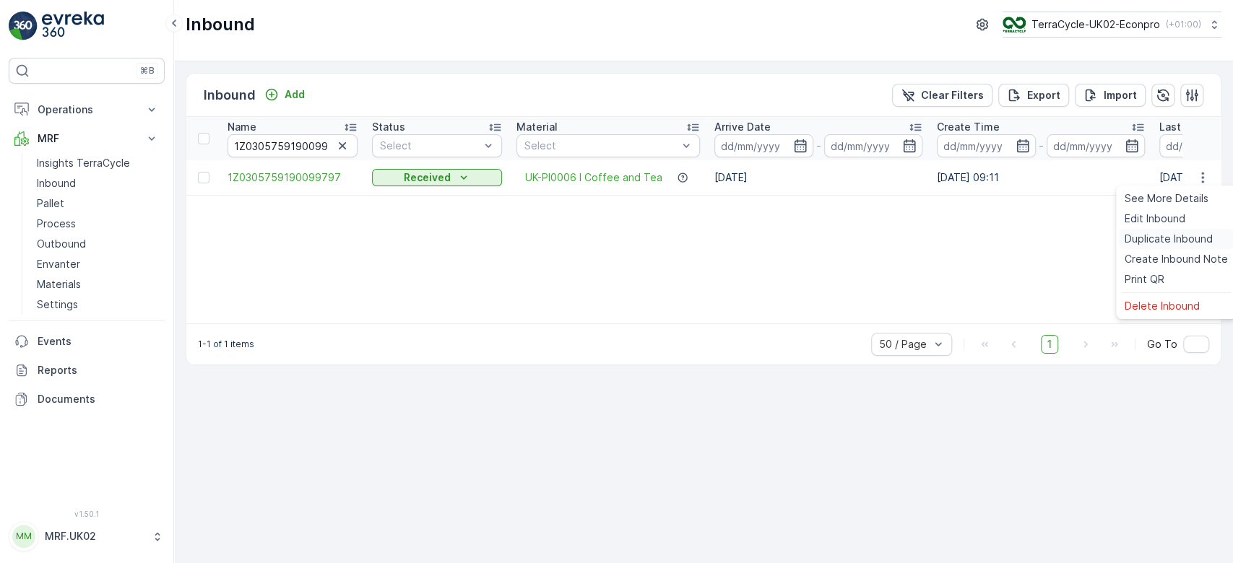
click at [1156, 236] on span "Duplicate Inbound" at bounding box center [1169, 239] width 88 height 14
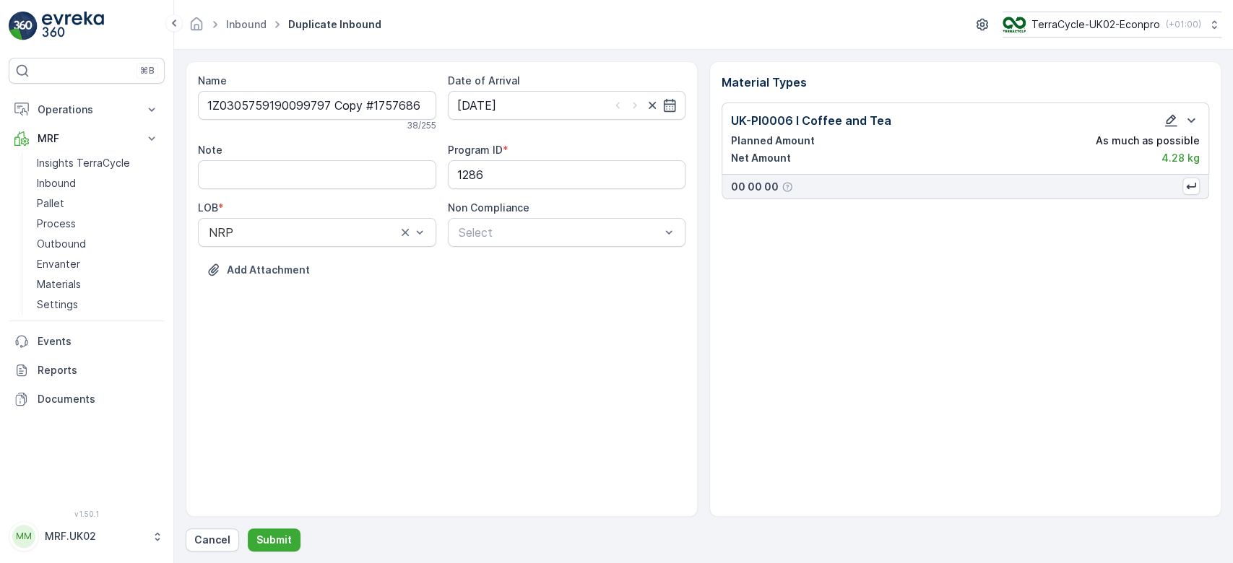
click at [1172, 121] on icon "button" at bounding box center [1171, 120] width 14 height 14
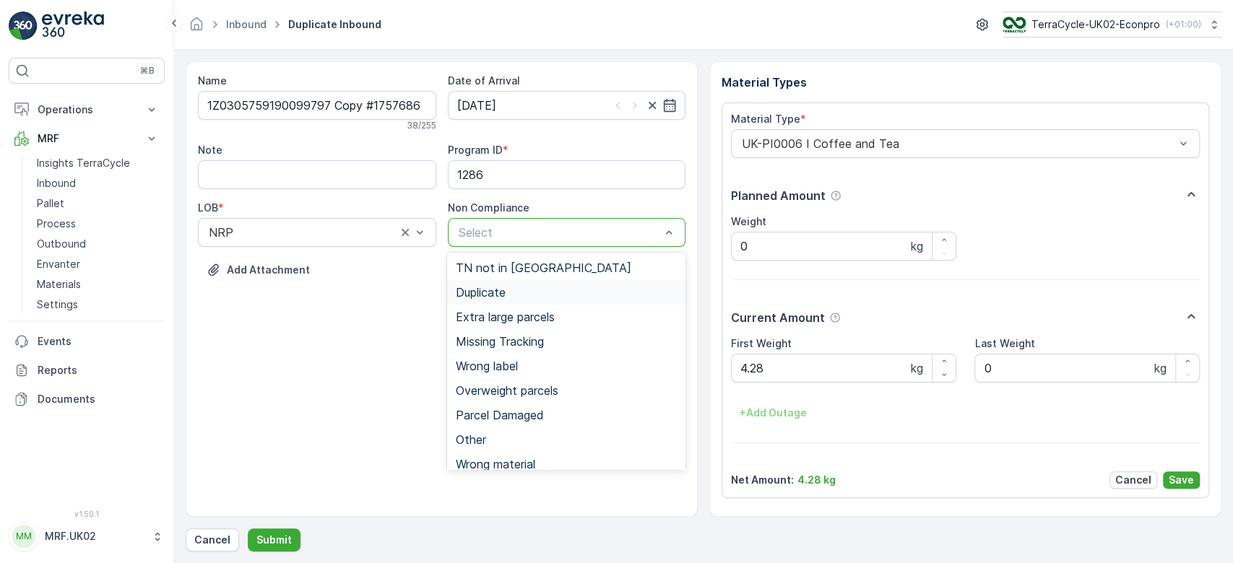
click at [519, 291] on div "Duplicate" at bounding box center [566, 292] width 221 height 13
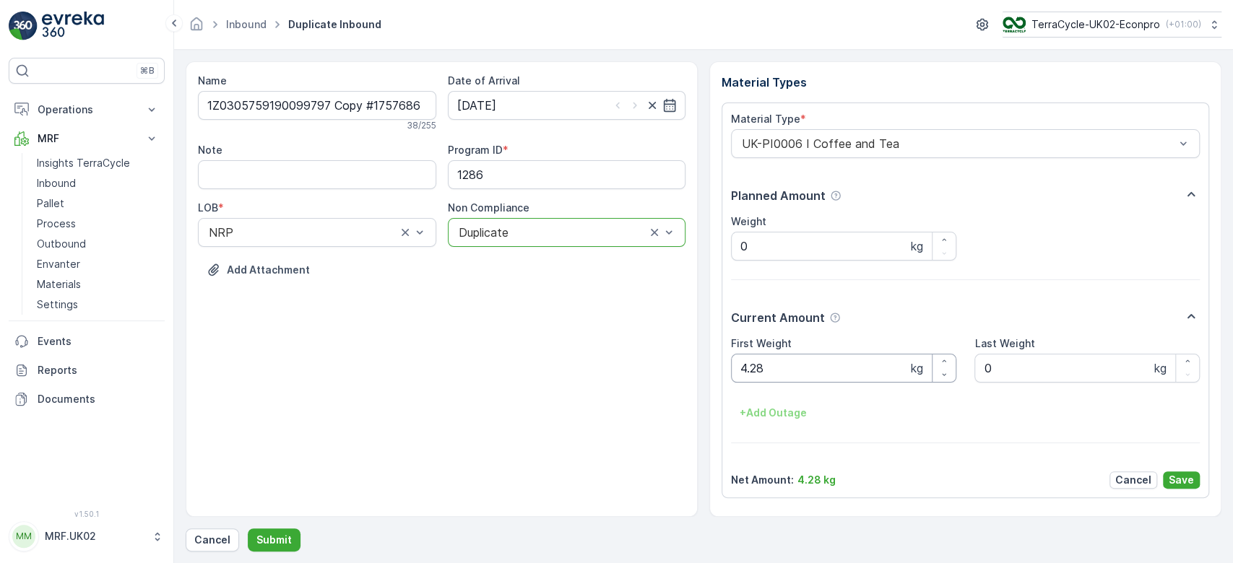
click at [823, 376] on Weight "4.28" at bounding box center [843, 368] width 225 height 29
type Weight "4"
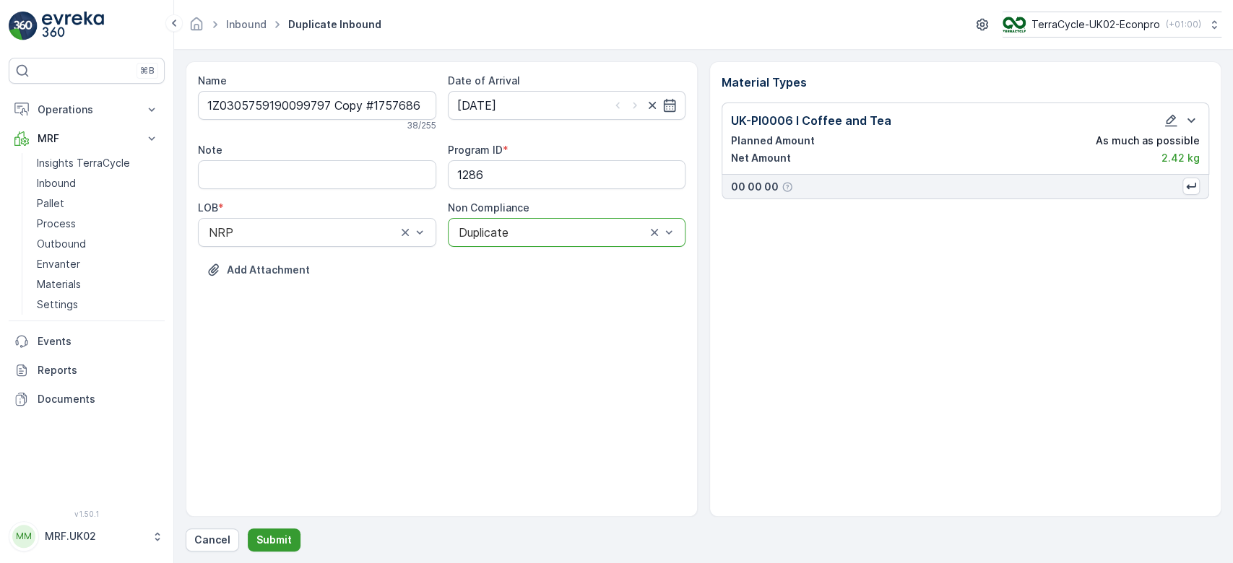
click at [267, 536] on p "Submit" at bounding box center [273, 540] width 35 height 14
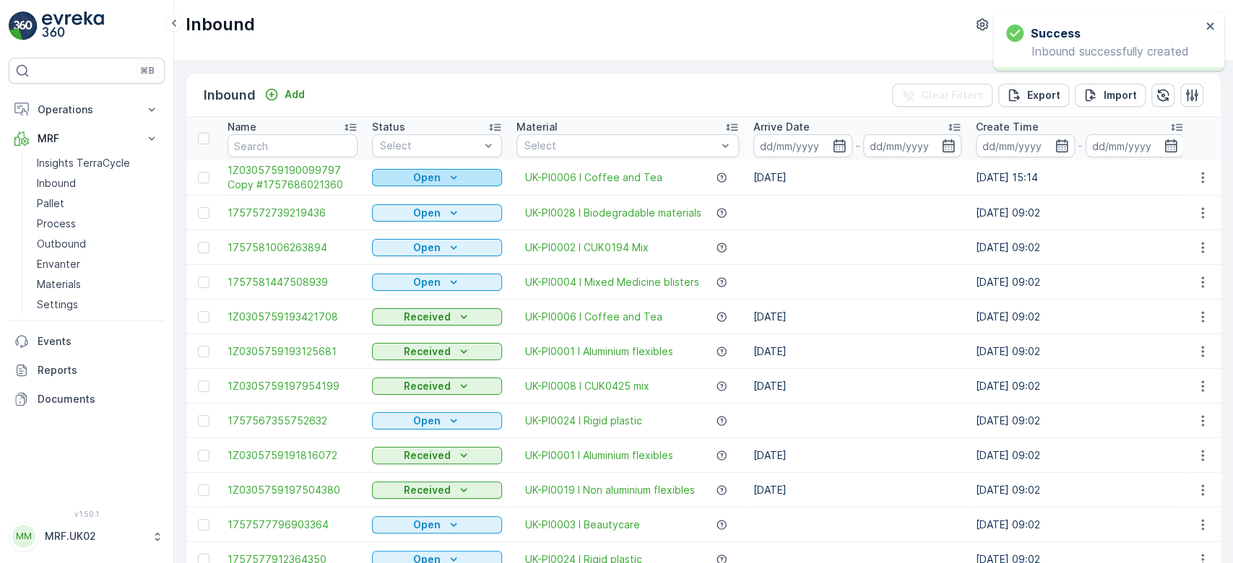
click at [457, 173] on icon "Open" at bounding box center [453, 177] width 14 height 14
click at [462, 178] on div "Open" at bounding box center [437, 177] width 118 height 14
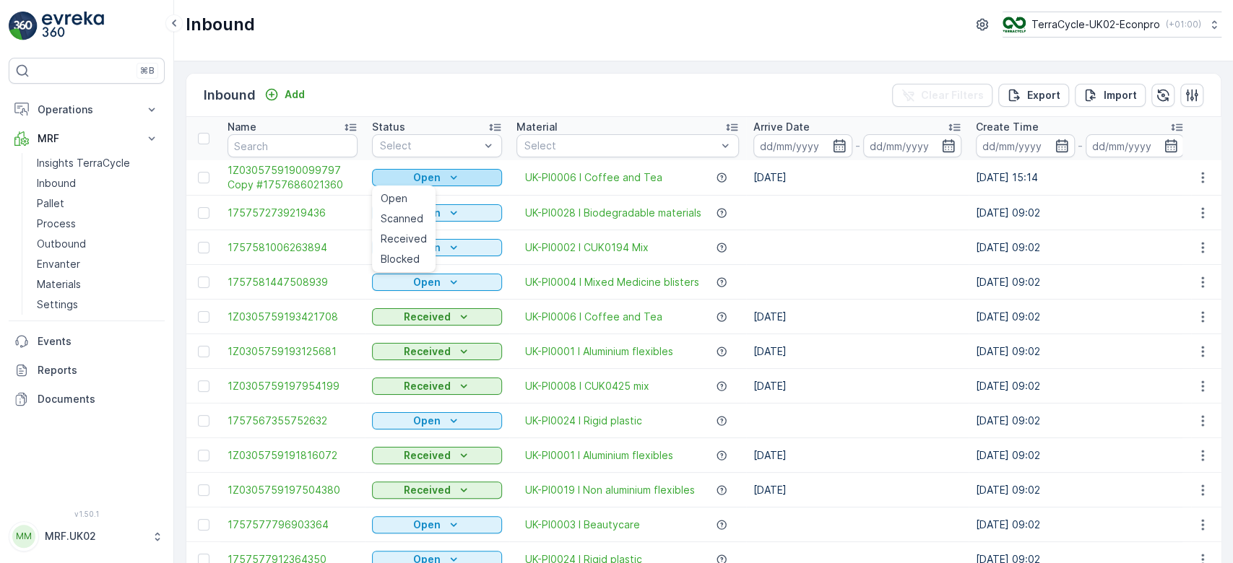
click at [462, 178] on div "Open" at bounding box center [437, 177] width 118 height 14
click at [413, 214] on span "Scanned" at bounding box center [402, 219] width 43 height 14
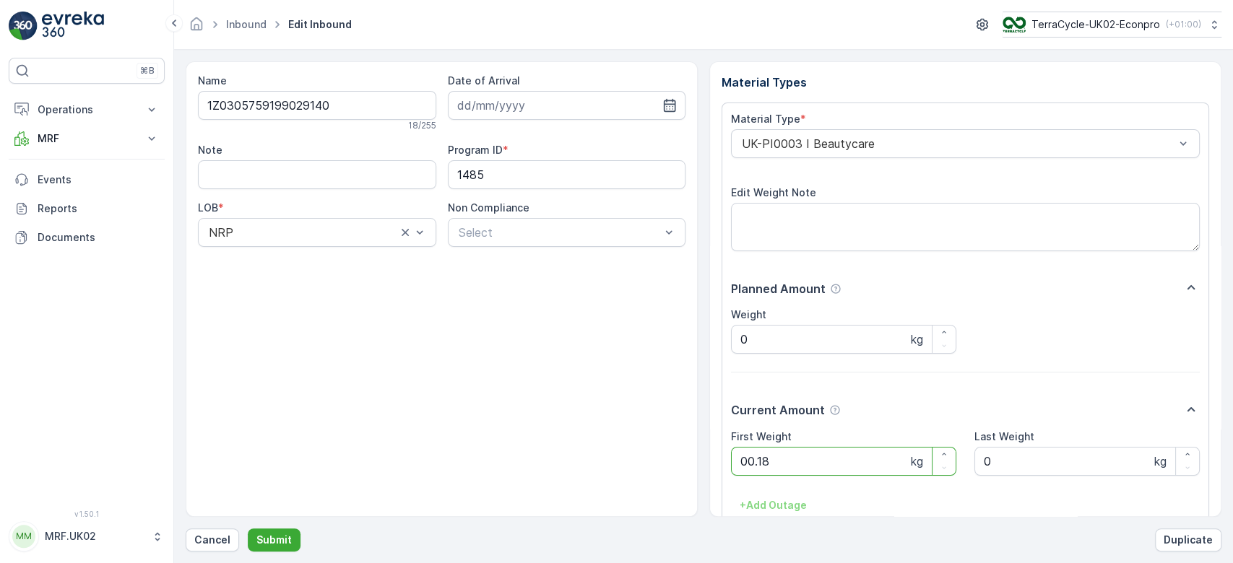
click at [248, 529] on button "Submit" at bounding box center [274, 540] width 53 height 23
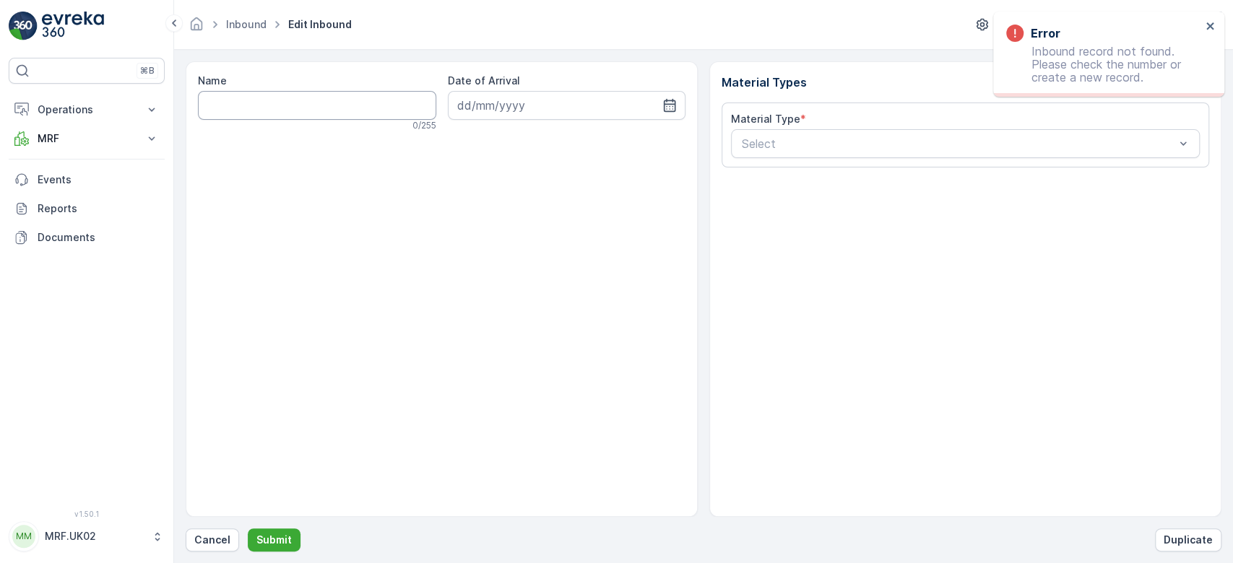
click at [324, 98] on input "Name" at bounding box center [317, 105] width 238 height 29
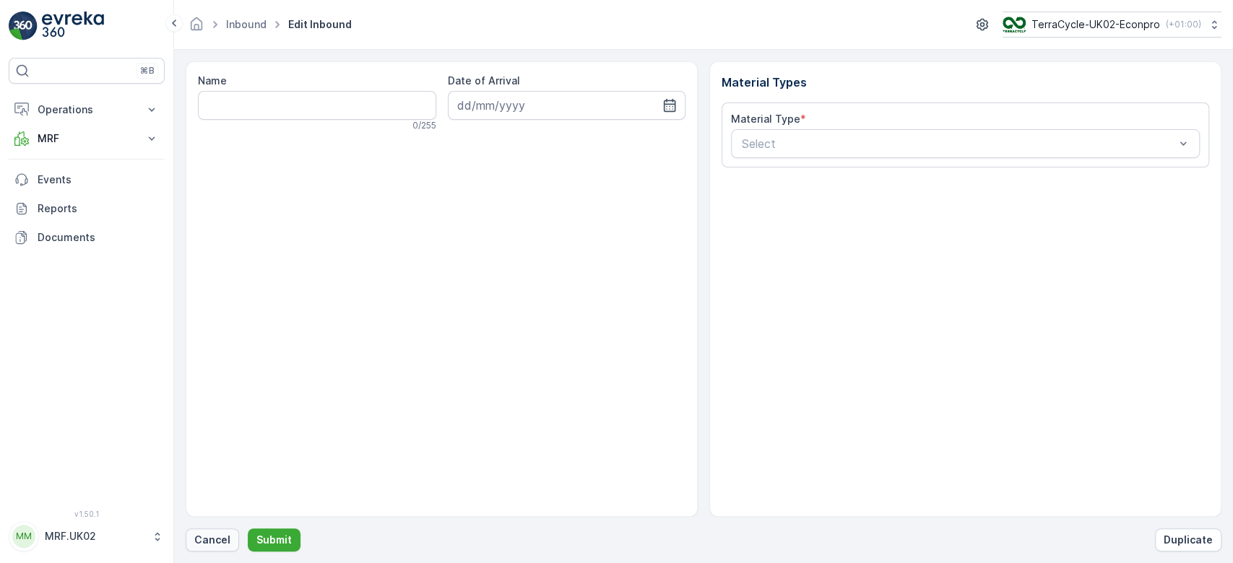
click at [207, 537] on p "Cancel" at bounding box center [212, 540] width 36 height 14
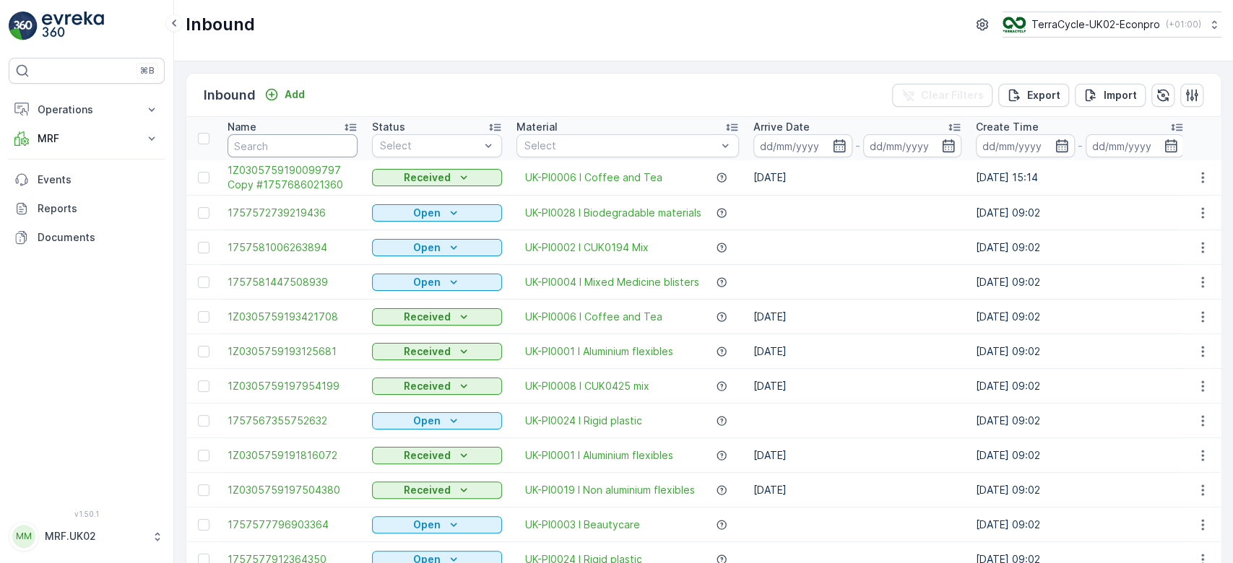
click at [313, 139] on input "text" at bounding box center [293, 145] width 130 height 23
type input "9477"
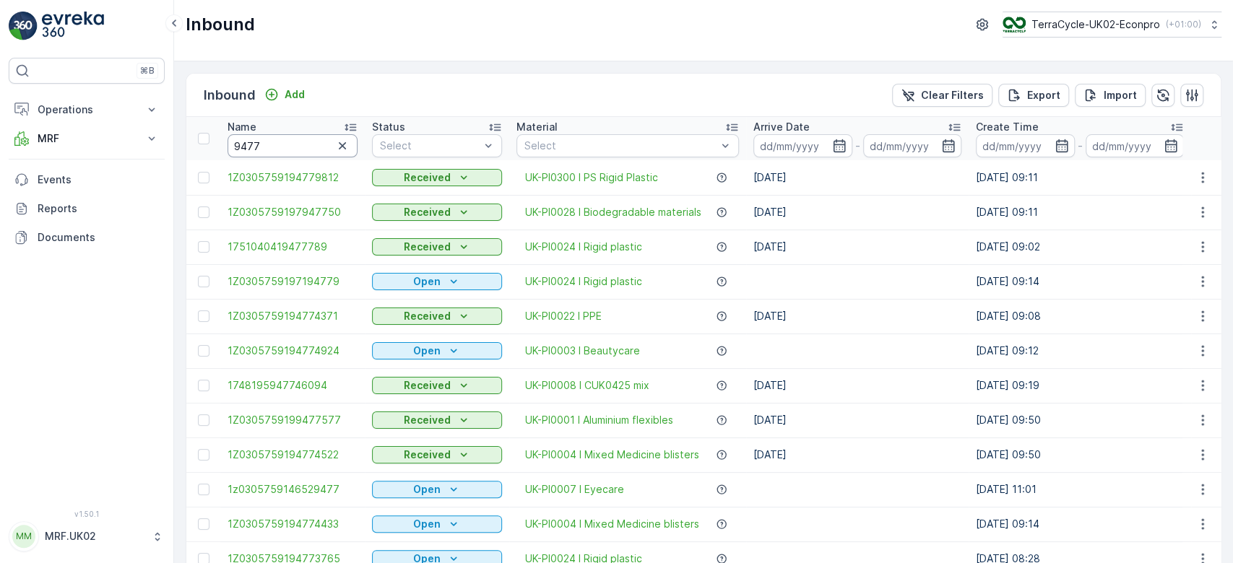
click at [230, 144] on input "9477" at bounding box center [293, 145] width 130 height 23
type input "6529477"
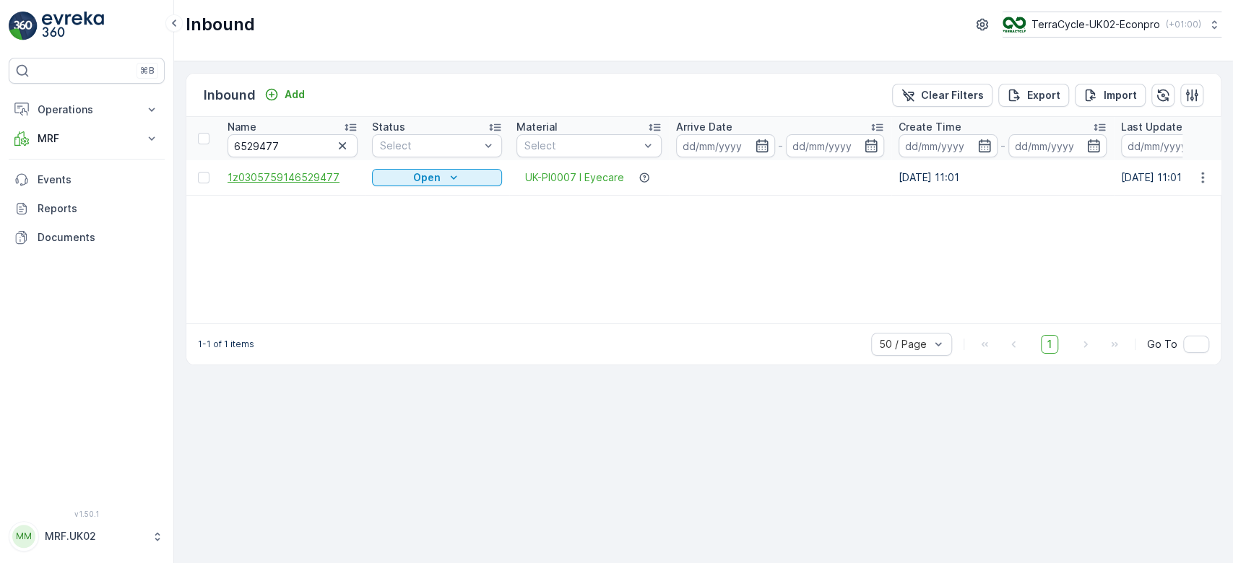
click at [314, 174] on span "1z0305759146529477" at bounding box center [293, 177] width 130 height 14
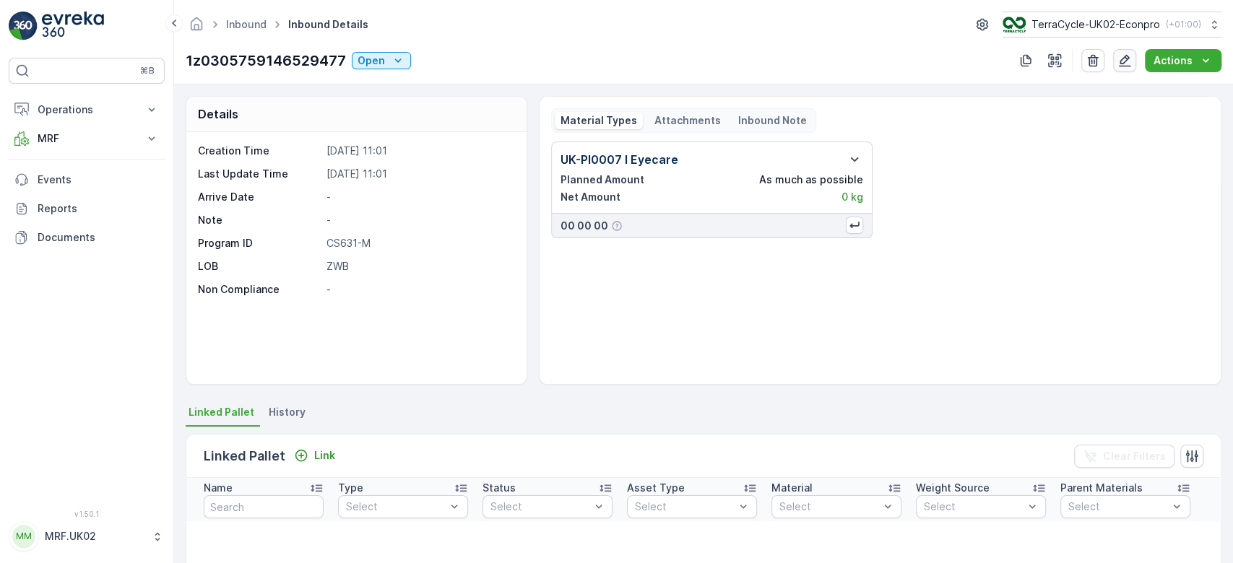
click at [1121, 64] on icon "button" at bounding box center [1124, 60] width 14 height 14
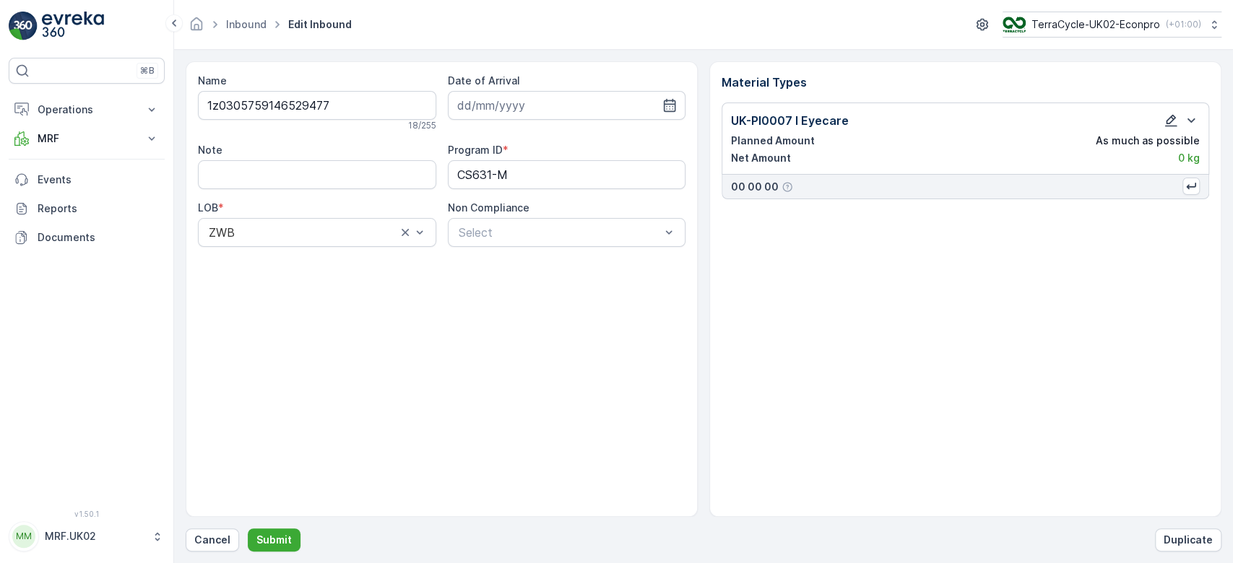
click at [1172, 124] on icon "button" at bounding box center [1171, 120] width 14 height 14
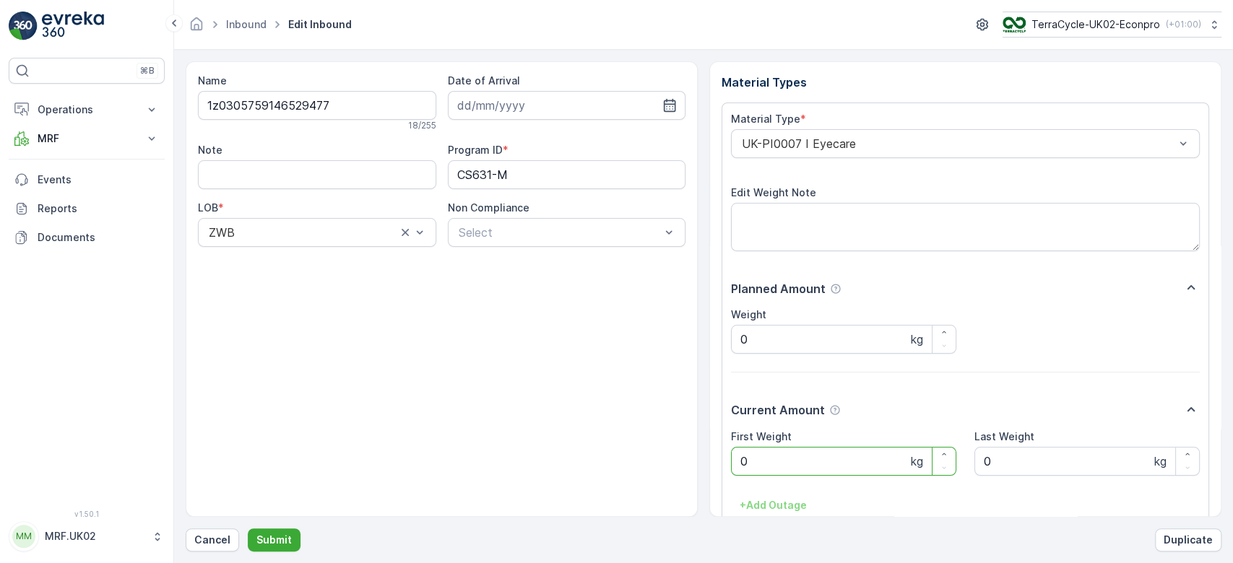
click at [757, 462] on Weight "0" at bounding box center [843, 461] width 225 height 29
drag, startPoint x: 757, startPoint y: 462, endPoint x: 745, endPoint y: 394, distance: 68.9
click at [745, 394] on div "Material Type * UK-PI0007 I Eyecare Edit Weight Note Planned Amount Weight 0 kg…" at bounding box center [965, 347] width 469 height 470
click at [652, 107] on input at bounding box center [567, 105] width 238 height 29
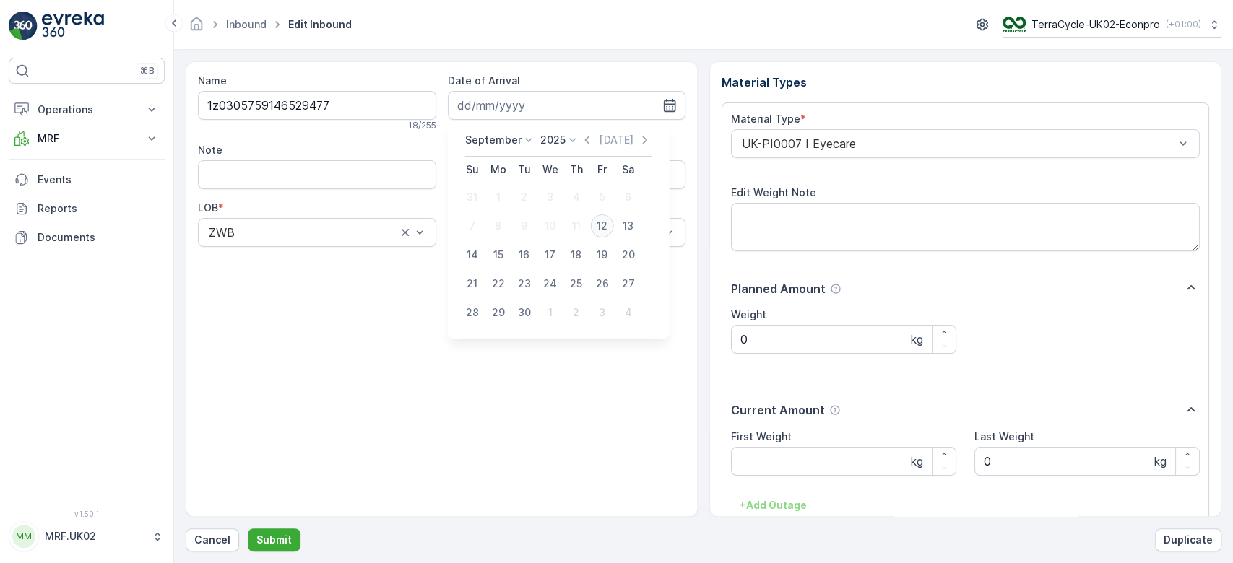
drag, startPoint x: 652, startPoint y: 107, endPoint x: 601, endPoint y: 224, distance: 127.5
click at [601, 224] on body "⌘B Operations Planning Routes & Tasks Cockpit Settings MRF Insights TerraCycle …" at bounding box center [616, 281] width 1233 height 563
click at [601, 224] on div "12" at bounding box center [602, 226] width 23 height 23
type input "[DATE]"
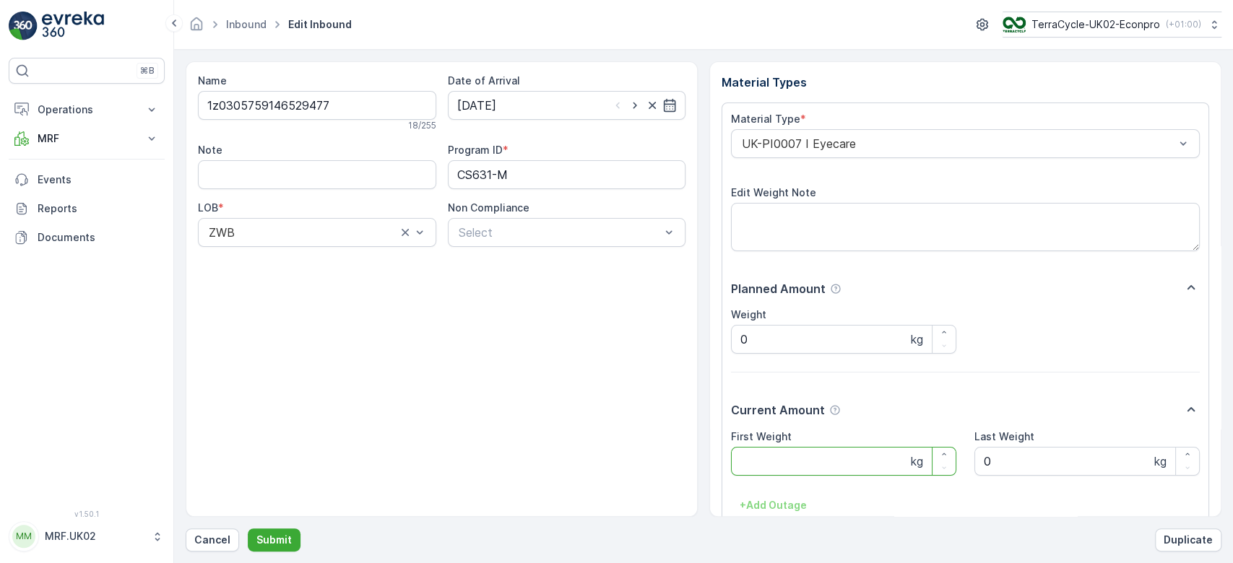
click at [759, 470] on Weight "First Weight" at bounding box center [843, 461] width 225 height 29
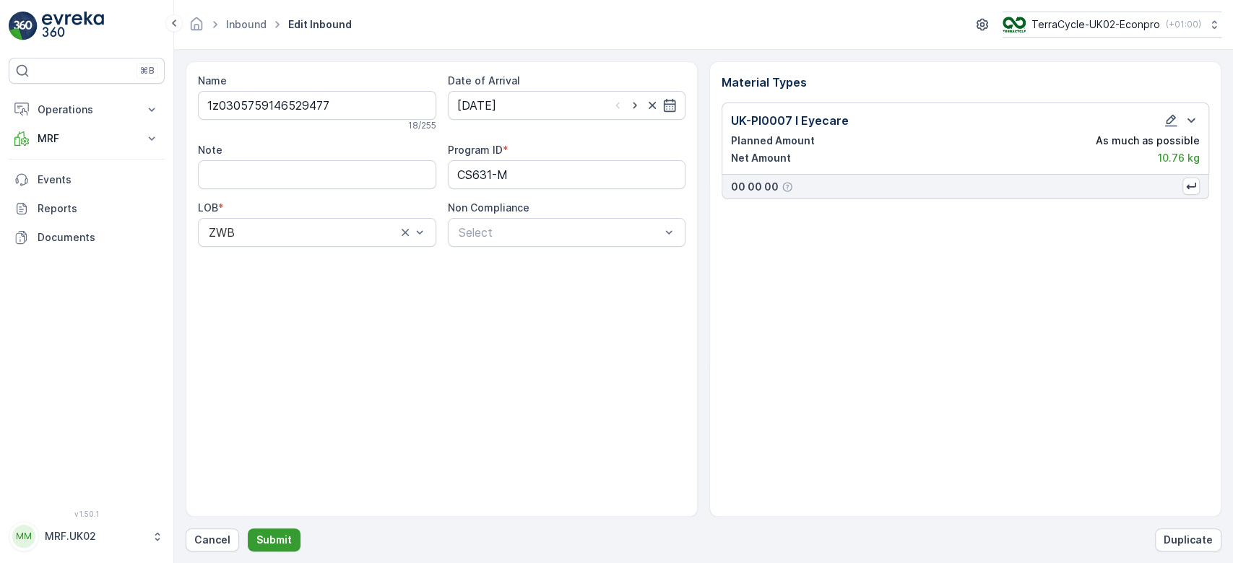
click at [260, 540] on p "Submit" at bounding box center [273, 540] width 35 height 14
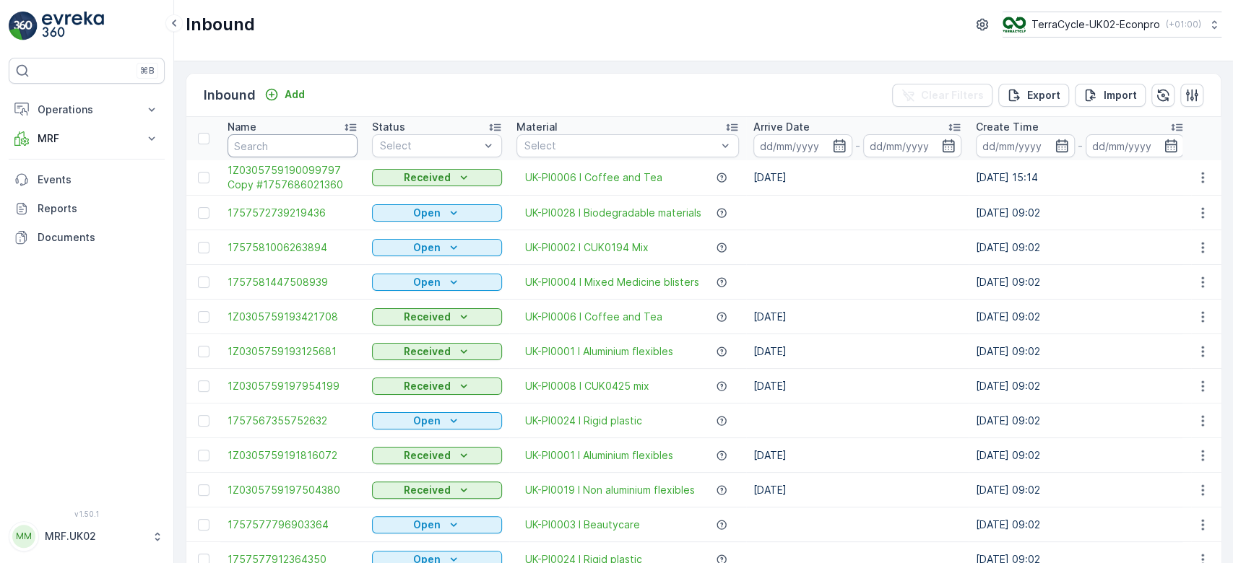
drag, startPoint x: 261, startPoint y: 152, endPoint x: 272, endPoint y: 147, distance: 11.6
click at [272, 147] on input "text" at bounding box center [293, 145] width 130 height 23
type input "9477"
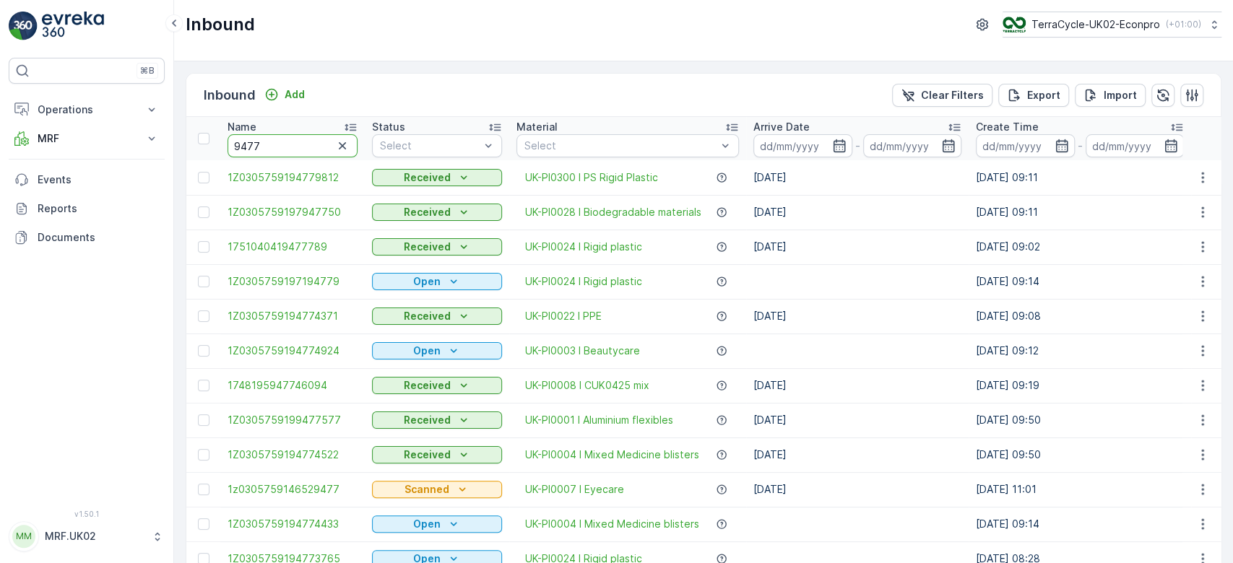
click at [231, 144] on input "9477" at bounding box center [293, 145] width 130 height 23
type input "6529477"
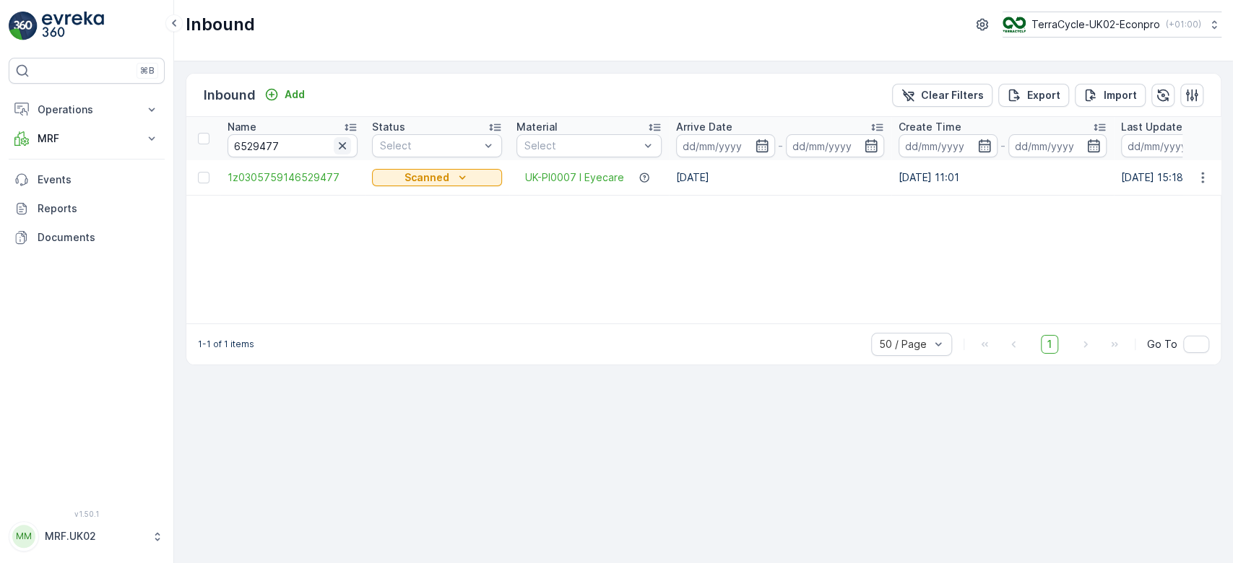
click at [349, 151] on icon "button" at bounding box center [342, 146] width 14 height 14
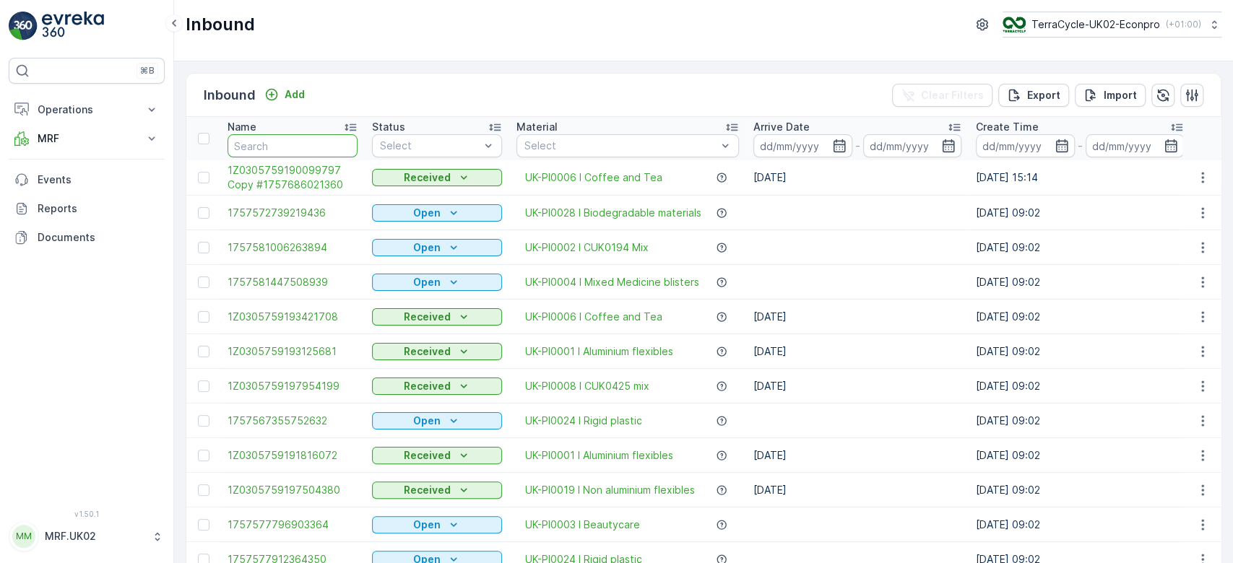
click at [265, 139] on input "text" at bounding box center [293, 145] width 130 height 23
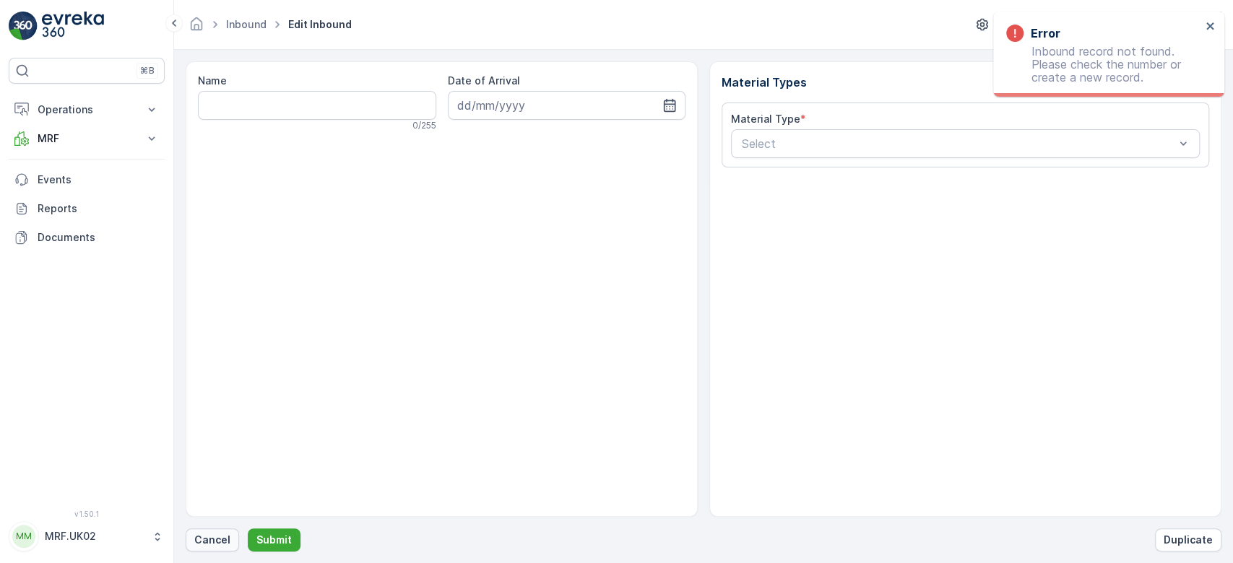
click at [209, 543] on p "Cancel" at bounding box center [212, 540] width 36 height 14
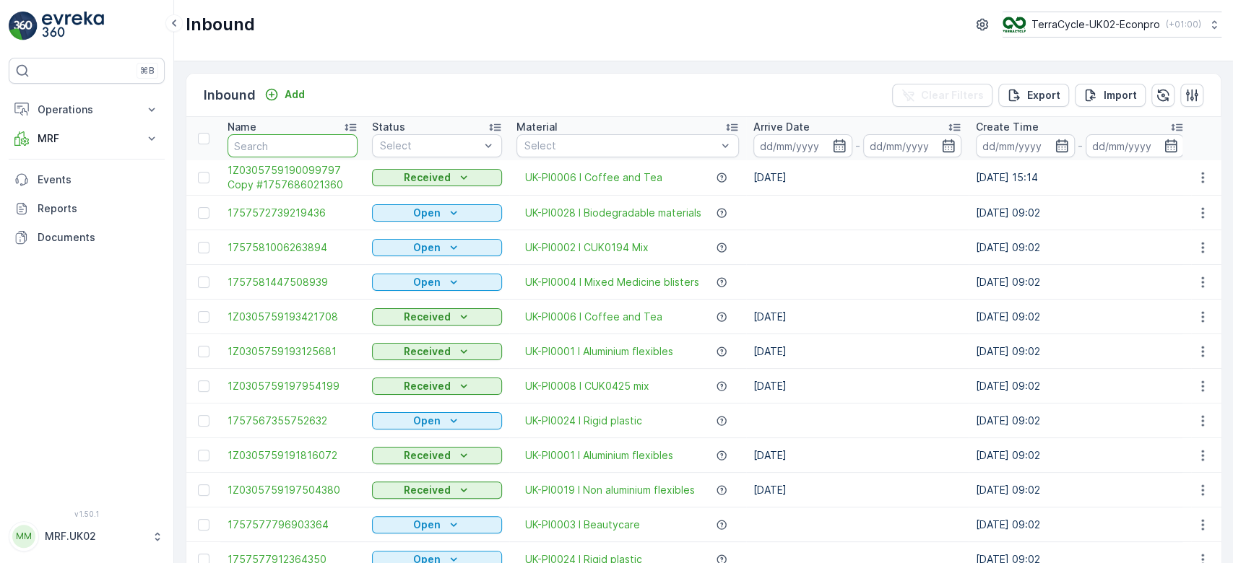
click at [256, 139] on input "text" at bounding box center [293, 145] width 130 height 23
type input "5506"
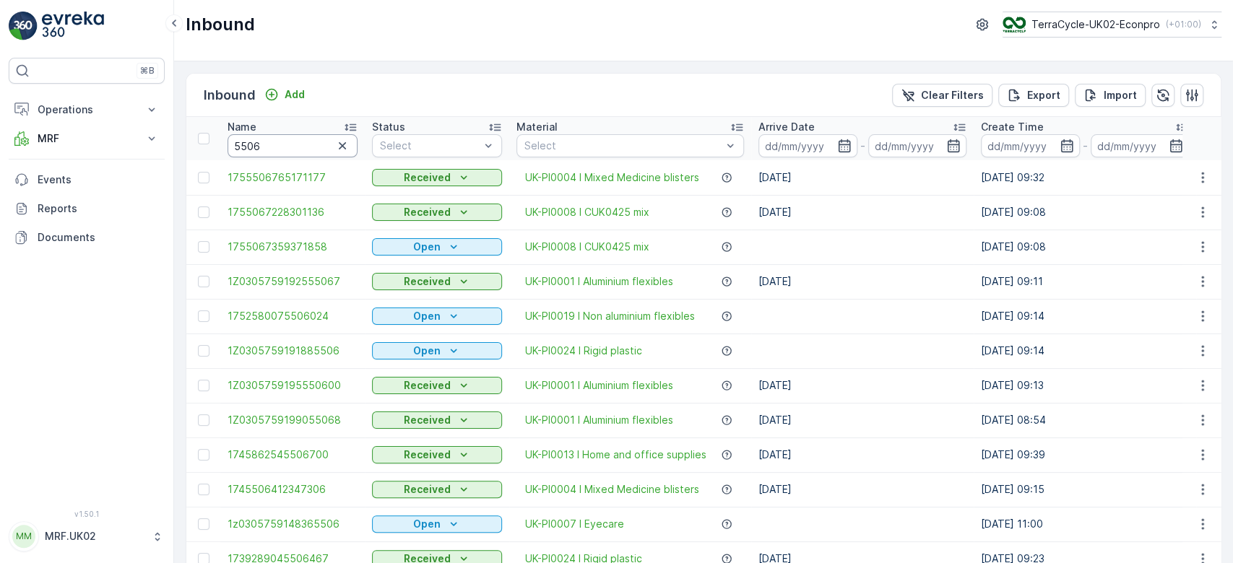
click at [231, 141] on input "5506" at bounding box center [293, 145] width 130 height 23
type input "35506"
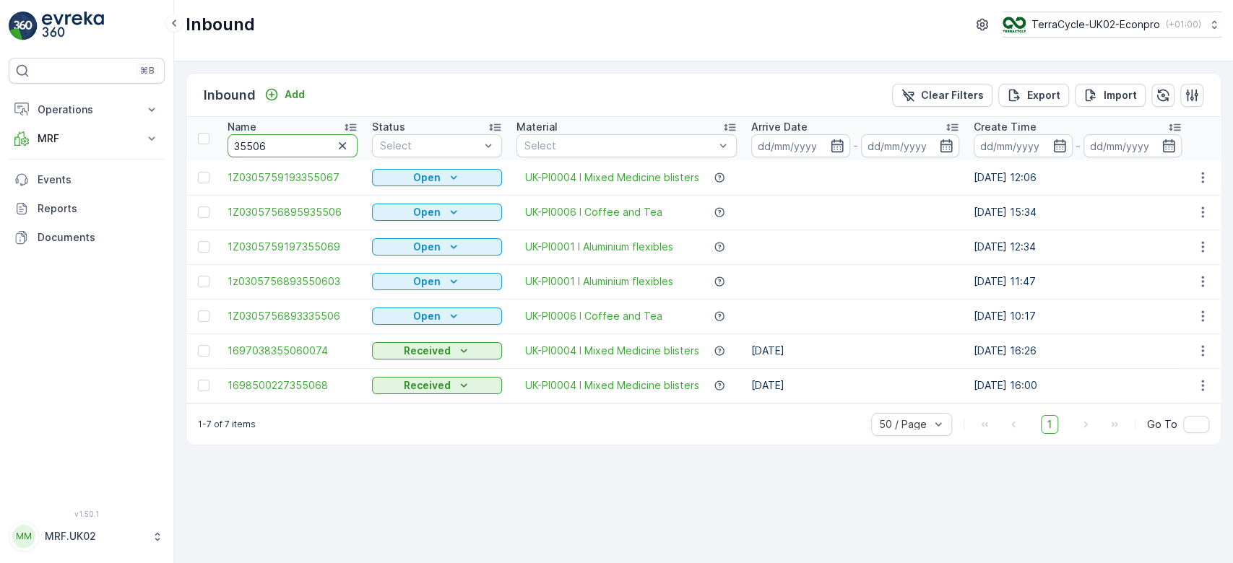
click at [240, 142] on input "35506" at bounding box center [293, 145] width 130 height 23
type input "365506"
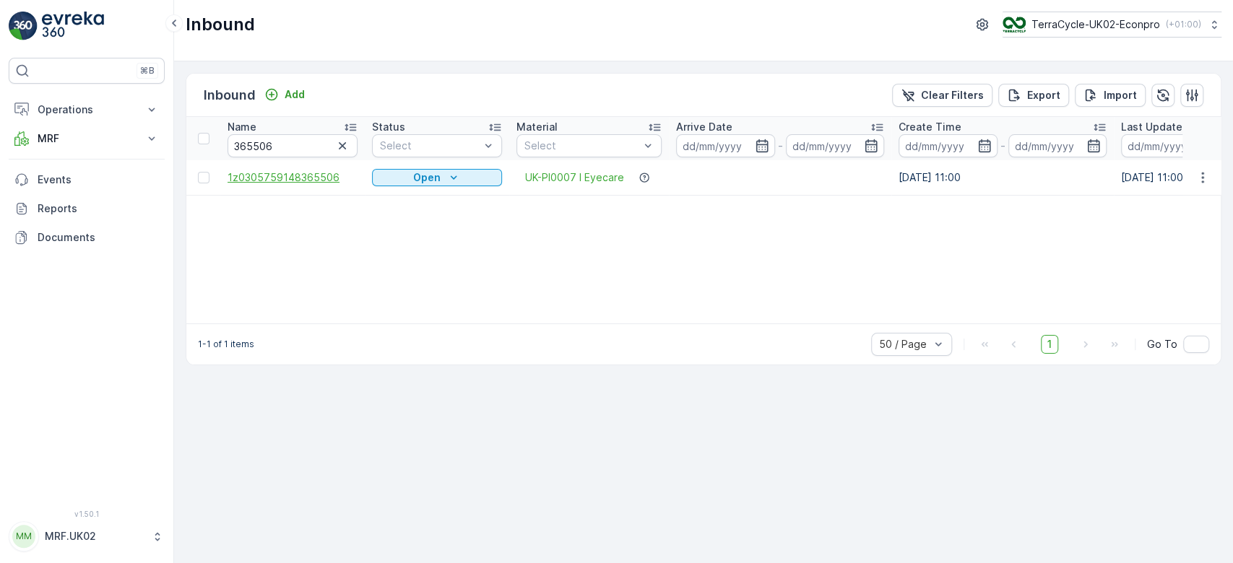
click at [311, 176] on span "1z0305759148365506" at bounding box center [293, 177] width 130 height 14
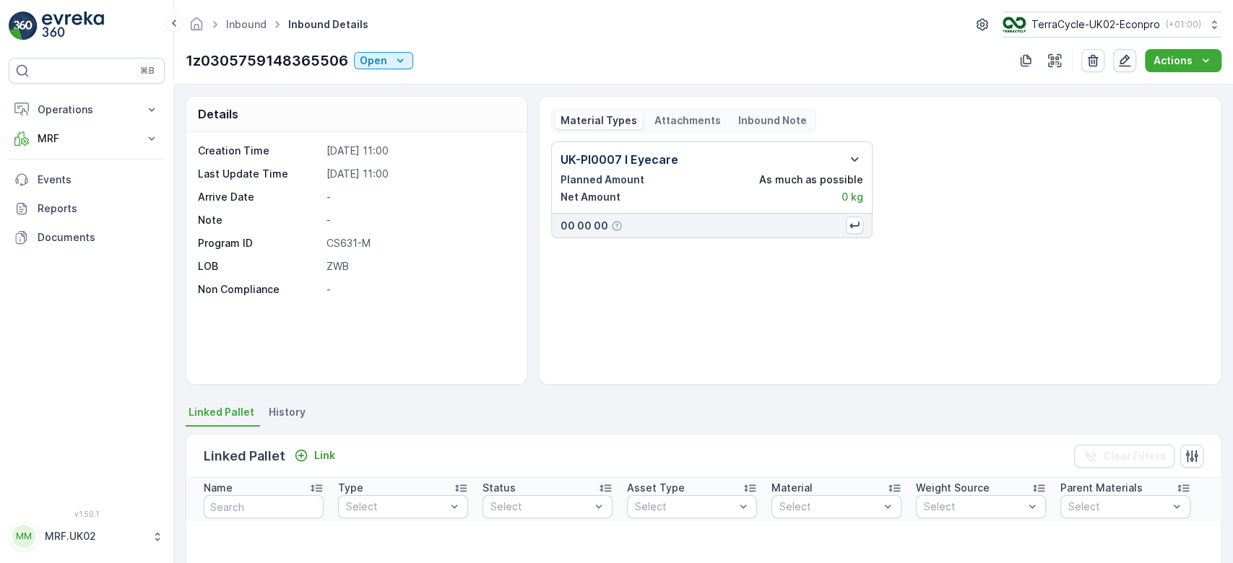
click at [1123, 58] on icon "button" at bounding box center [1124, 60] width 14 height 14
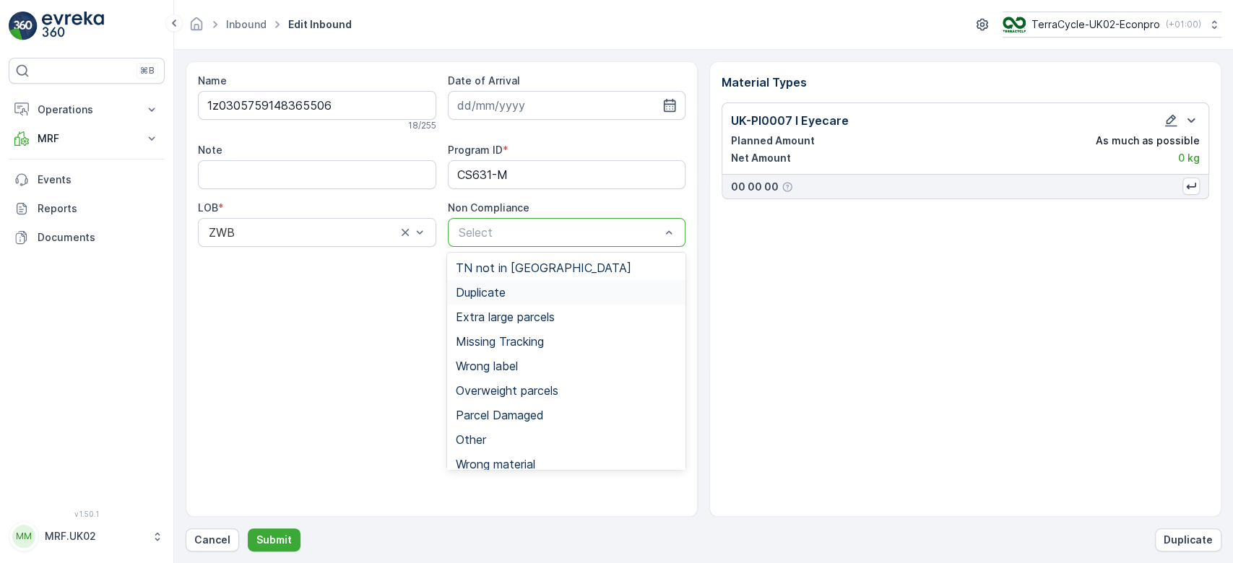
click at [534, 291] on div "Duplicate" at bounding box center [566, 292] width 221 height 13
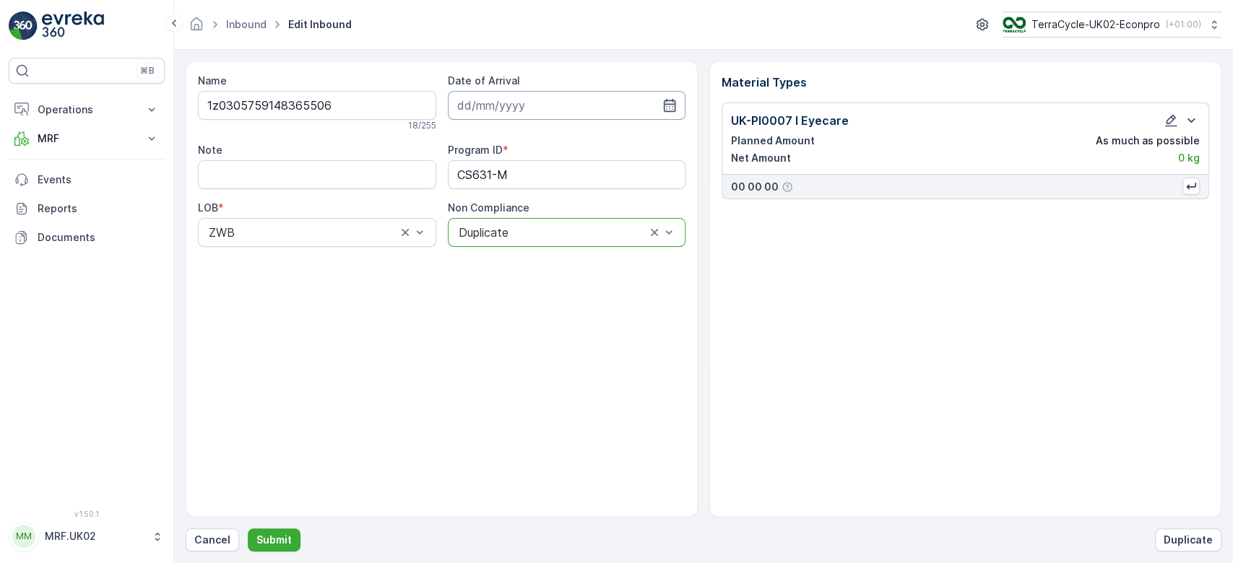
click at [634, 107] on input at bounding box center [567, 105] width 238 height 29
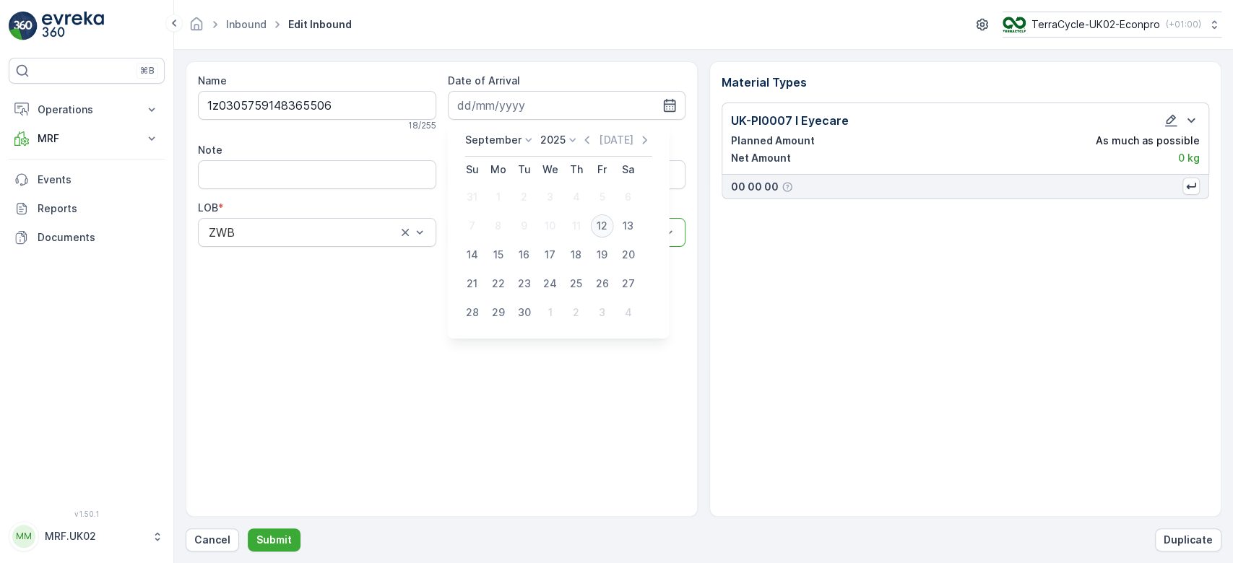
click at [602, 229] on div "12" at bounding box center [602, 226] width 23 height 23
type input "[DATE]"
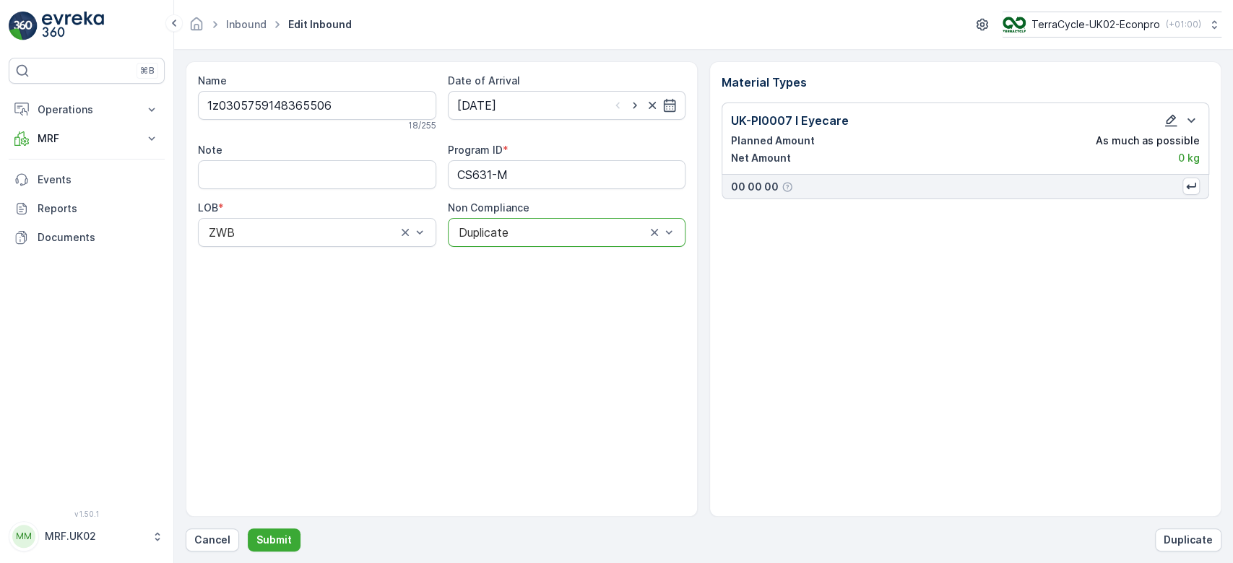
click at [1167, 118] on icon "button" at bounding box center [1171, 120] width 14 height 14
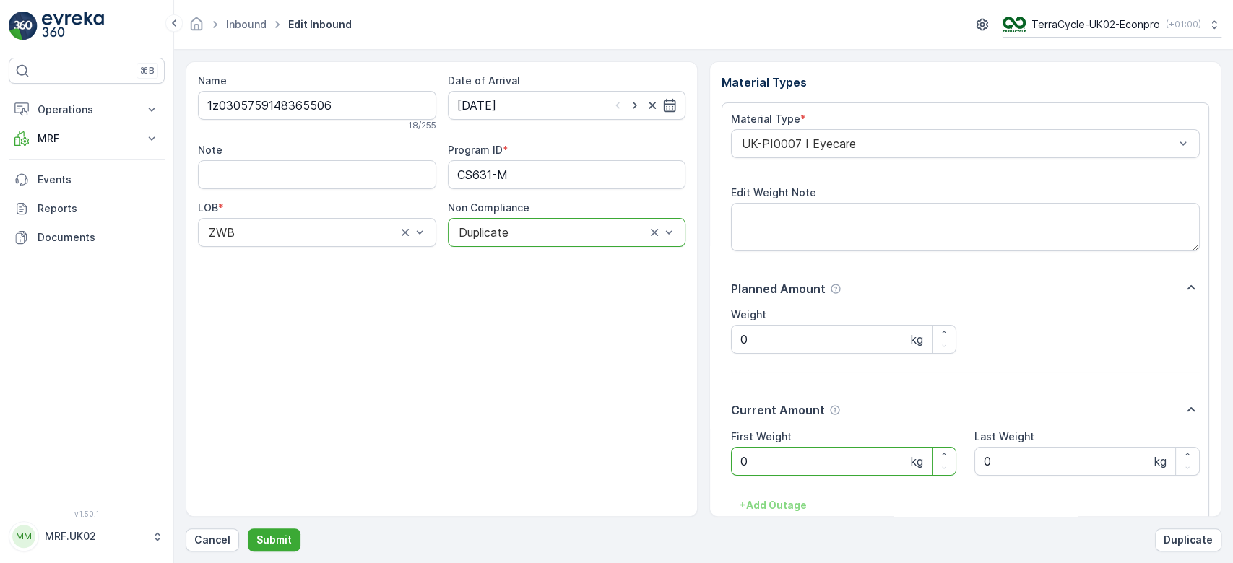
click at [758, 457] on Weight "0" at bounding box center [843, 461] width 225 height 29
click at [774, 451] on Weight "First Weight" at bounding box center [843, 461] width 225 height 29
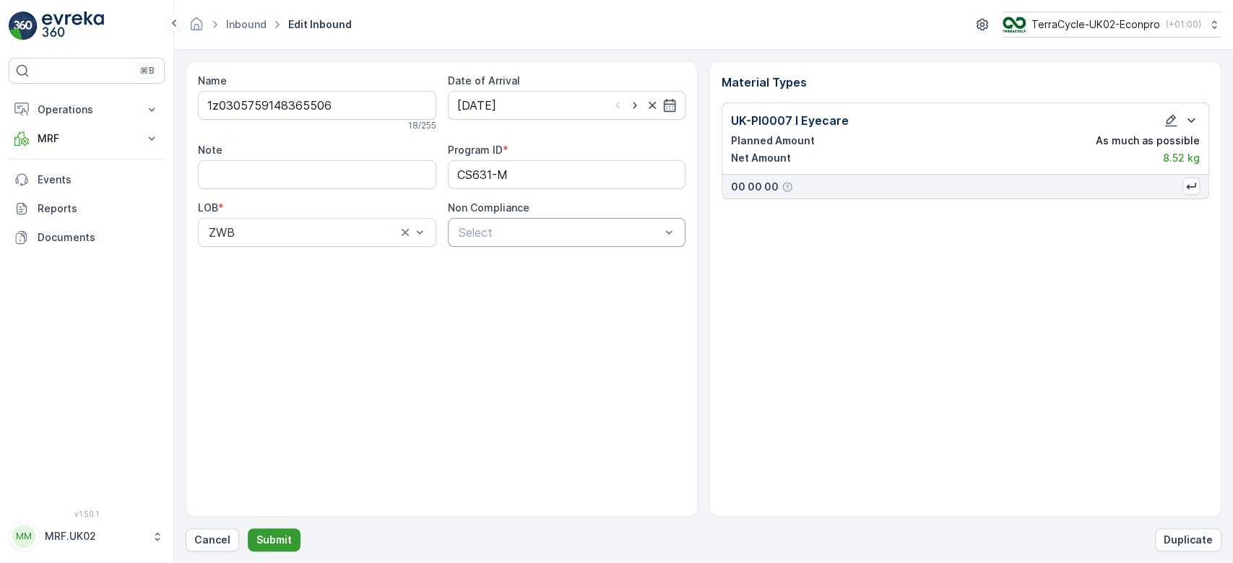
click at [272, 542] on p "Submit" at bounding box center [273, 540] width 35 height 14
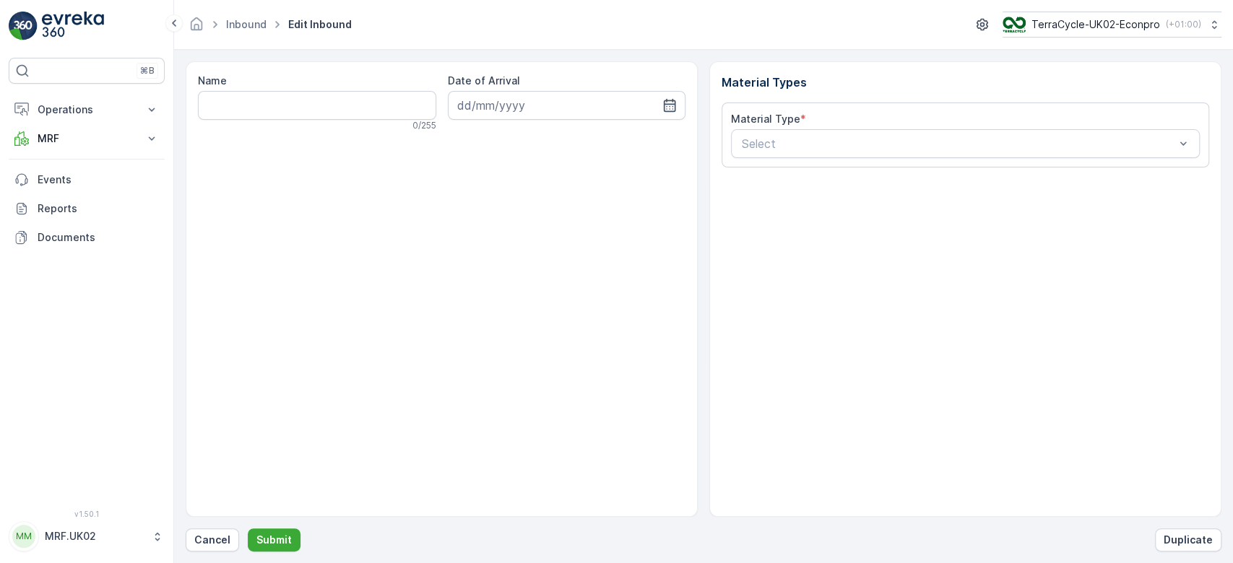
click at [204, 558] on form "Name 0 / 255 Date of Arrival Material Types Material Type * Select Cancel Submi…" at bounding box center [703, 307] width 1059 height 514
click at [211, 545] on p "Cancel" at bounding box center [212, 540] width 36 height 14
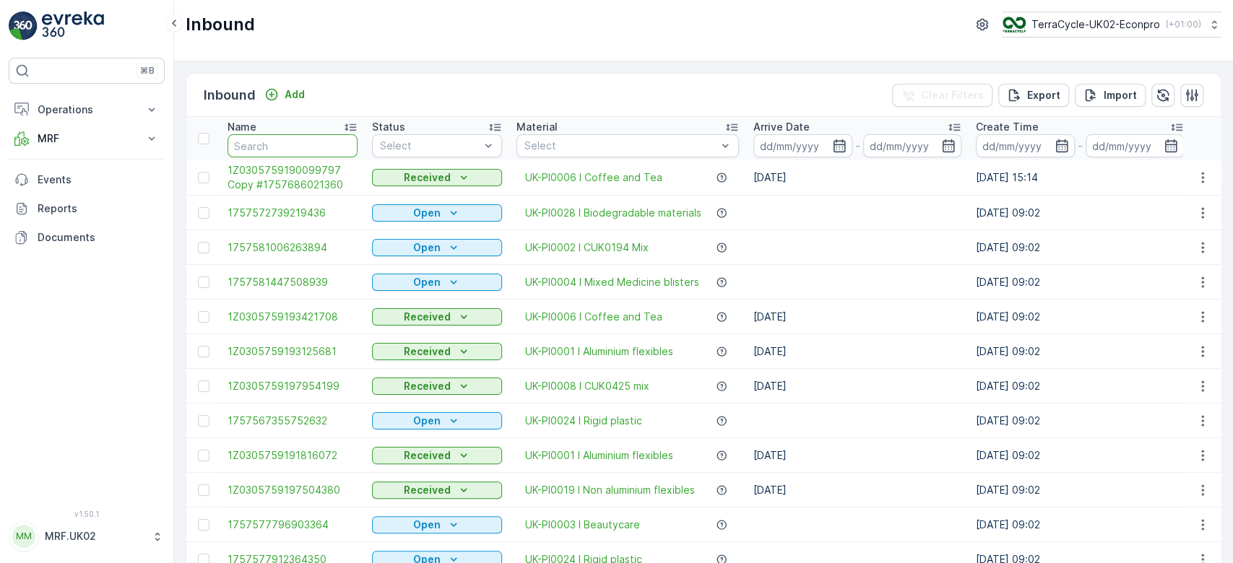
click at [285, 139] on input "text" at bounding box center [293, 145] width 130 height 23
type input "6924"
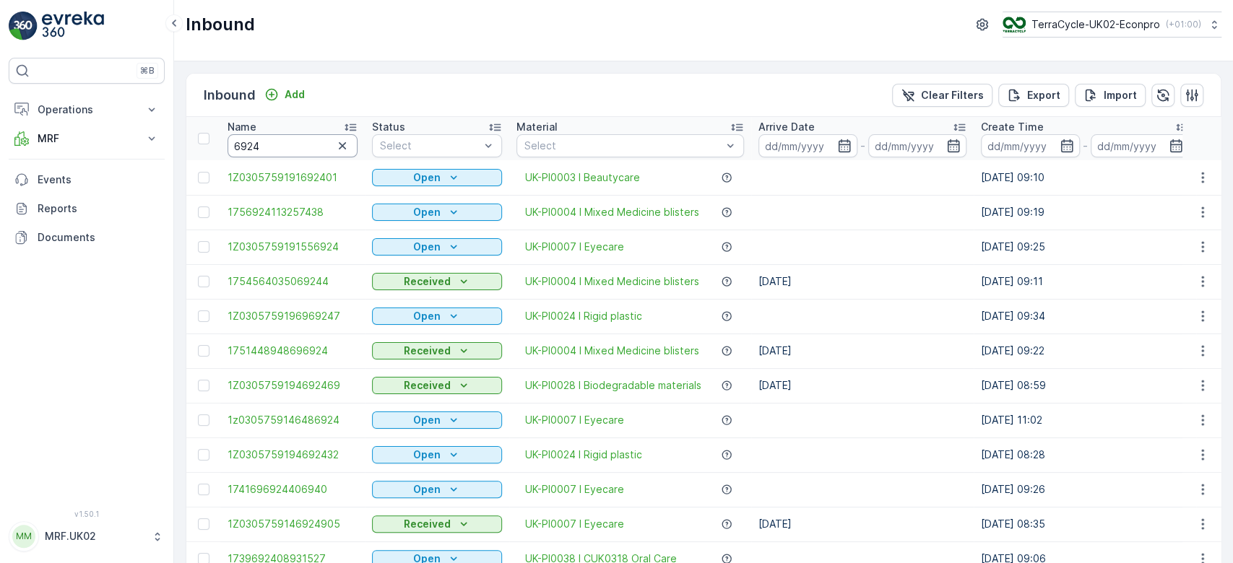
click at [228, 144] on input "6924" at bounding box center [293, 145] width 130 height 23
type input "486924"
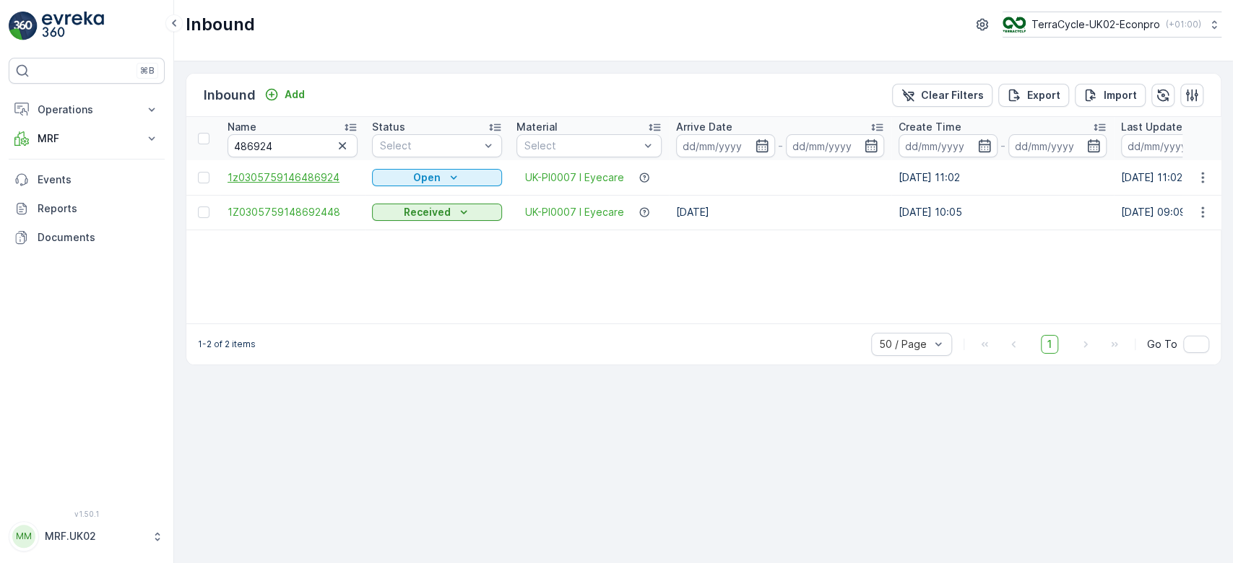
click at [323, 176] on span "1z0305759146486924" at bounding box center [293, 177] width 130 height 14
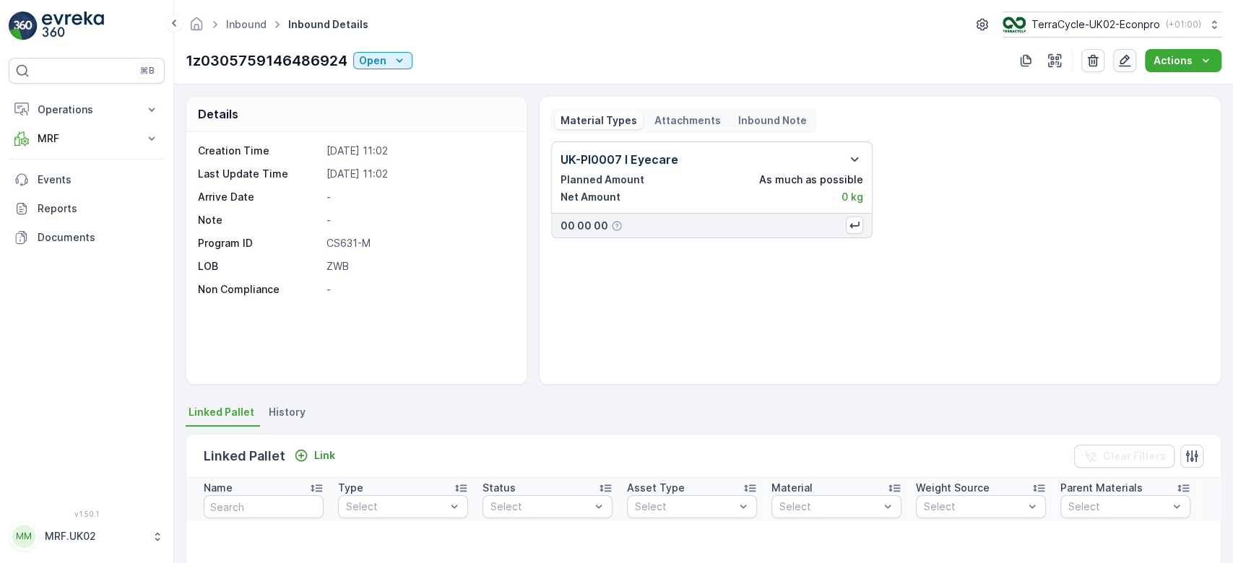
click at [1136, 55] on button "button" at bounding box center [1124, 60] width 23 height 23
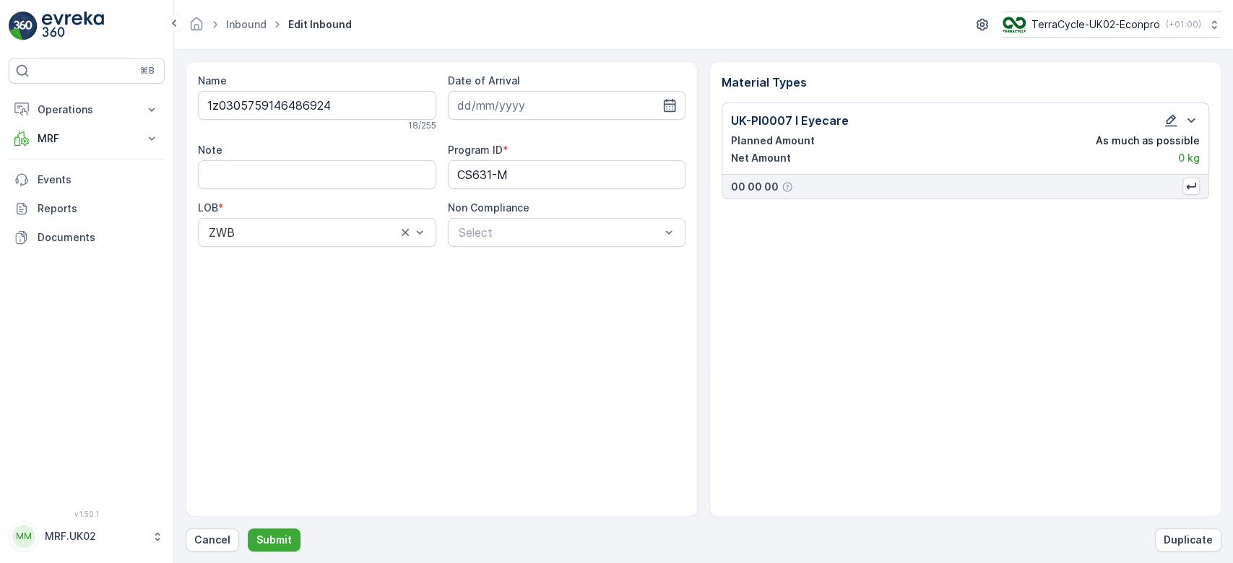
click at [1167, 121] on icon "button" at bounding box center [1171, 120] width 14 height 14
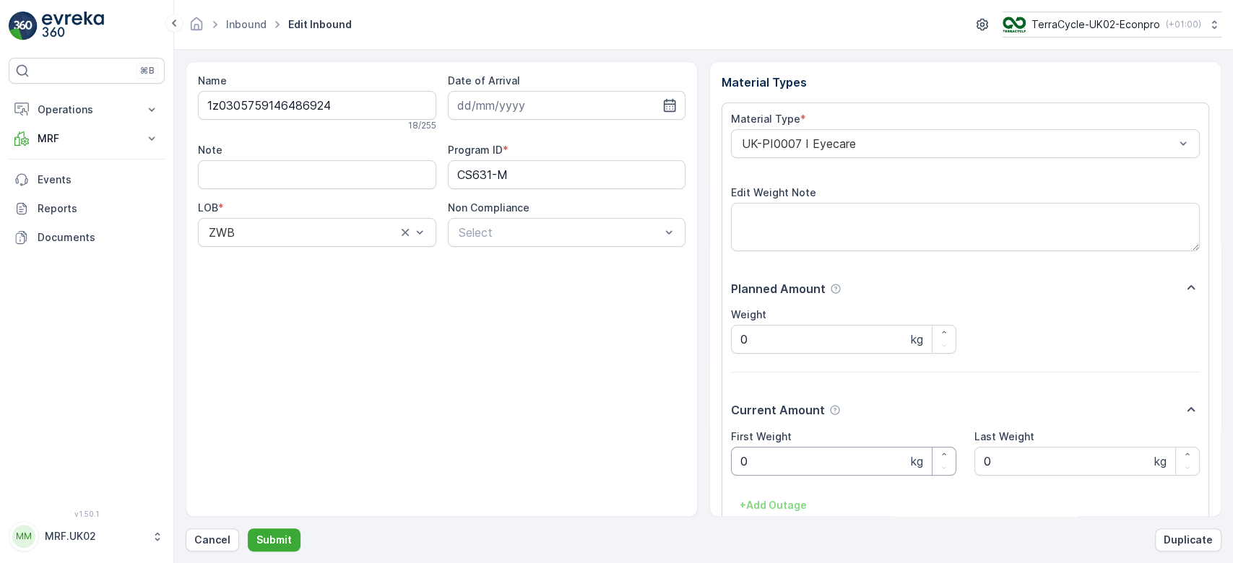
click at [766, 457] on Weight "0" at bounding box center [843, 461] width 225 height 29
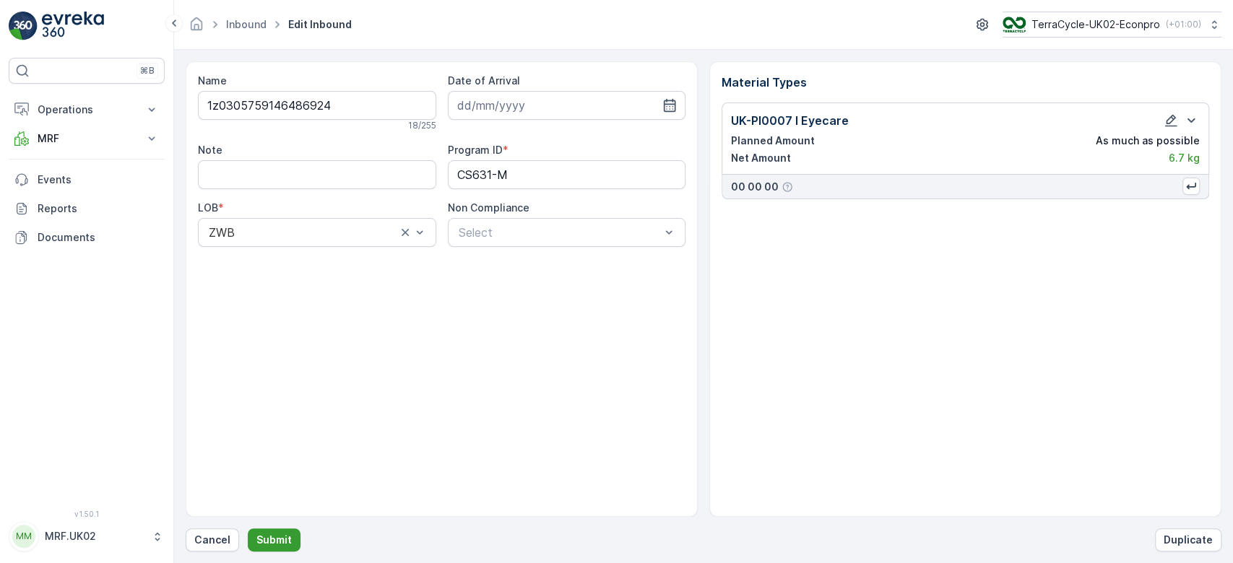
click at [270, 542] on p "Submit" at bounding box center [273, 540] width 35 height 14
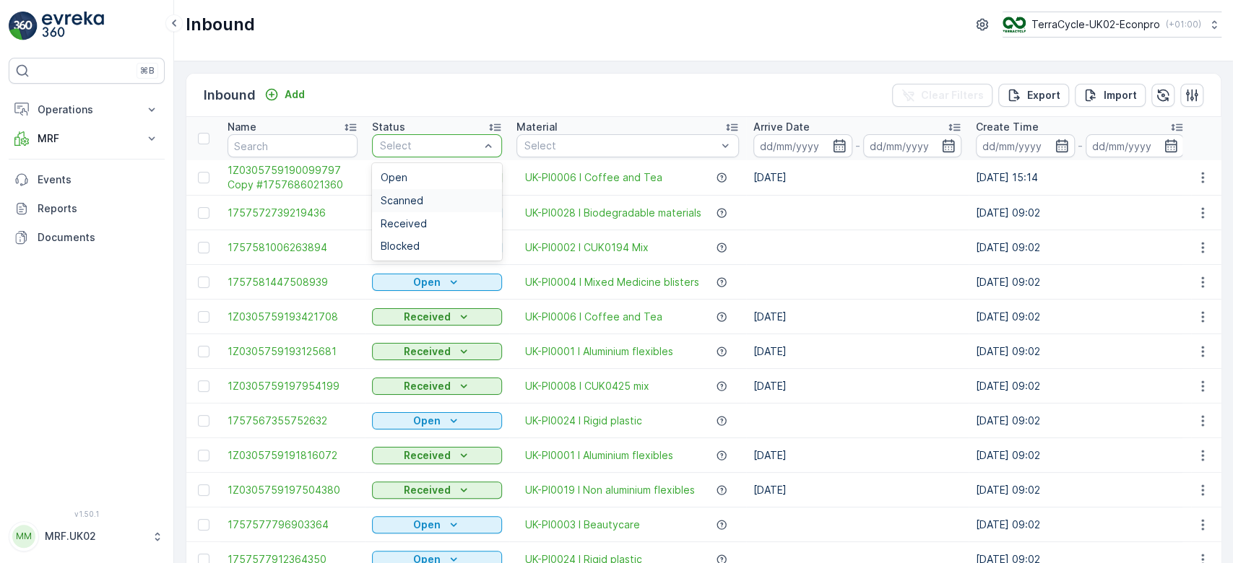
click at [428, 192] on div "Scanned" at bounding box center [437, 200] width 130 height 23
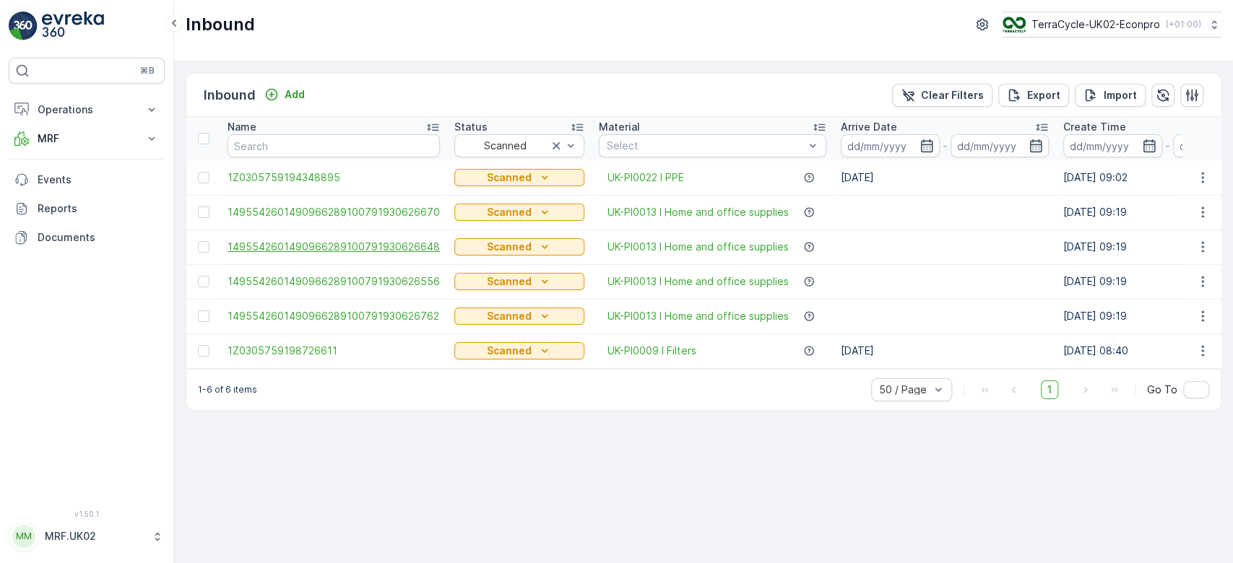
click at [343, 245] on span "1495542601490966289100791930626648" at bounding box center [334, 247] width 212 height 14
click at [303, 178] on span "1Z0305759194348895" at bounding box center [334, 177] width 212 height 14
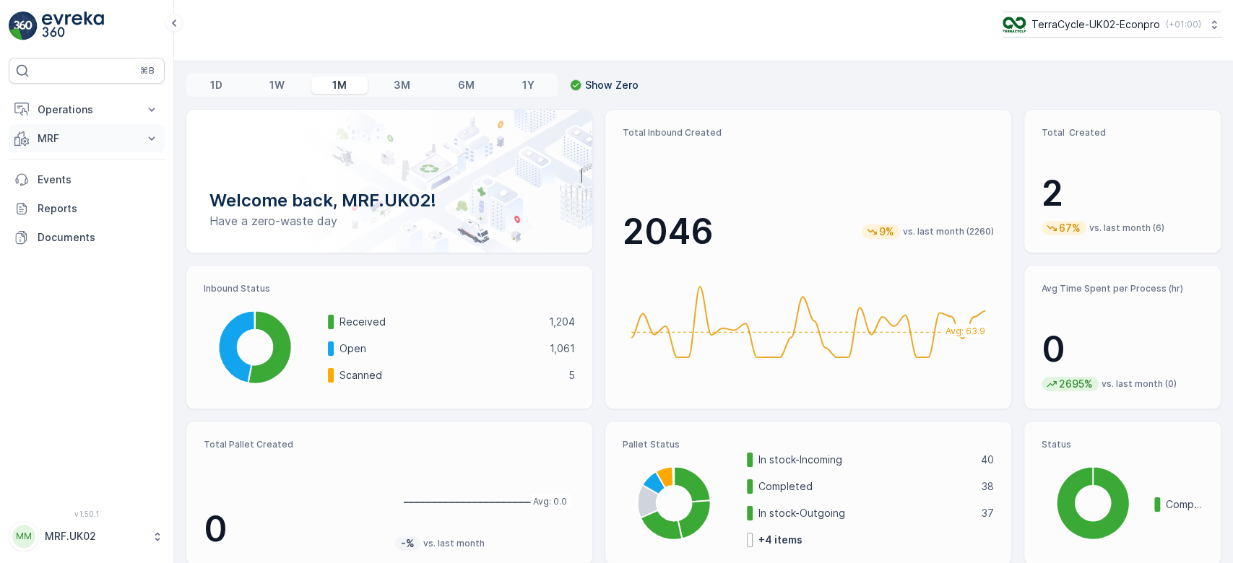
click at [64, 133] on p "MRF" at bounding box center [87, 138] width 98 height 14
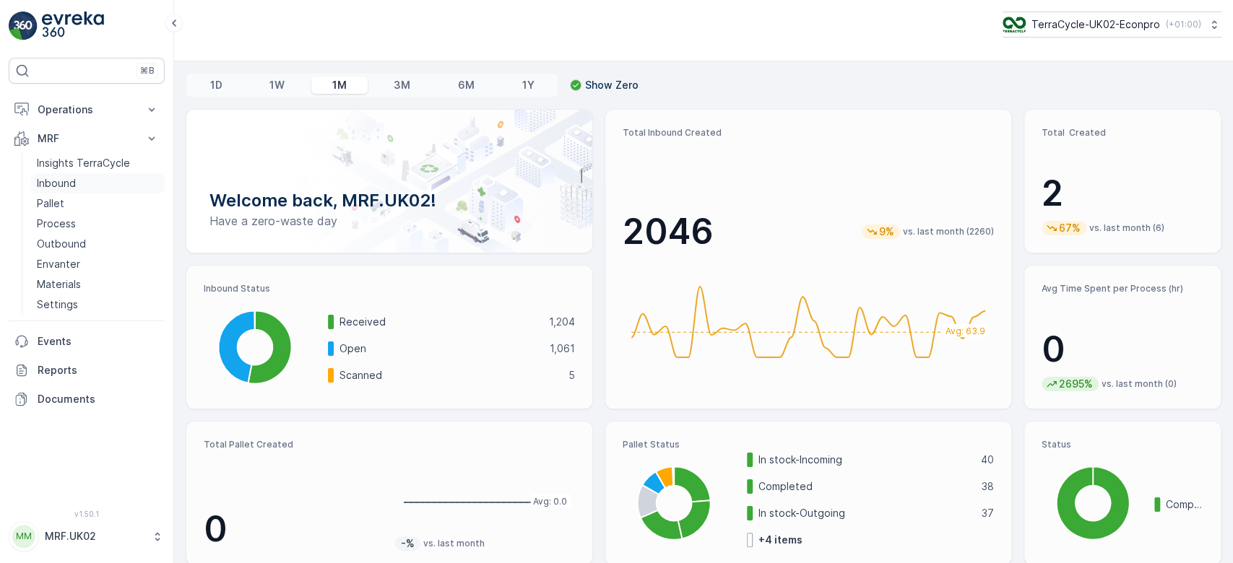
click at [70, 176] on p "Inbound" at bounding box center [56, 183] width 39 height 14
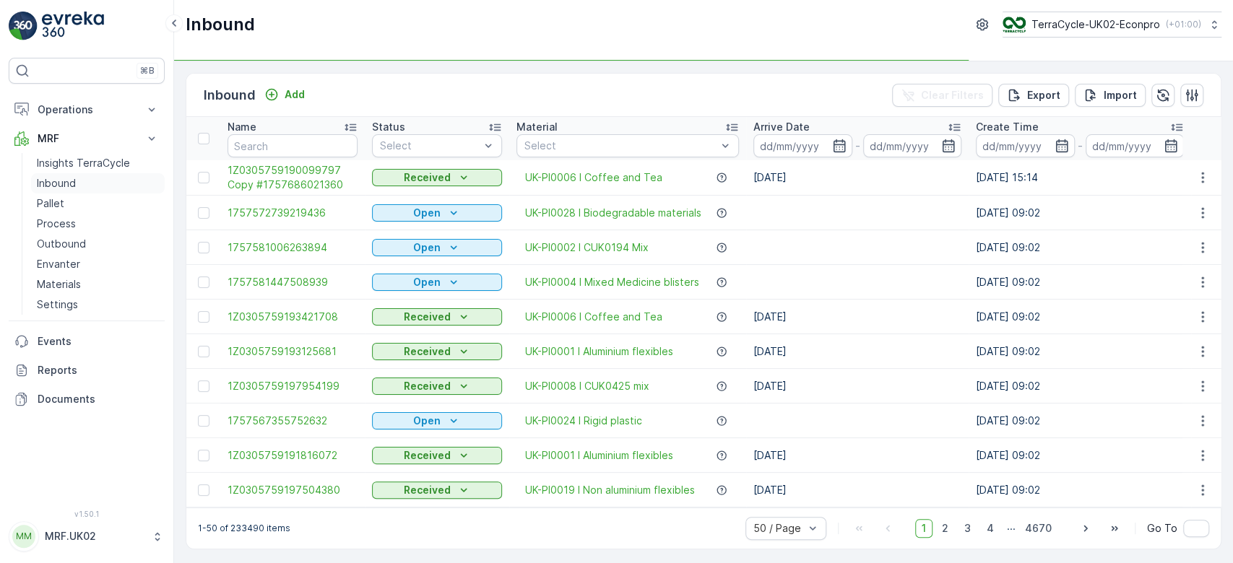
click at [31, 173] on link "Inbound" at bounding box center [98, 183] width 134 height 20
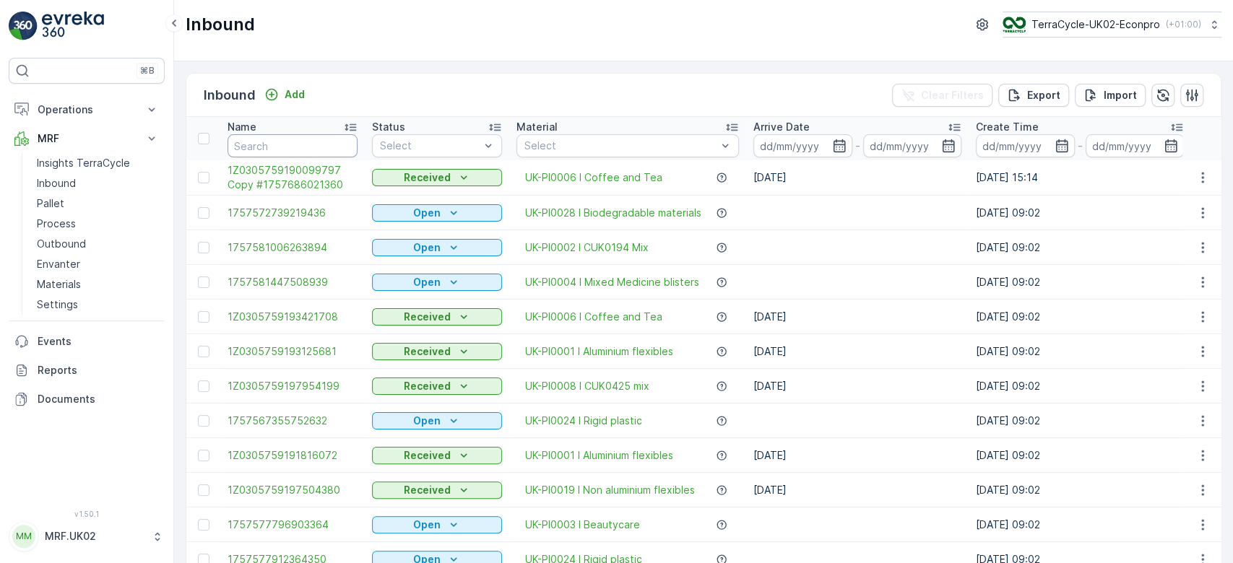
click at [239, 142] on input "text" at bounding box center [293, 145] width 130 height 23
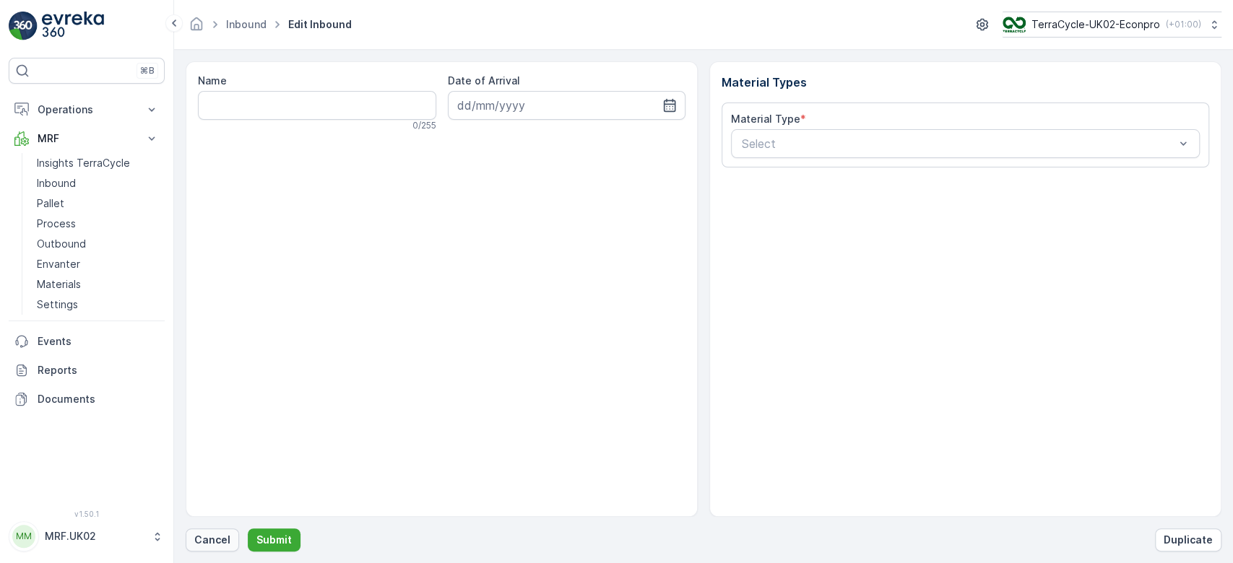
click at [216, 532] on button "Cancel" at bounding box center [212, 540] width 53 height 23
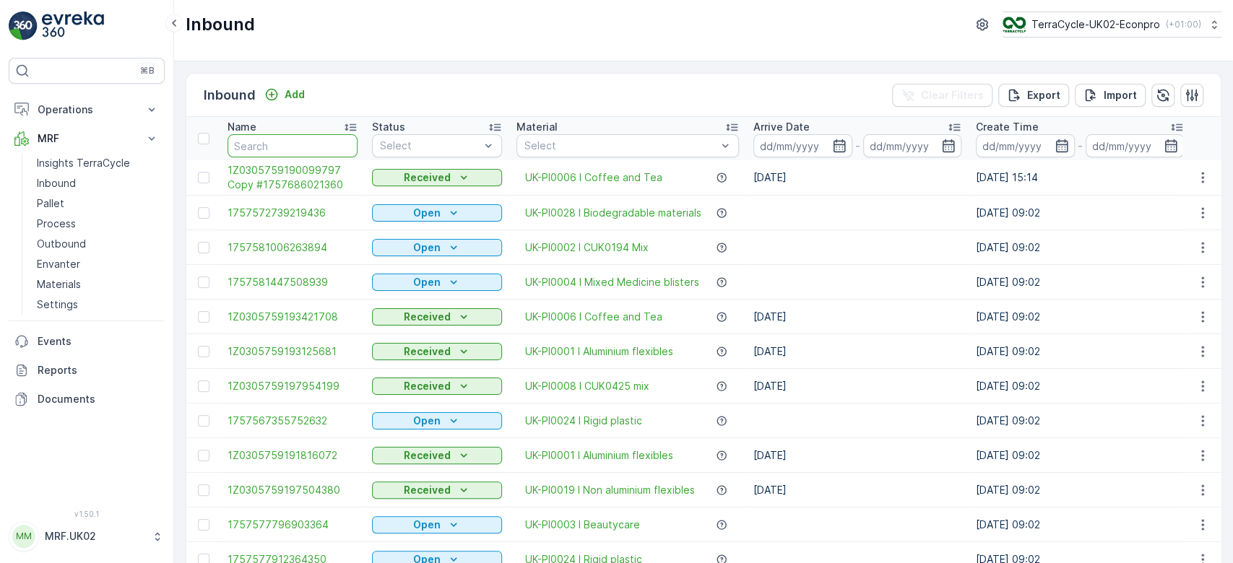
click at [280, 147] on input "text" at bounding box center [293, 145] width 130 height 23
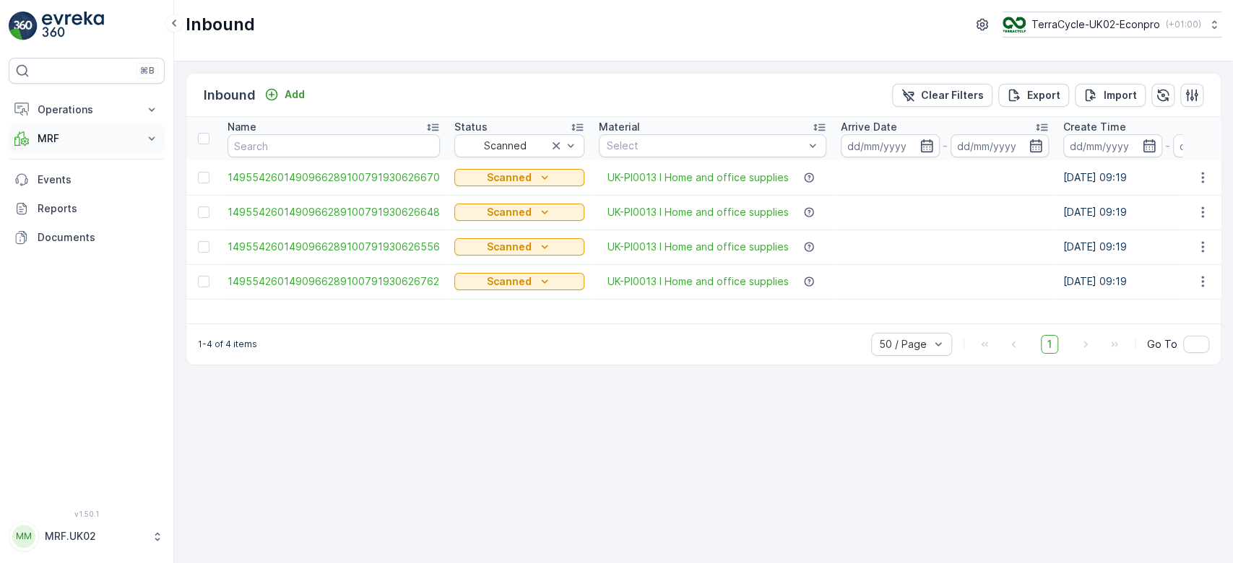
click at [127, 131] on p "MRF" at bounding box center [87, 138] width 98 height 14
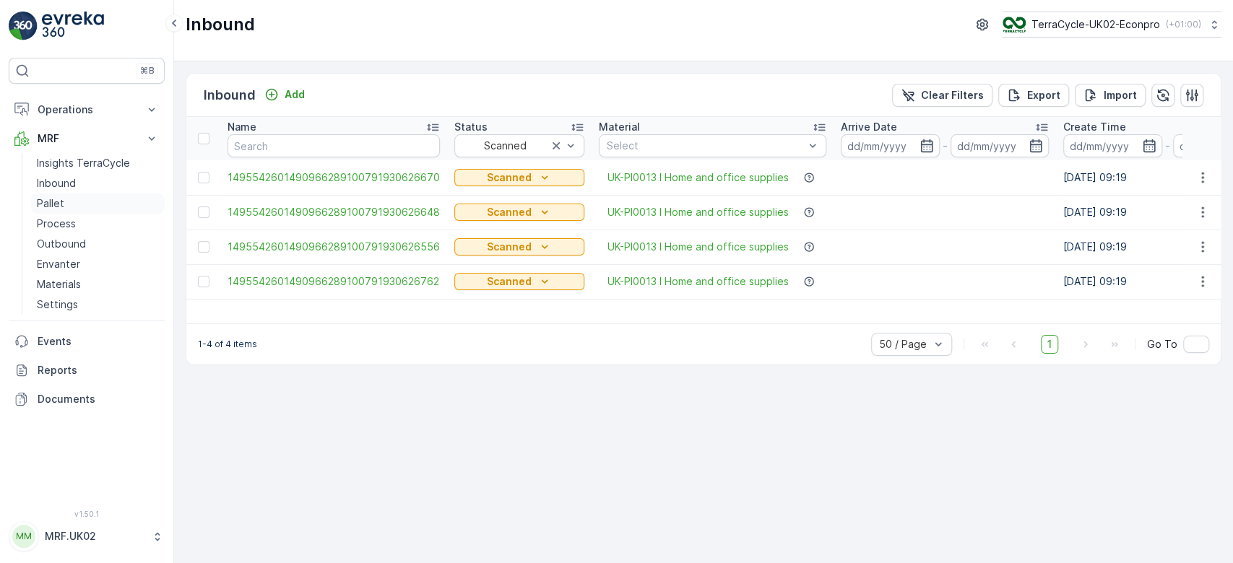
click at [121, 199] on link "Pallet" at bounding box center [98, 204] width 134 height 20
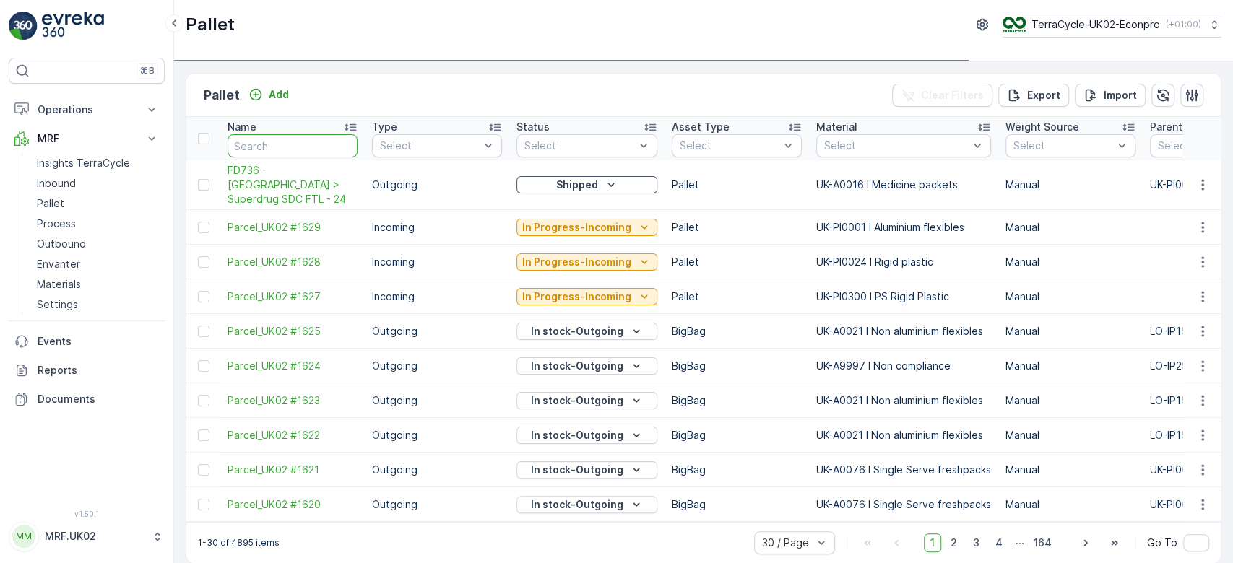
click at [339, 151] on input "text" at bounding box center [293, 145] width 130 height 23
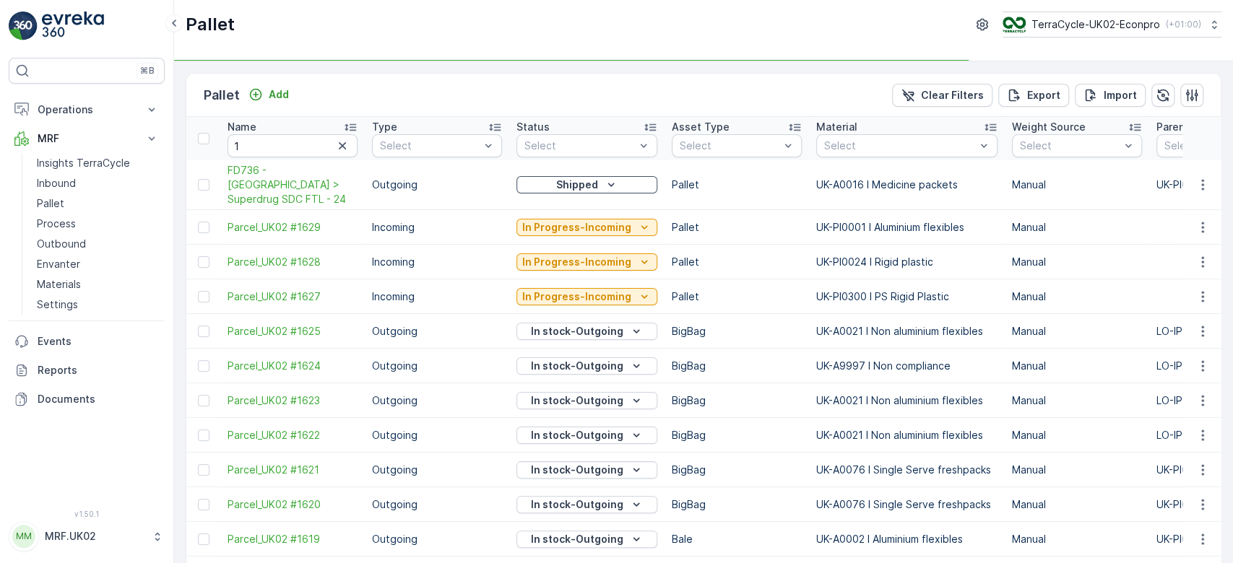
click at [339, 151] on icon "button" at bounding box center [342, 146] width 14 height 14
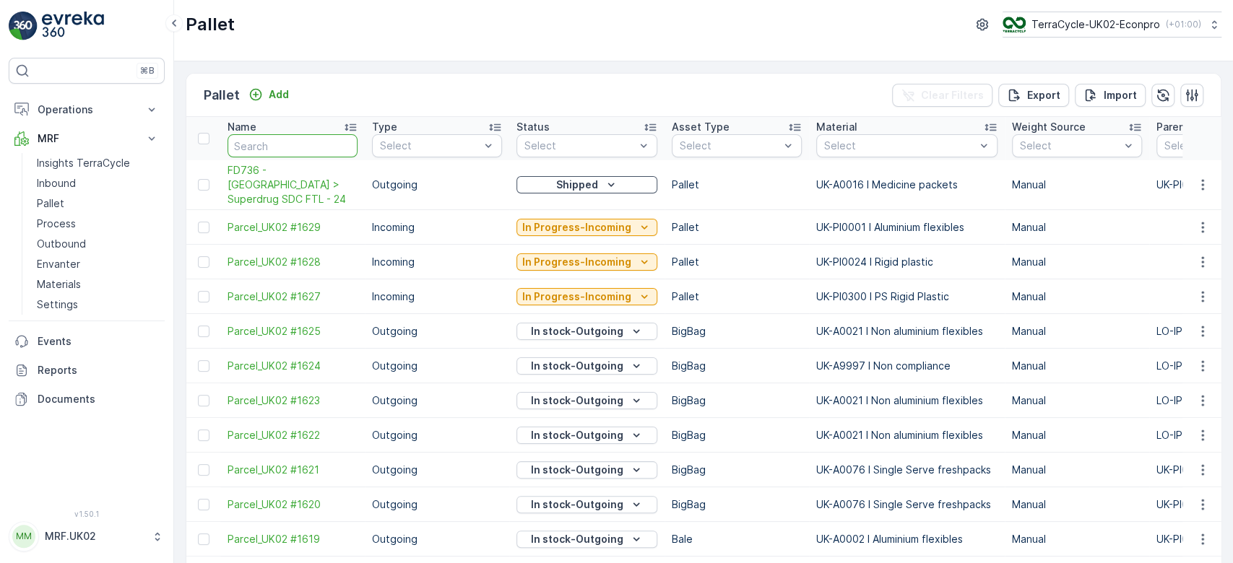
click at [271, 145] on input "text" at bounding box center [293, 145] width 130 height 23
type input "1609"
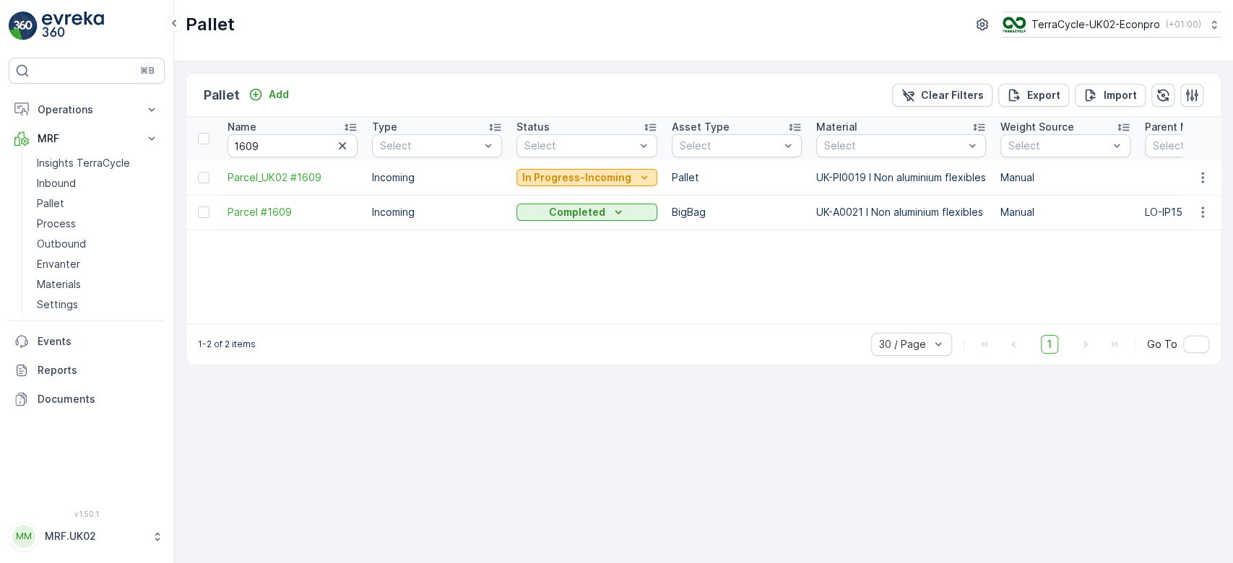
click at [578, 169] on button "In Progress-Incoming" at bounding box center [586, 177] width 141 height 17
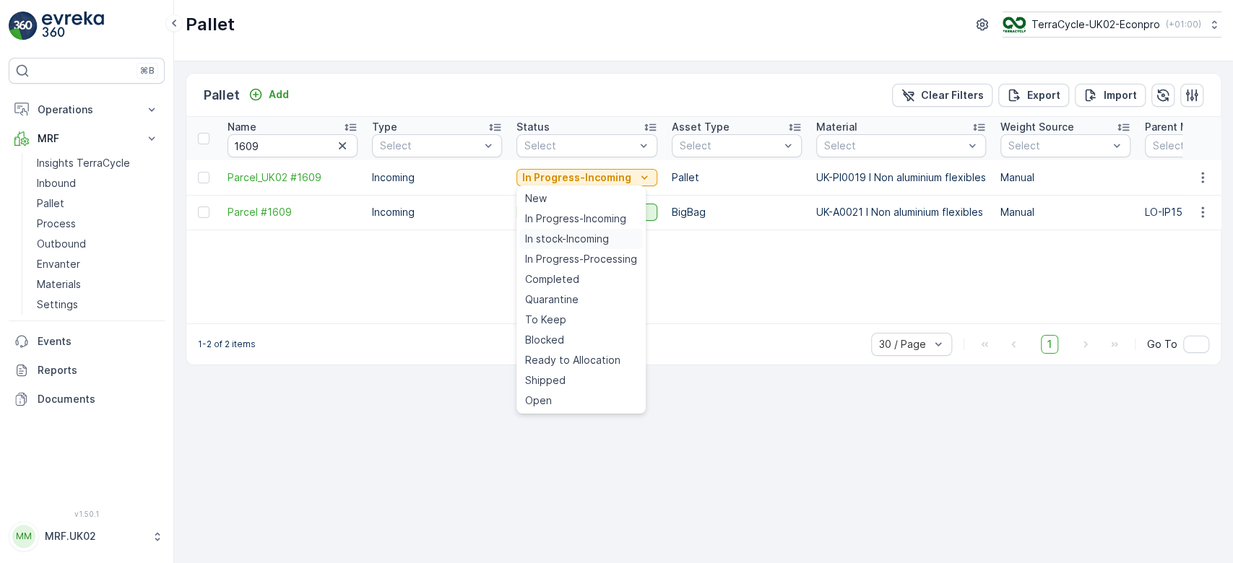
click at [582, 237] on span "In stock-Incoming" at bounding box center [567, 239] width 84 height 14
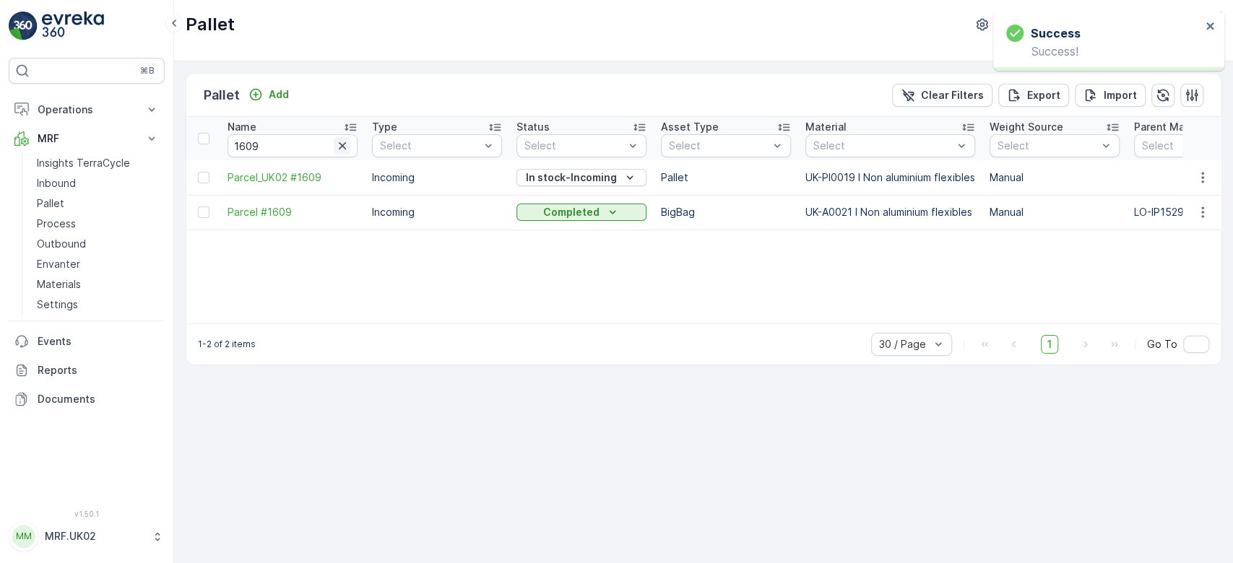
click at [339, 139] on icon "button" at bounding box center [342, 146] width 14 height 14
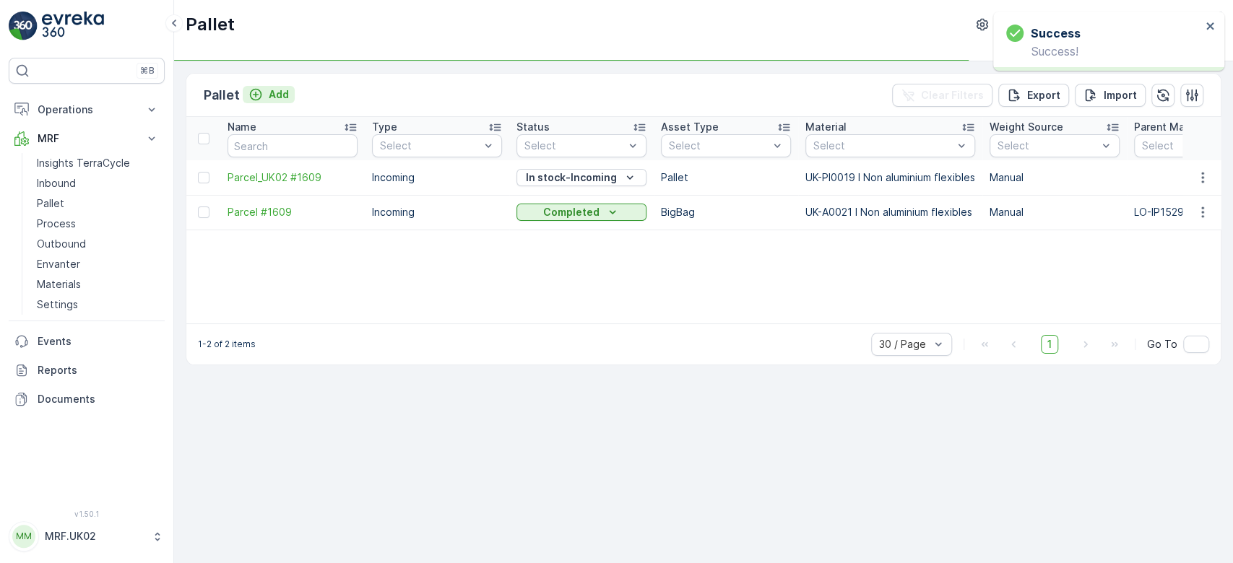
click at [274, 87] on p "Add" at bounding box center [279, 94] width 20 height 14
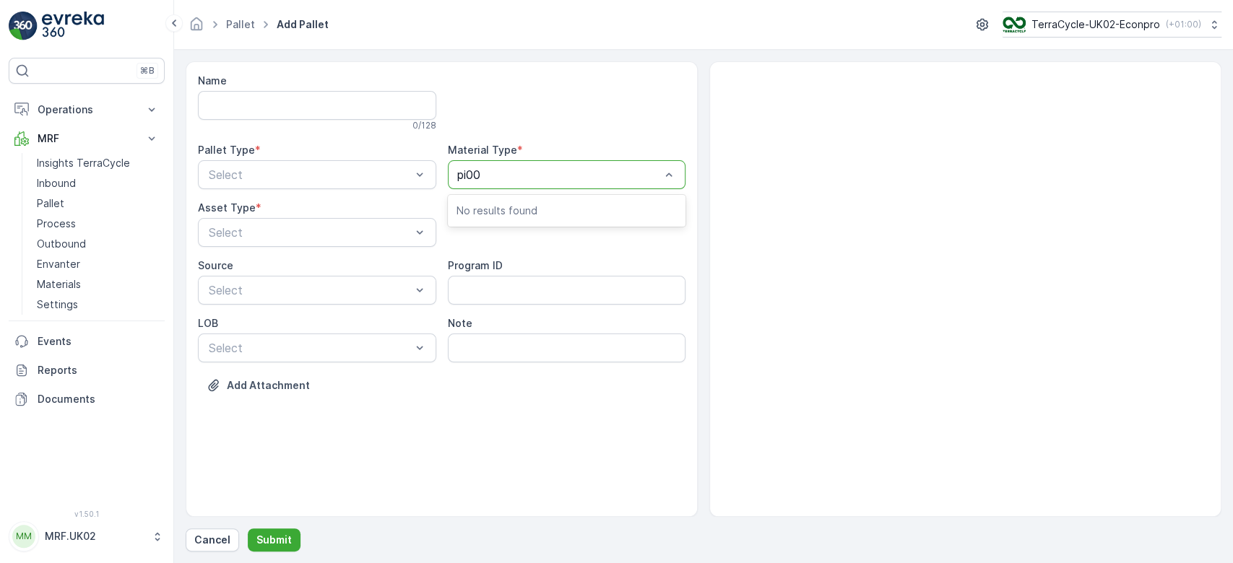
type input "pi001"
click at [537, 175] on div at bounding box center [559, 174] width 205 height 13
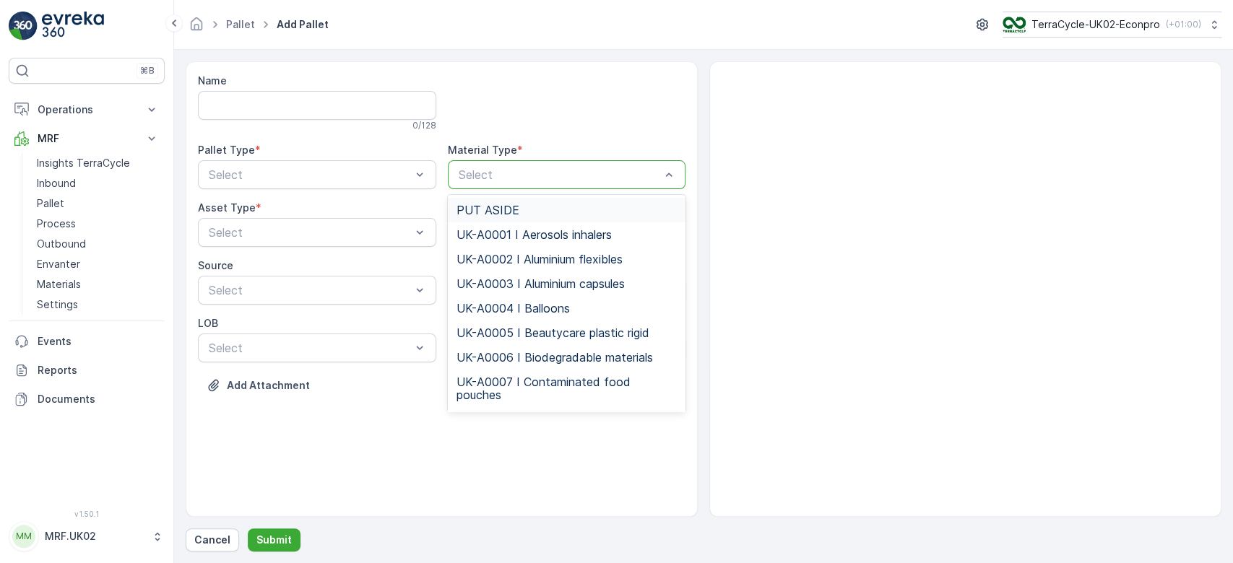
click at [537, 175] on div at bounding box center [559, 174] width 205 height 13
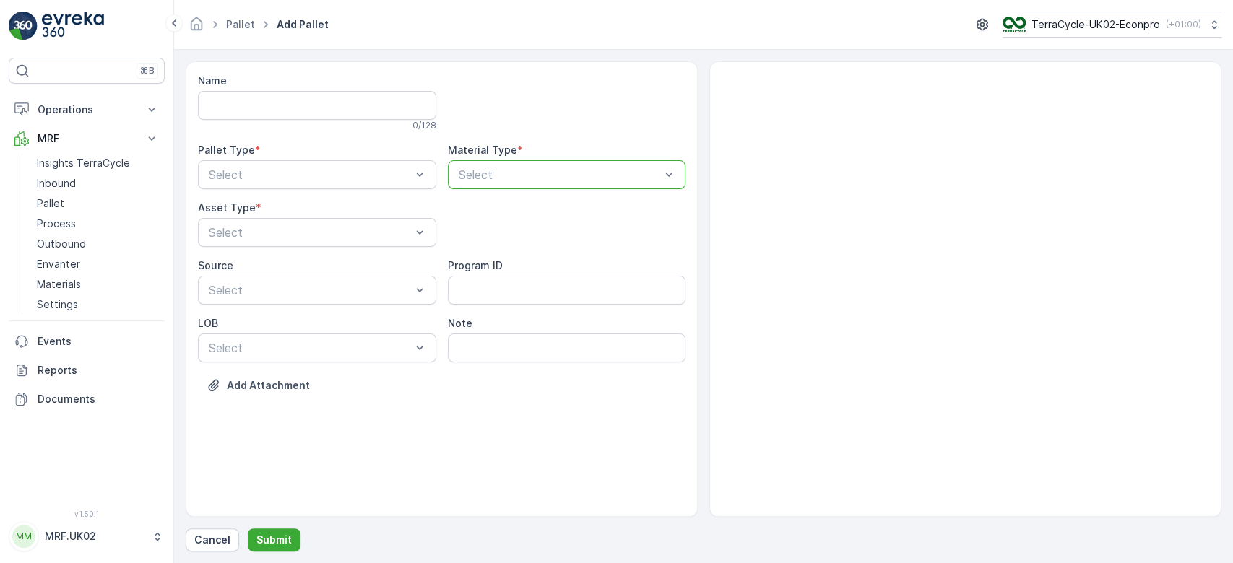
click at [537, 175] on div at bounding box center [559, 174] width 205 height 13
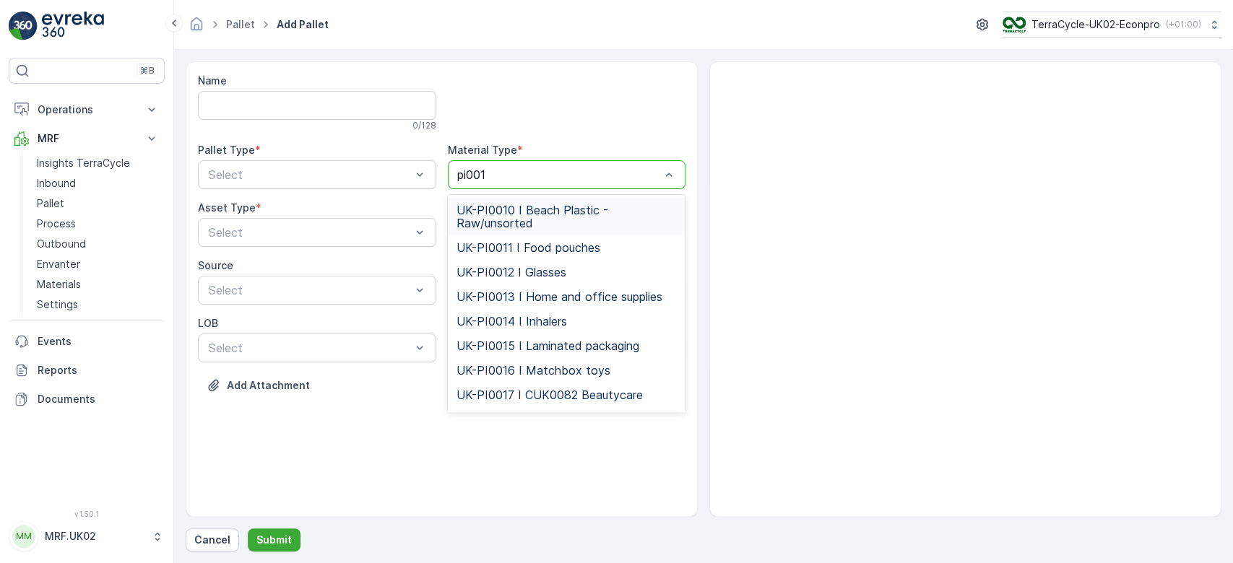
type input "pi0019"
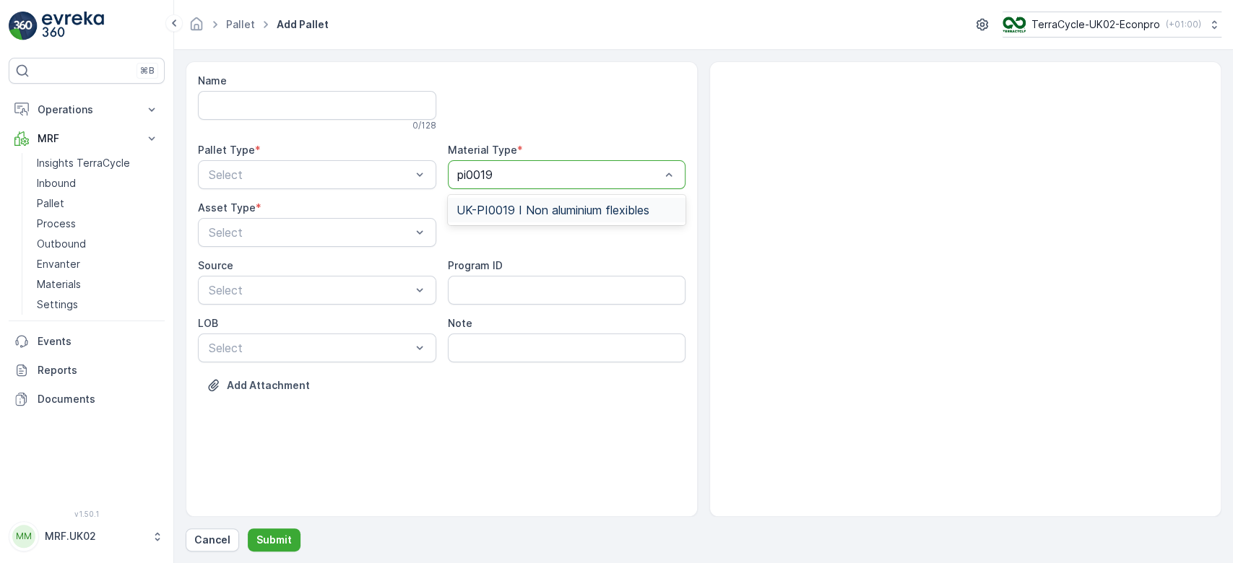
click at [535, 209] on span "UK-PI0019 I Non aluminium flexibles" at bounding box center [553, 210] width 193 height 13
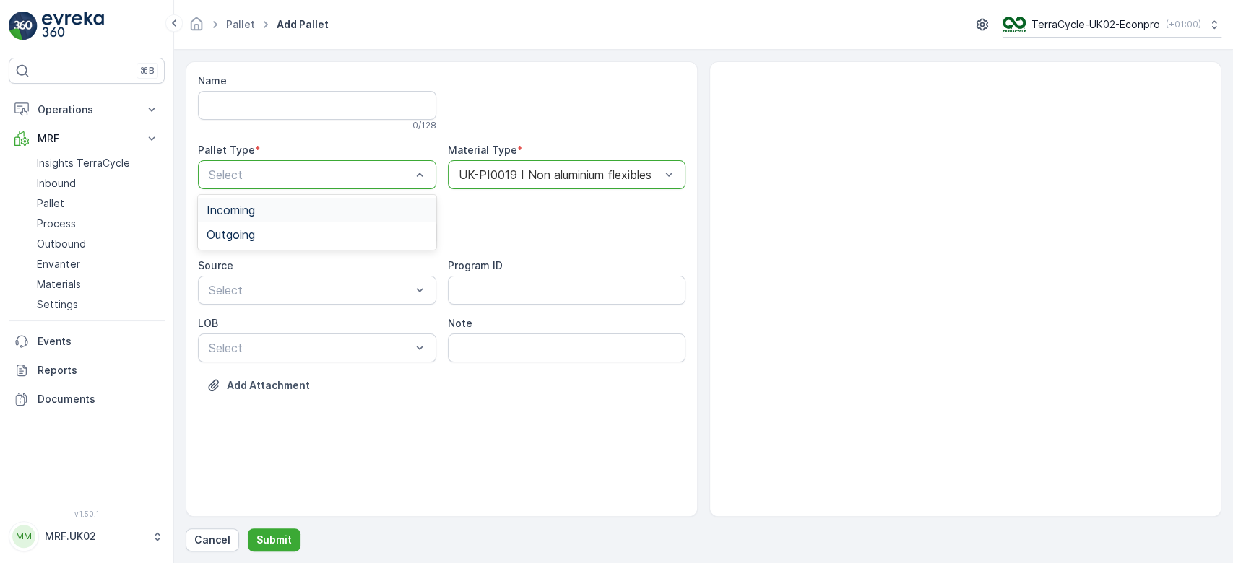
click at [378, 211] on div "Incoming" at bounding box center [317, 210] width 221 height 13
click at [335, 243] on div "Select" at bounding box center [317, 232] width 238 height 29
click at [316, 295] on div "Pallet" at bounding box center [317, 292] width 221 height 13
click at [283, 541] on p "Submit" at bounding box center [273, 540] width 35 height 14
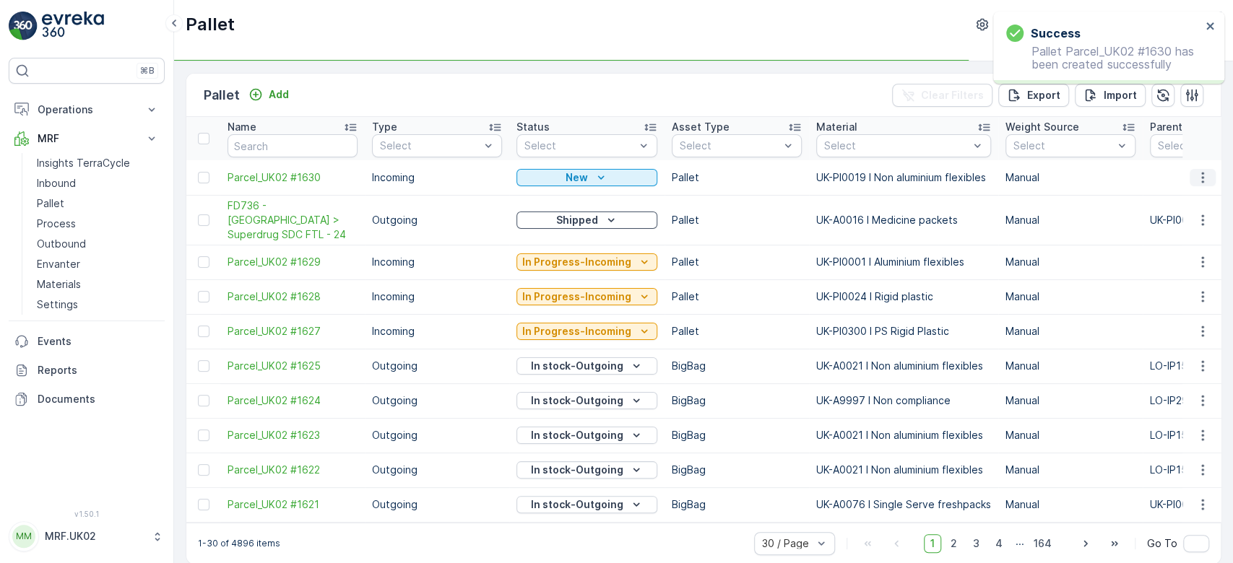
click at [1203, 178] on icon "button" at bounding box center [1203, 177] width 14 height 14
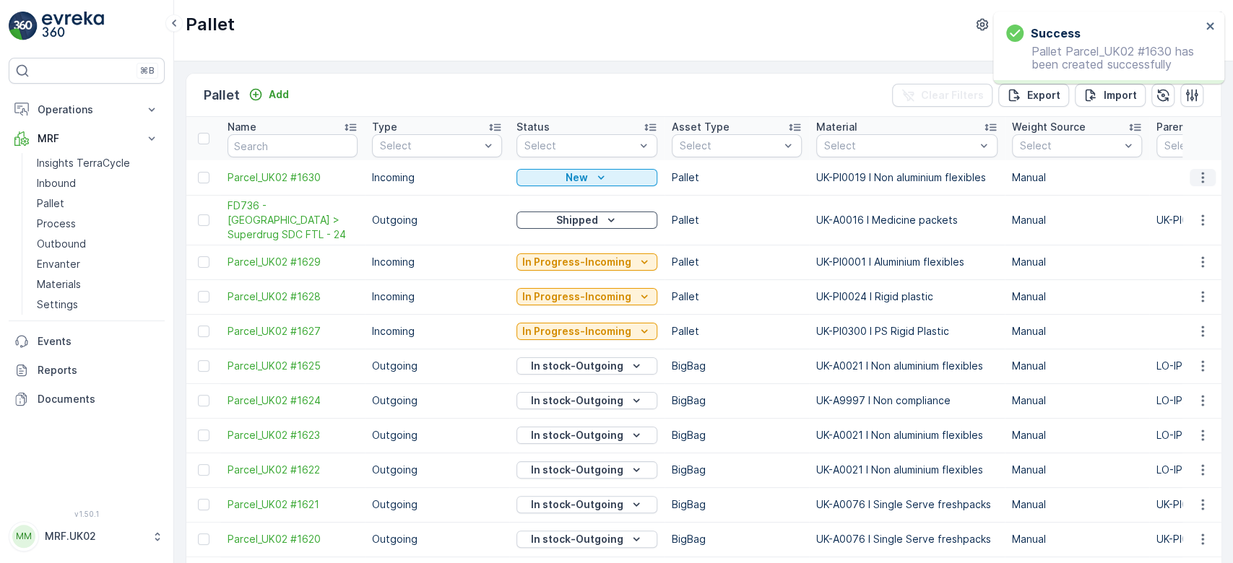
click at [1198, 183] on icon "button" at bounding box center [1203, 177] width 14 height 14
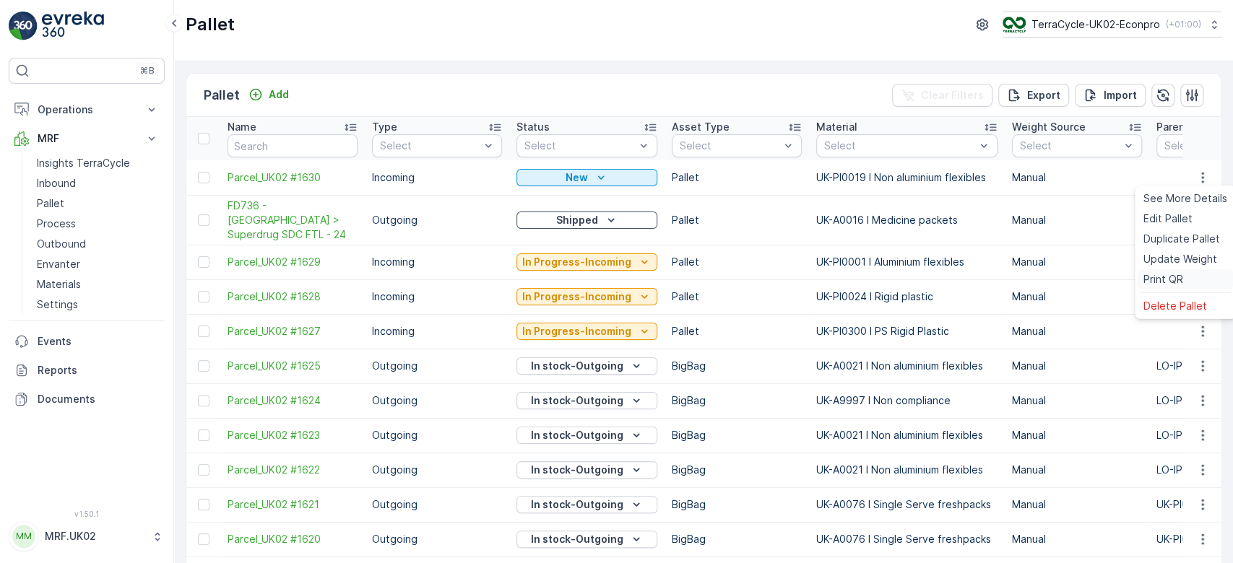
click at [1144, 274] on span "Print QR" at bounding box center [1163, 279] width 40 height 14
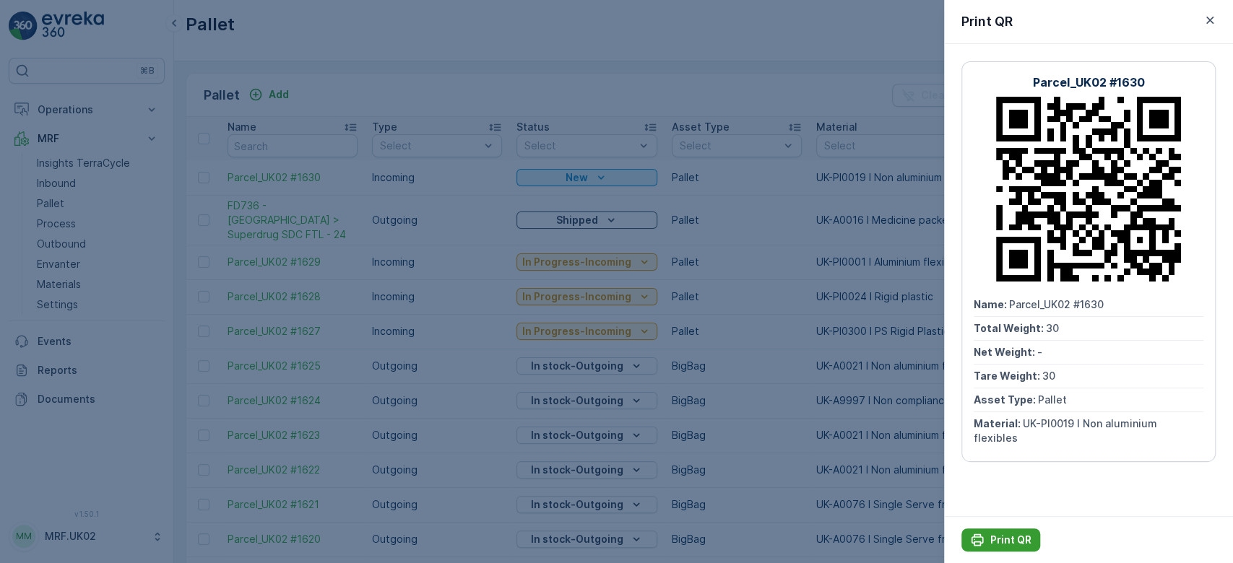
click at [1017, 540] on p "Print QR" at bounding box center [1010, 540] width 41 height 14
click at [56, 182] on div at bounding box center [616, 281] width 1233 height 563
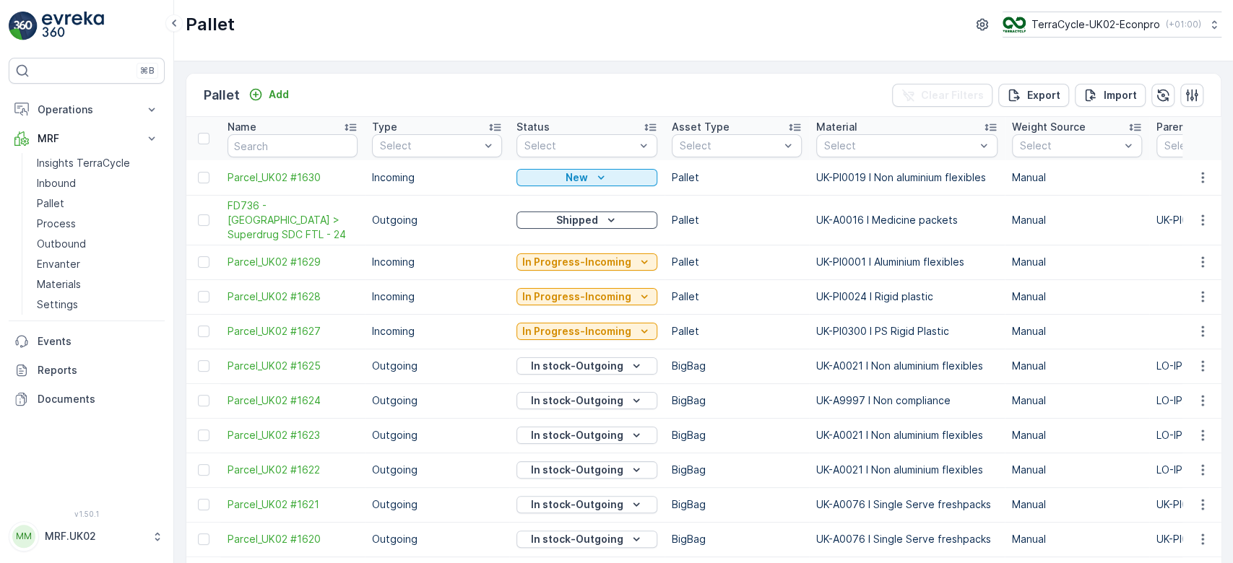
click at [56, 182] on p "Inbound" at bounding box center [56, 183] width 39 height 14
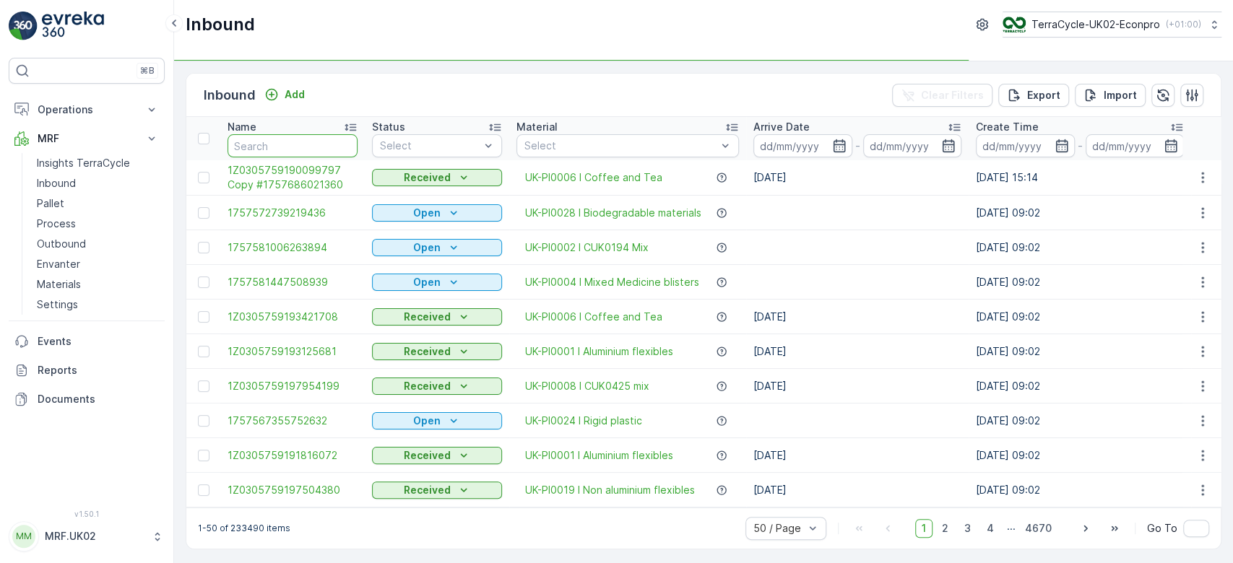
click at [256, 139] on input "text" at bounding box center [293, 145] width 130 height 23
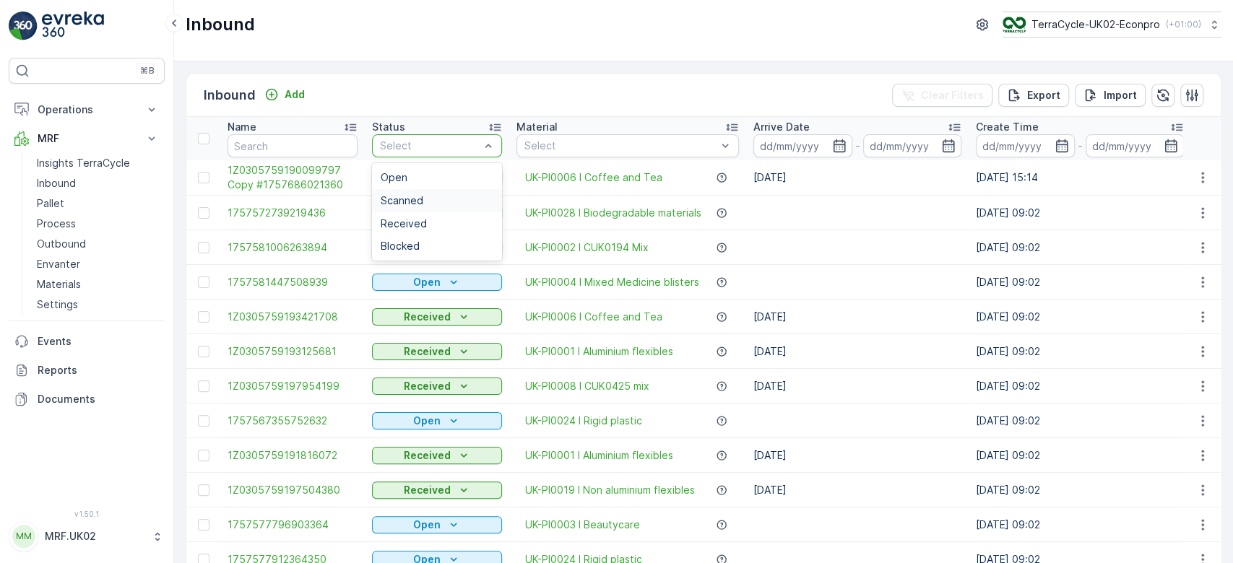
click at [442, 195] on div "Scanned" at bounding box center [437, 201] width 113 height 12
